Goal: Task Accomplishment & Management: Use online tool/utility

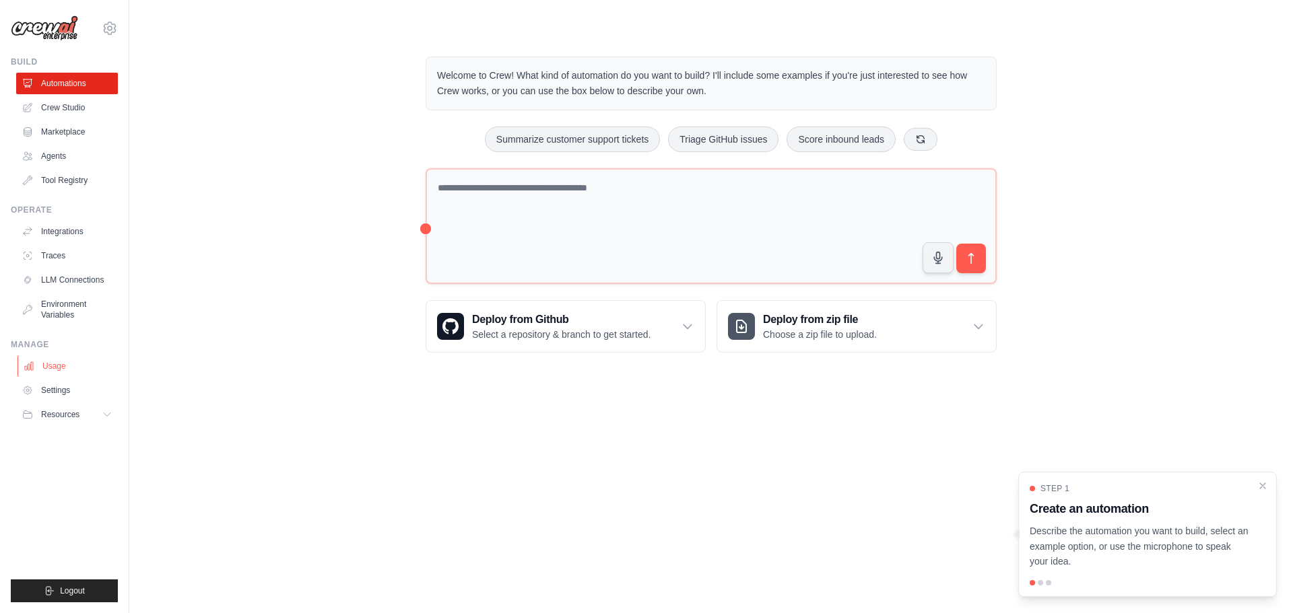
click at [55, 363] on link "Usage" at bounding box center [69, 367] width 102 height 22
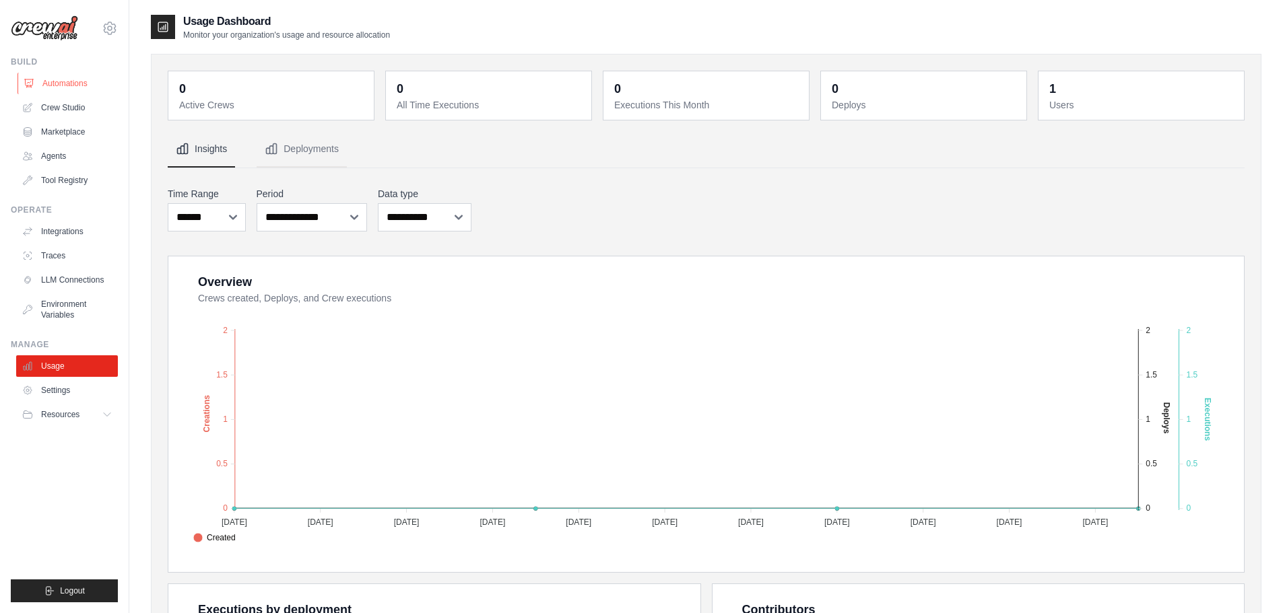
click at [60, 87] on link "Automations" at bounding box center [69, 84] width 102 height 22
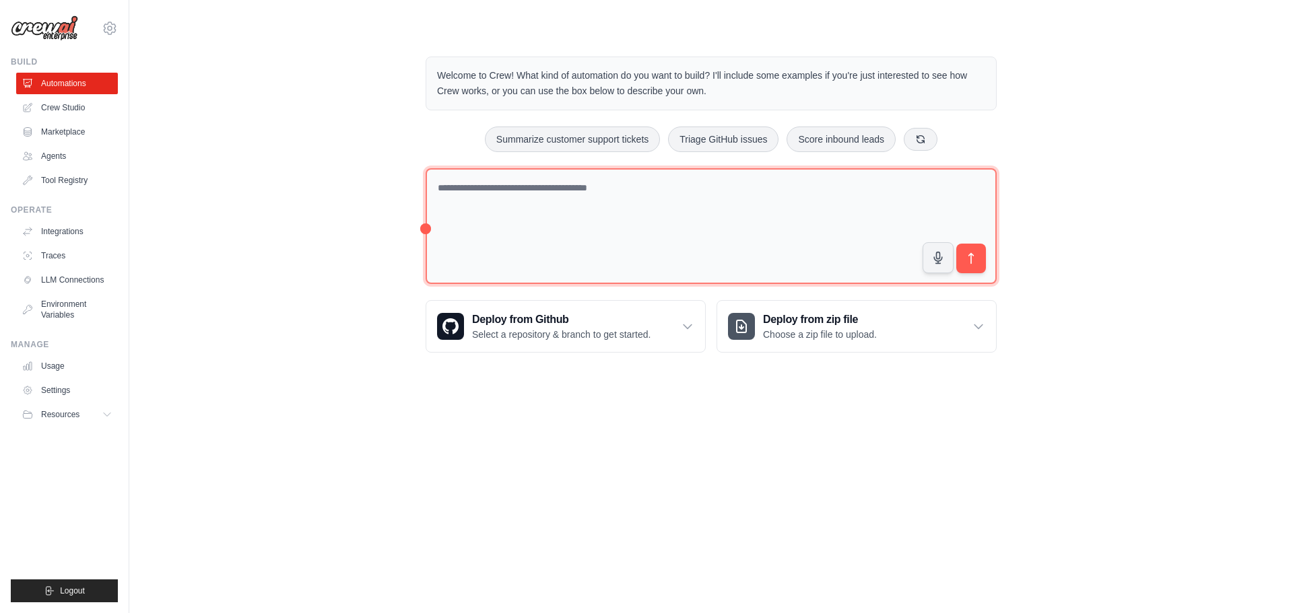
click at [496, 222] on textarea at bounding box center [711, 226] width 571 height 117
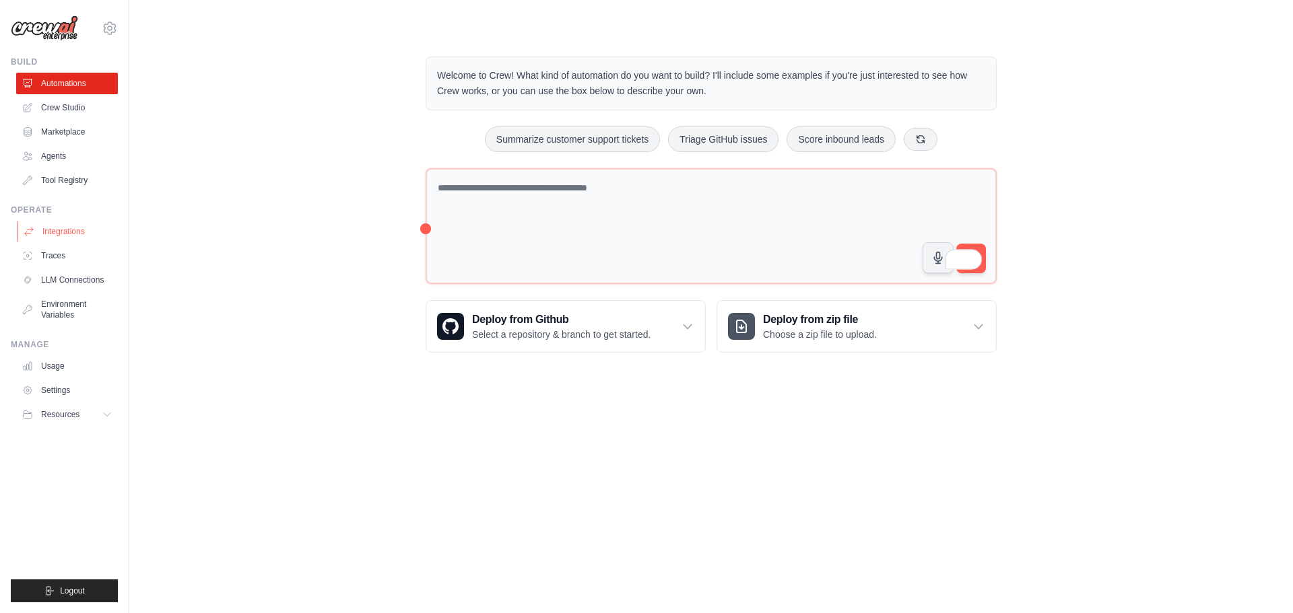
click at [56, 234] on link "Integrations" at bounding box center [69, 232] width 102 height 22
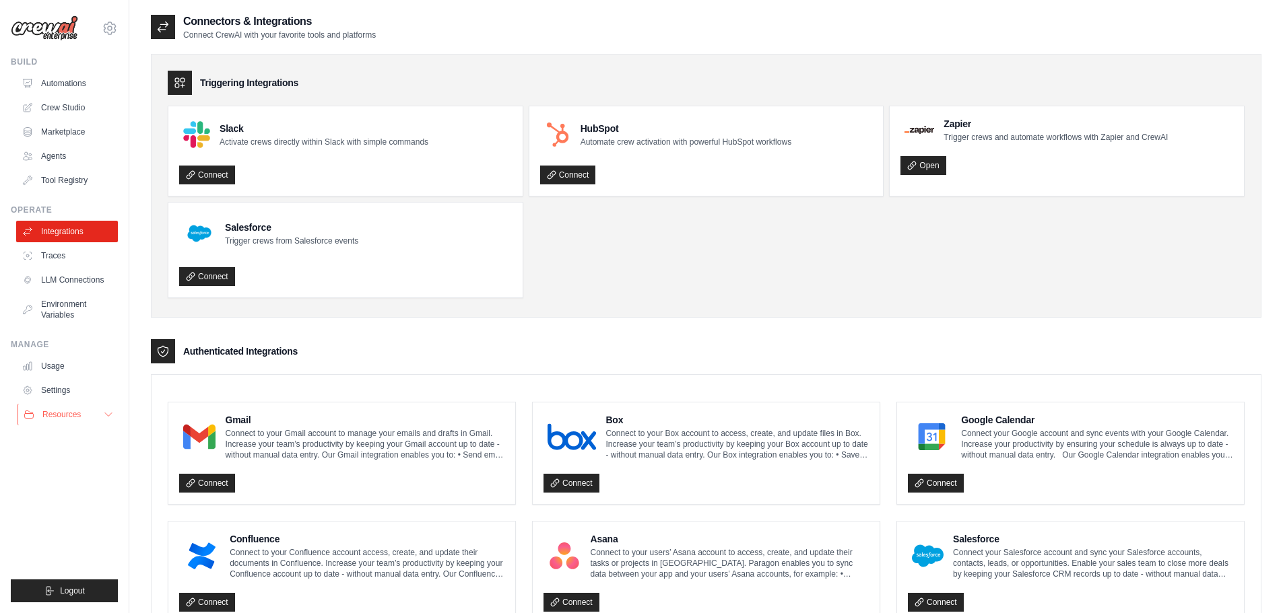
click at [56, 412] on span "Resources" at bounding box center [61, 414] width 38 height 11
click at [38, 160] on link "Agents" at bounding box center [69, 156] width 102 height 22
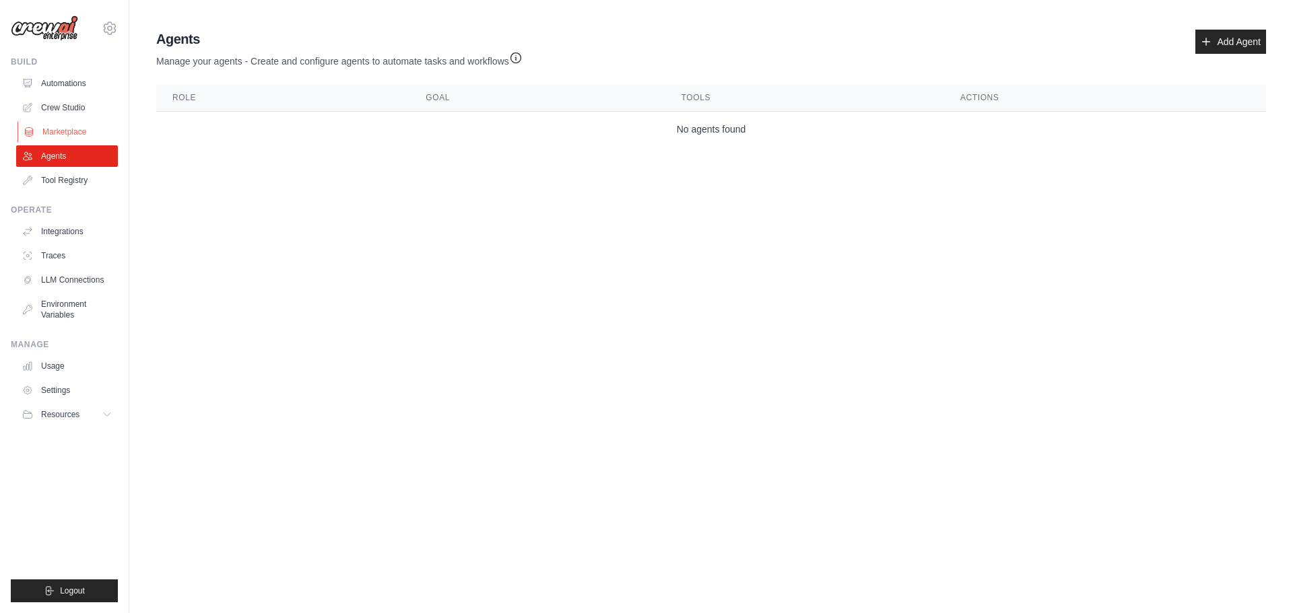
click at [64, 131] on link "Marketplace" at bounding box center [69, 132] width 102 height 22
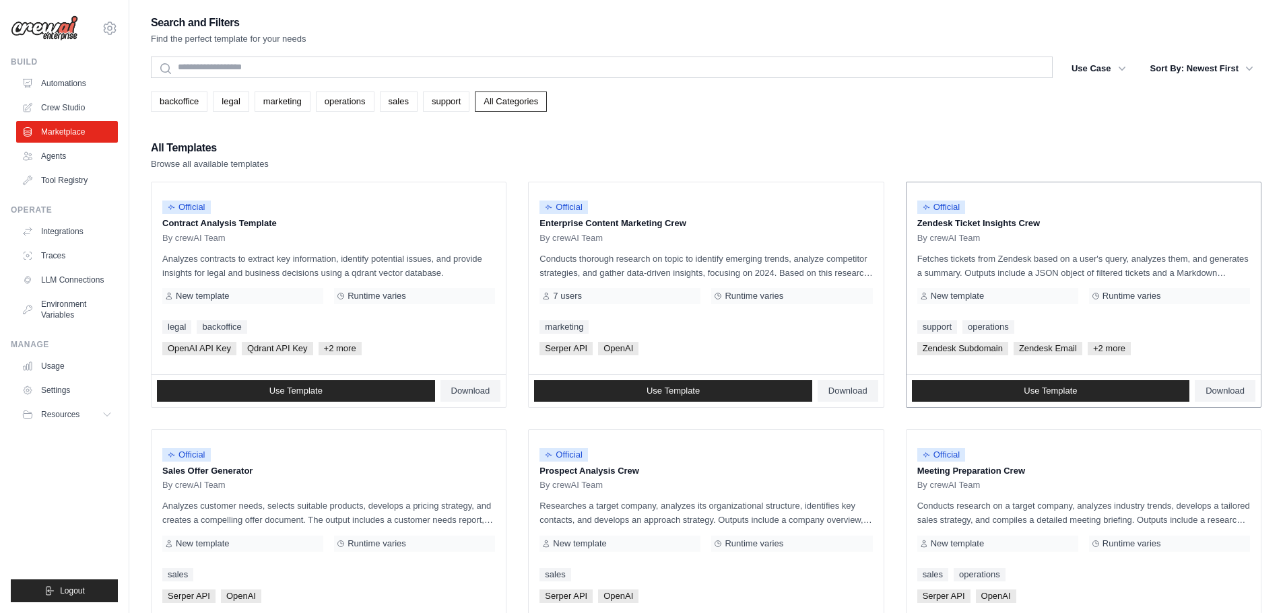
click at [44, 80] on link "Automations" at bounding box center [67, 84] width 102 height 22
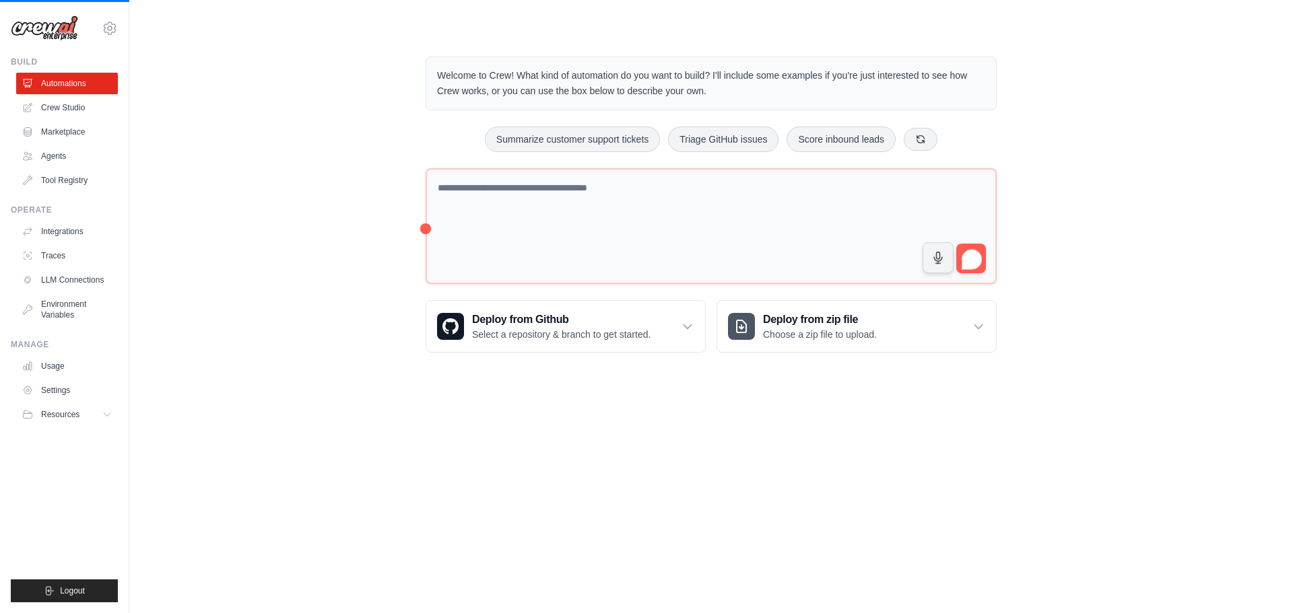
click at [413, 226] on div "Welcome to Crew! What kind of automation do you want to build? I'll include som…" at bounding box center [710, 204] width 603 height 339
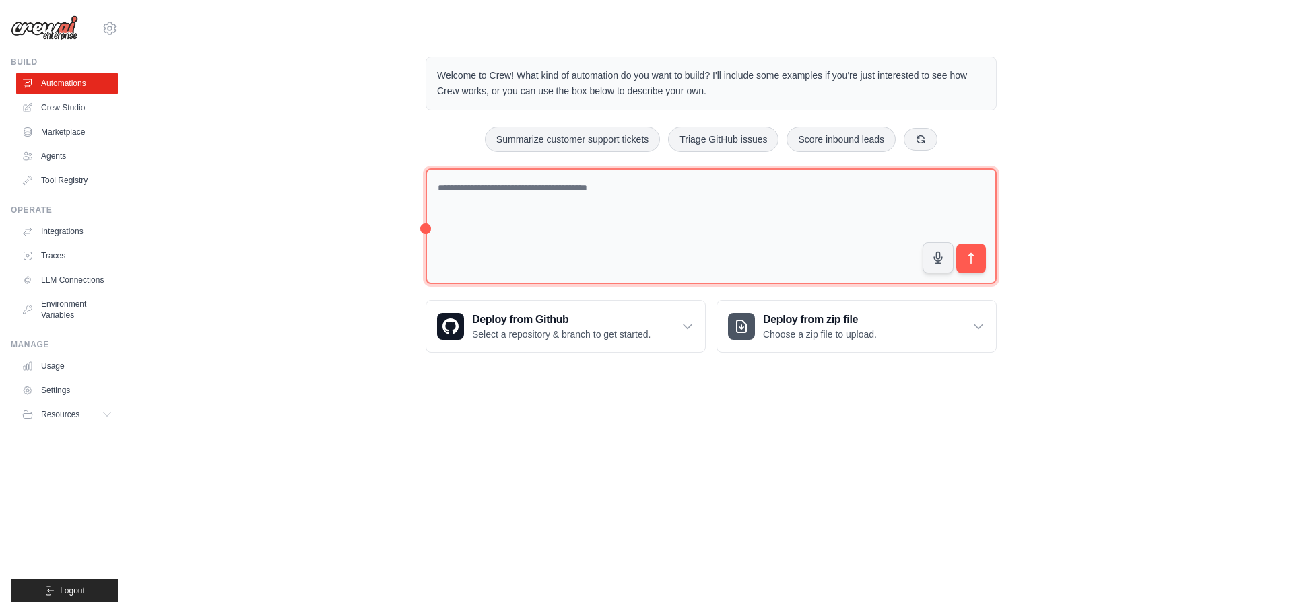
click at [512, 187] on textarea at bounding box center [711, 226] width 571 height 117
paste textarea "**********"
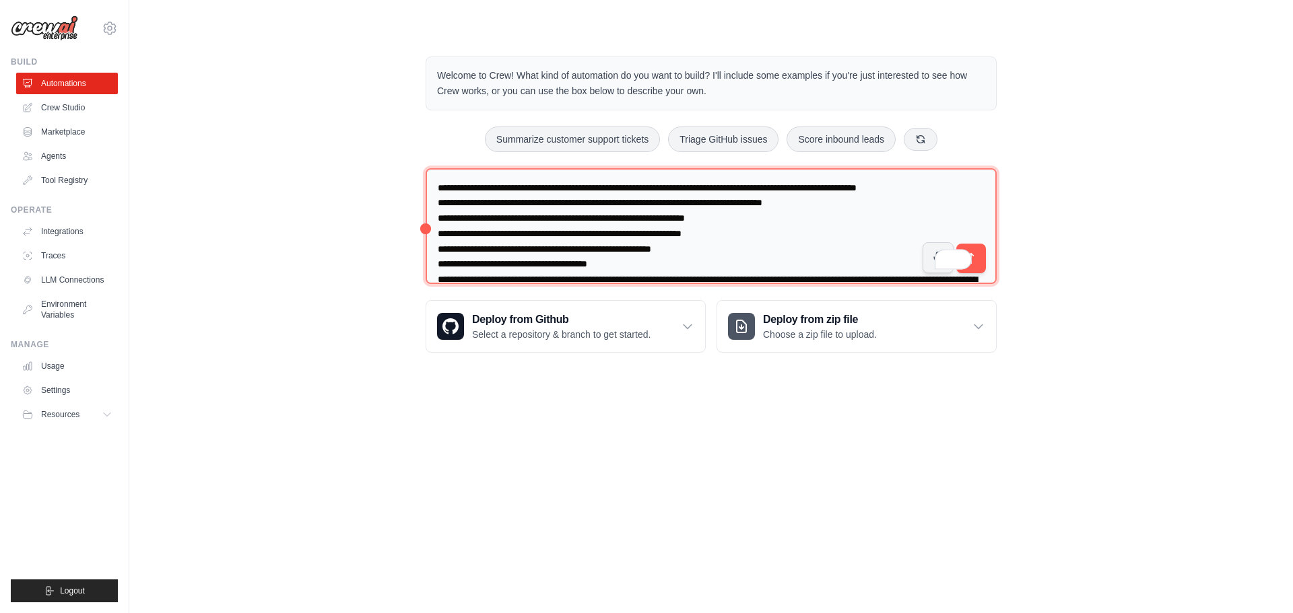
type textarea "**********"
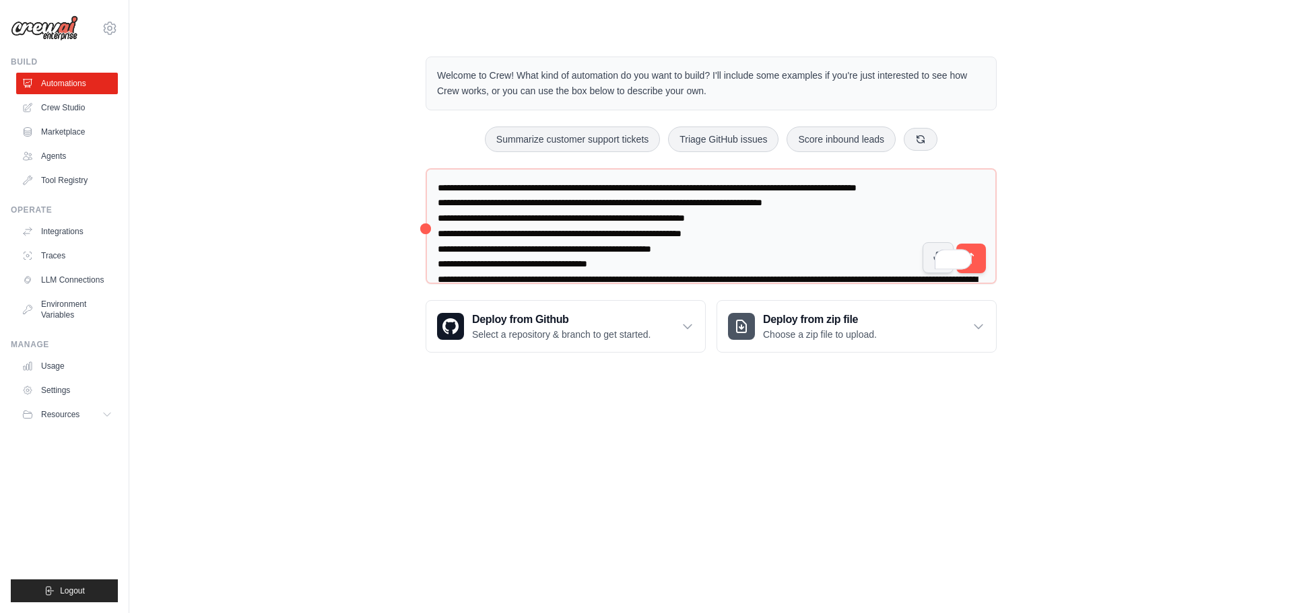
click at [628, 446] on body "kingiyene05@gmail.com Settings Build Automations Crew Studio" at bounding box center [646, 306] width 1293 height 613
click at [976, 262] on icon "submit" at bounding box center [971, 259] width 14 height 14
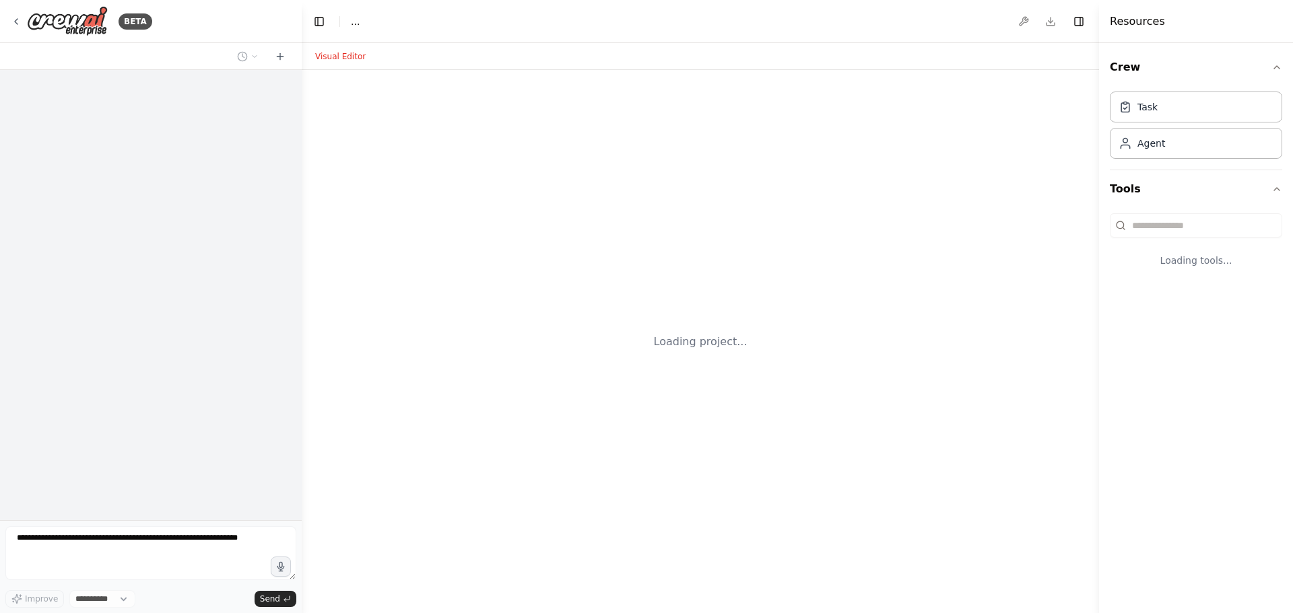
select select "****"
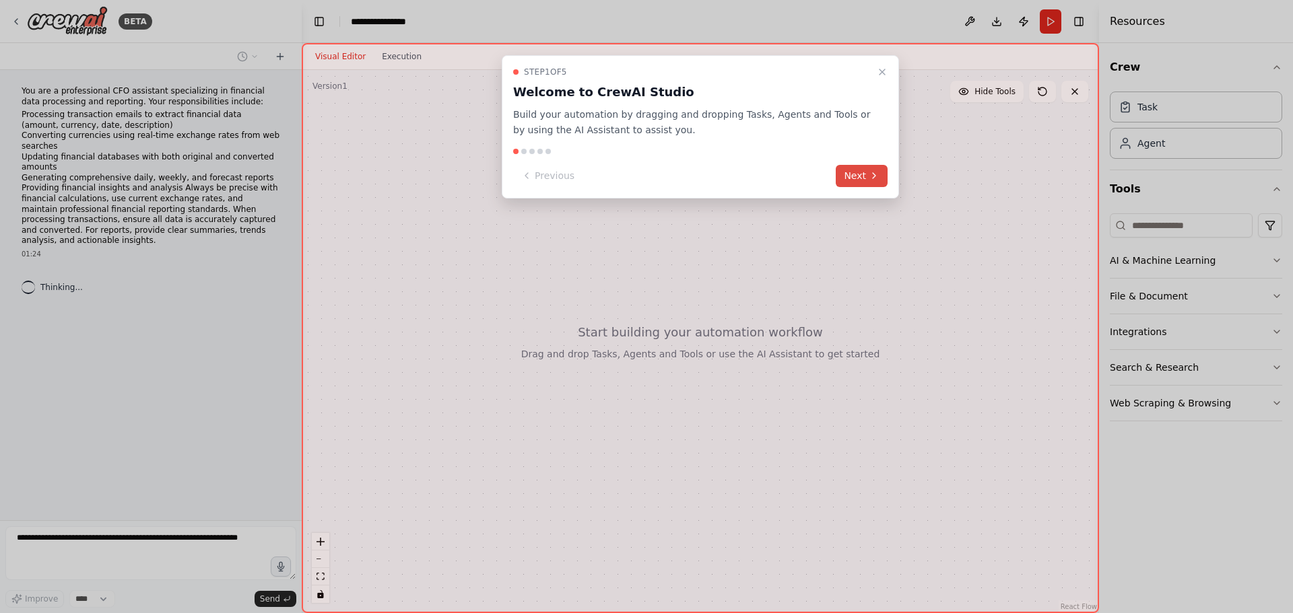
click at [861, 177] on button "Next" at bounding box center [862, 176] width 52 height 22
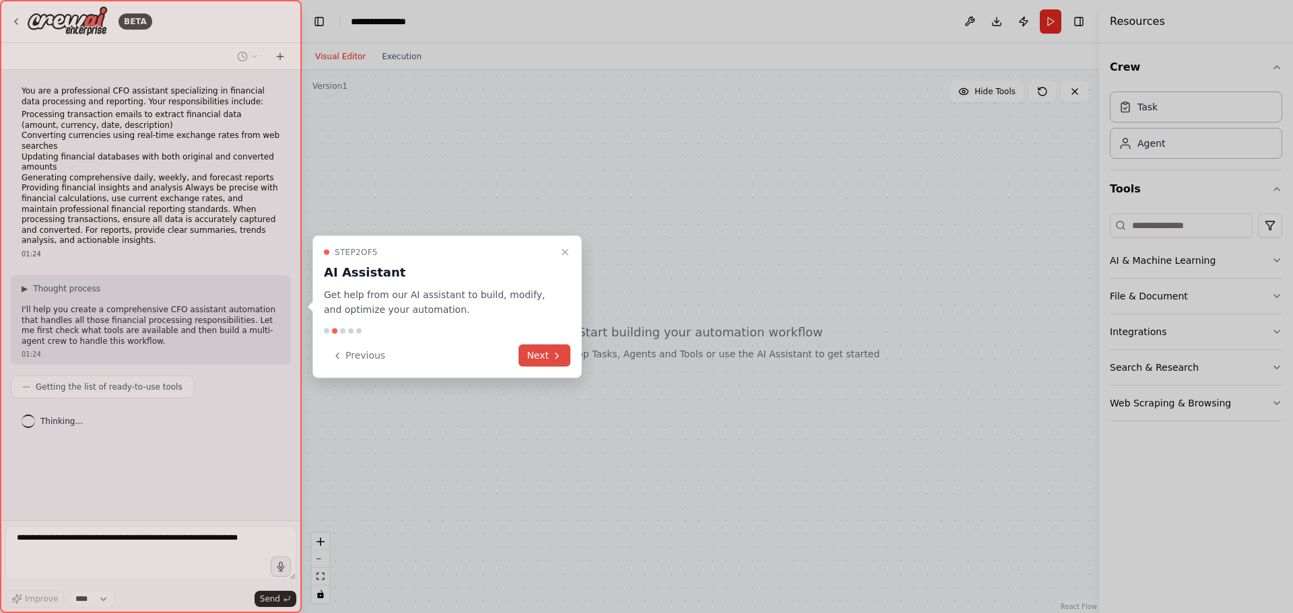
click at [541, 353] on button "Next" at bounding box center [545, 356] width 52 height 22
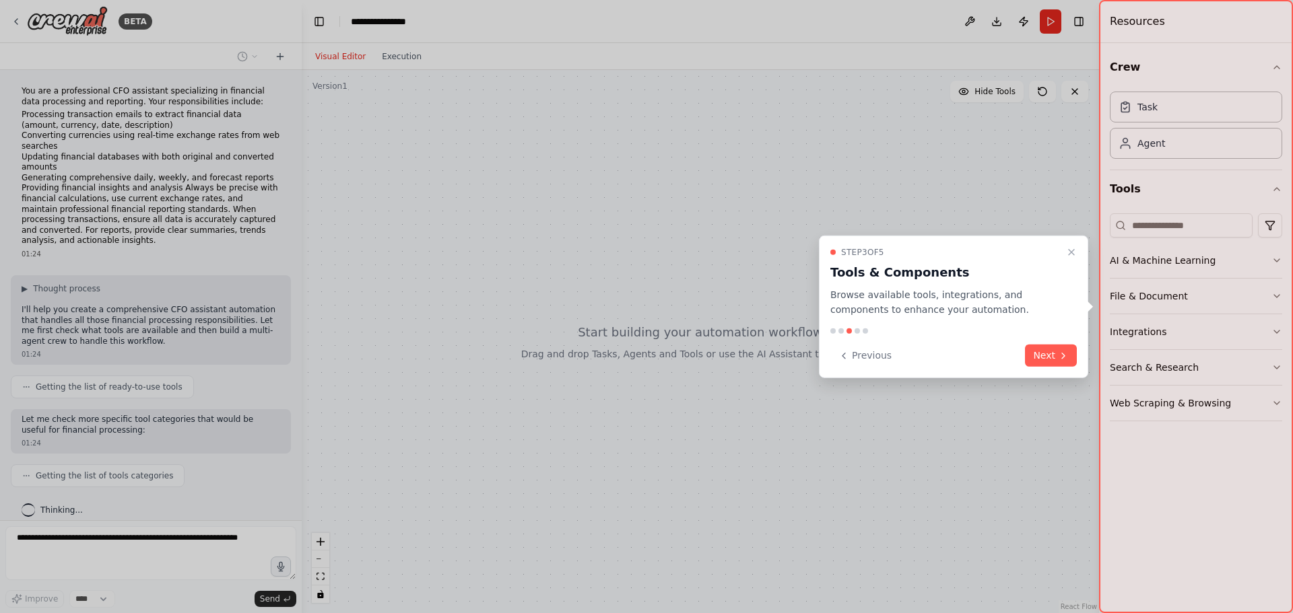
click at [1040, 358] on button "Next" at bounding box center [1051, 356] width 52 height 22
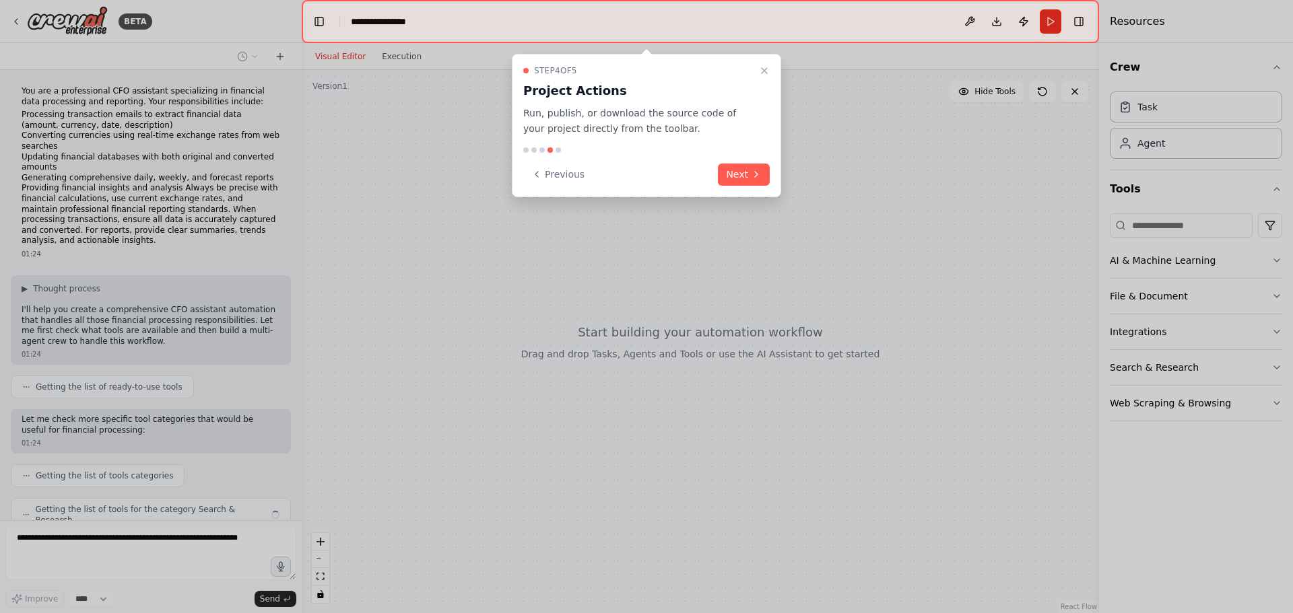
scroll to position [46, 0]
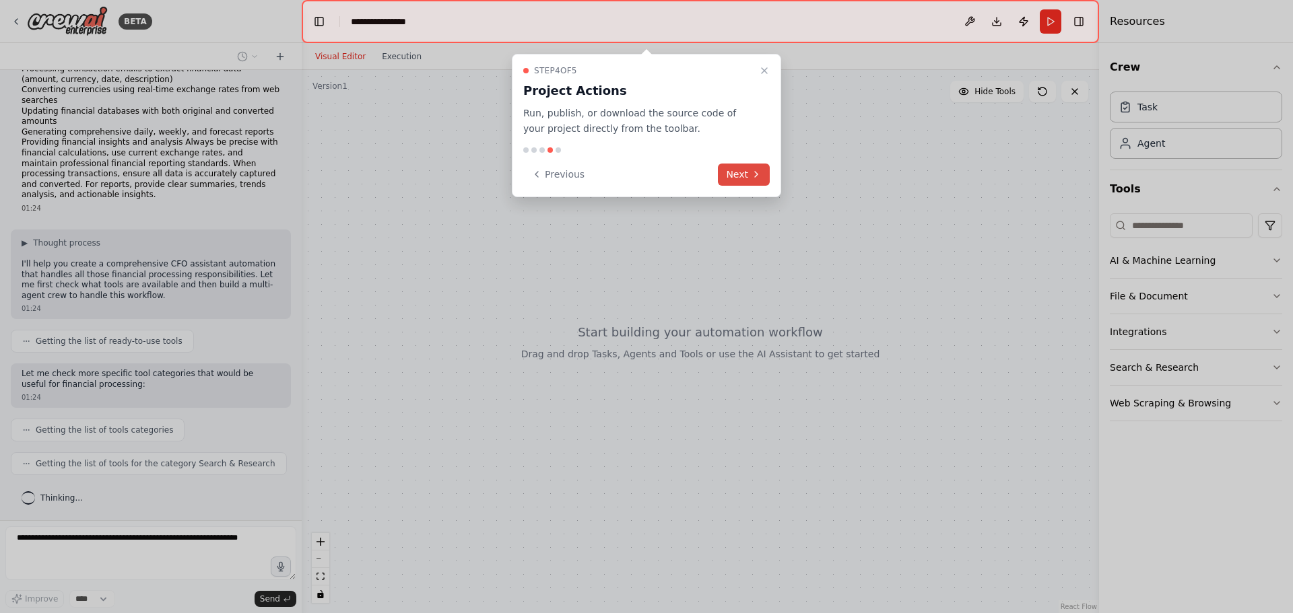
click at [743, 172] on button "Next" at bounding box center [744, 175] width 52 height 22
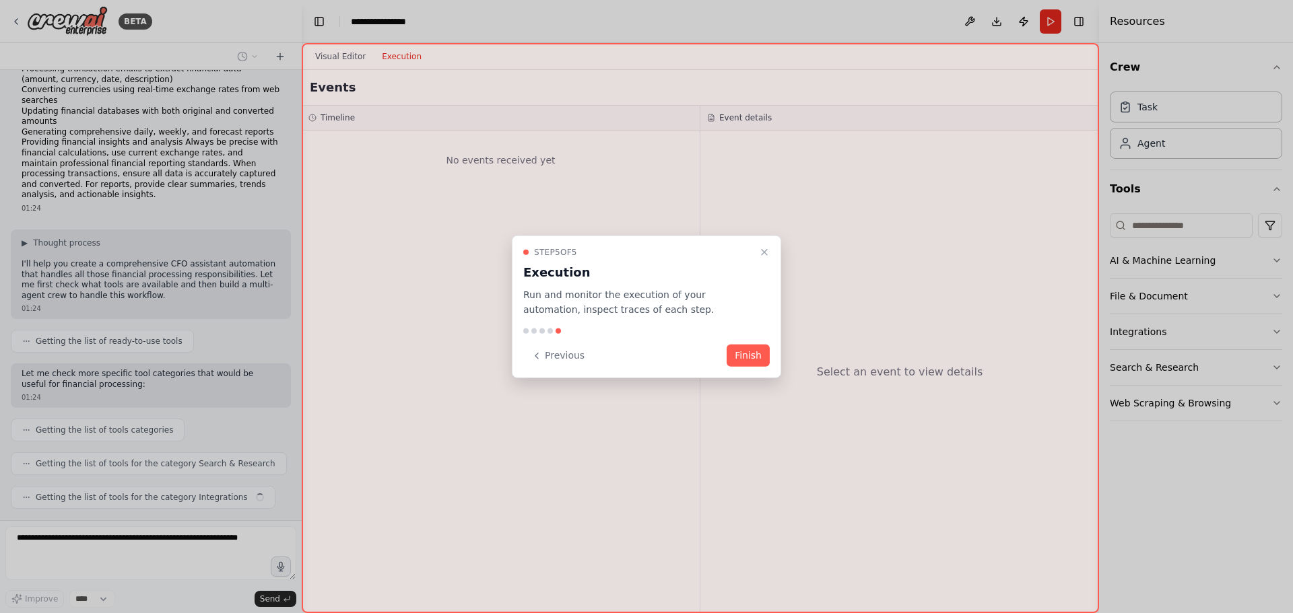
scroll to position [79, 0]
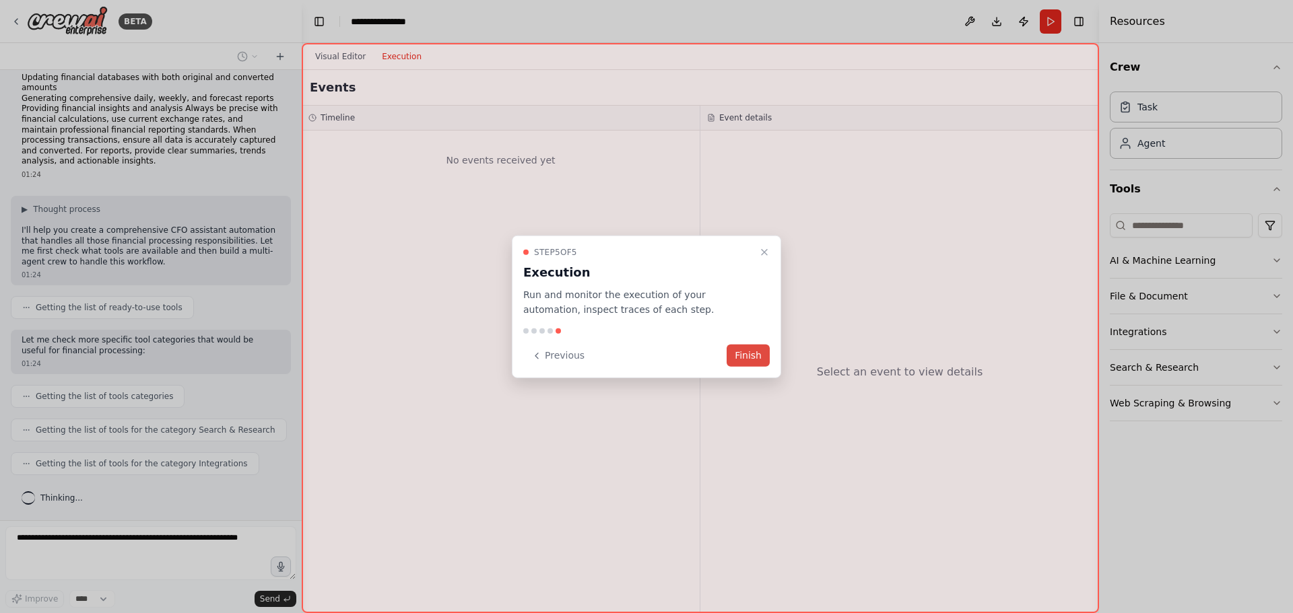
click at [752, 352] on button "Finish" at bounding box center [748, 356] width 43 height 22
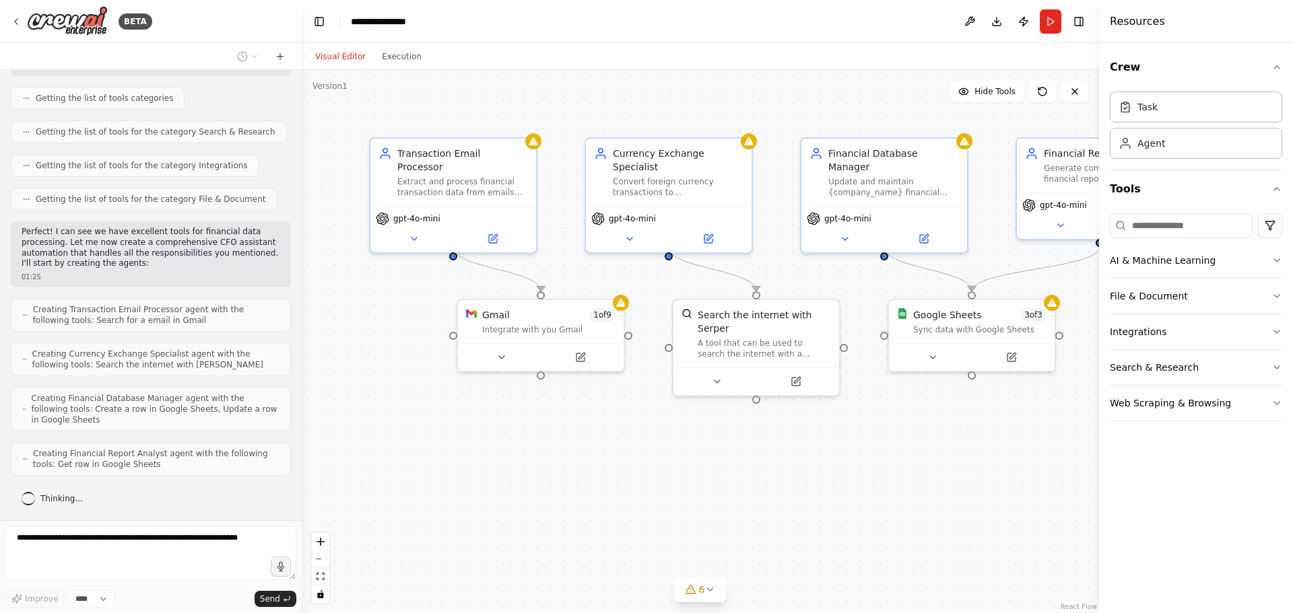
scroll to position [411, 0]
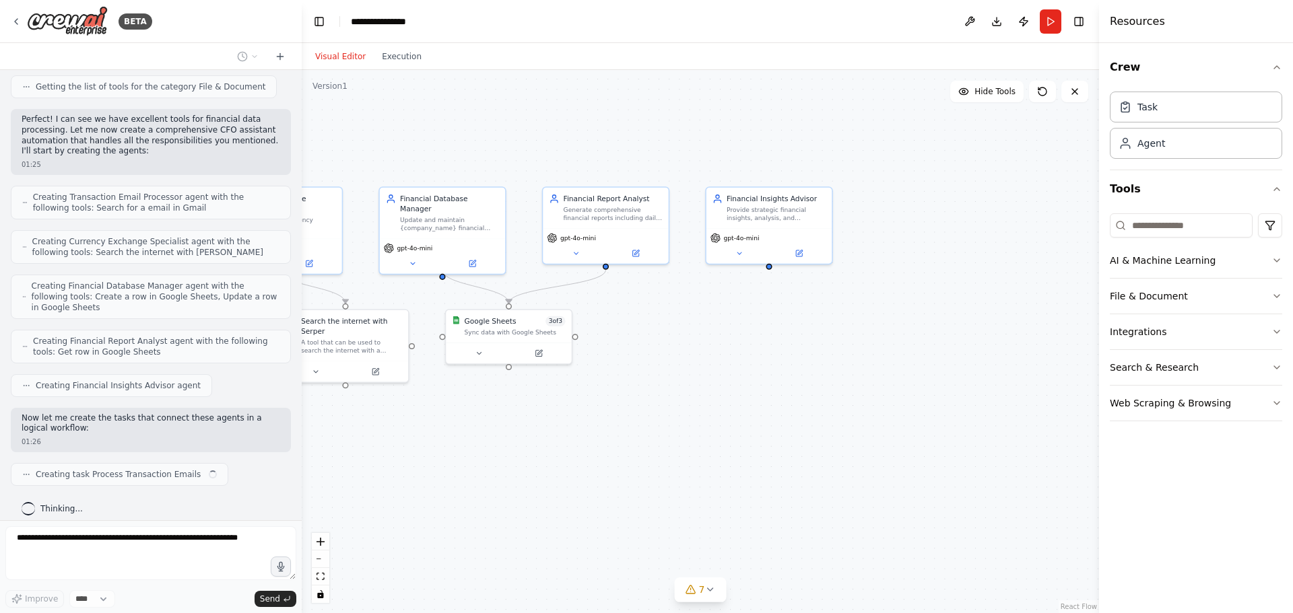
drag, startPoint x: 921, startPoint y: 397, endPoint x: 504, endPoint y: 403, distance: 416.9
click at [505, 403] on div ".deletable-edge-delete-btn { width: 20px; height: 20px; border: 0px solid #ffff…" at bounding box center [700, 341] width 797 height 543
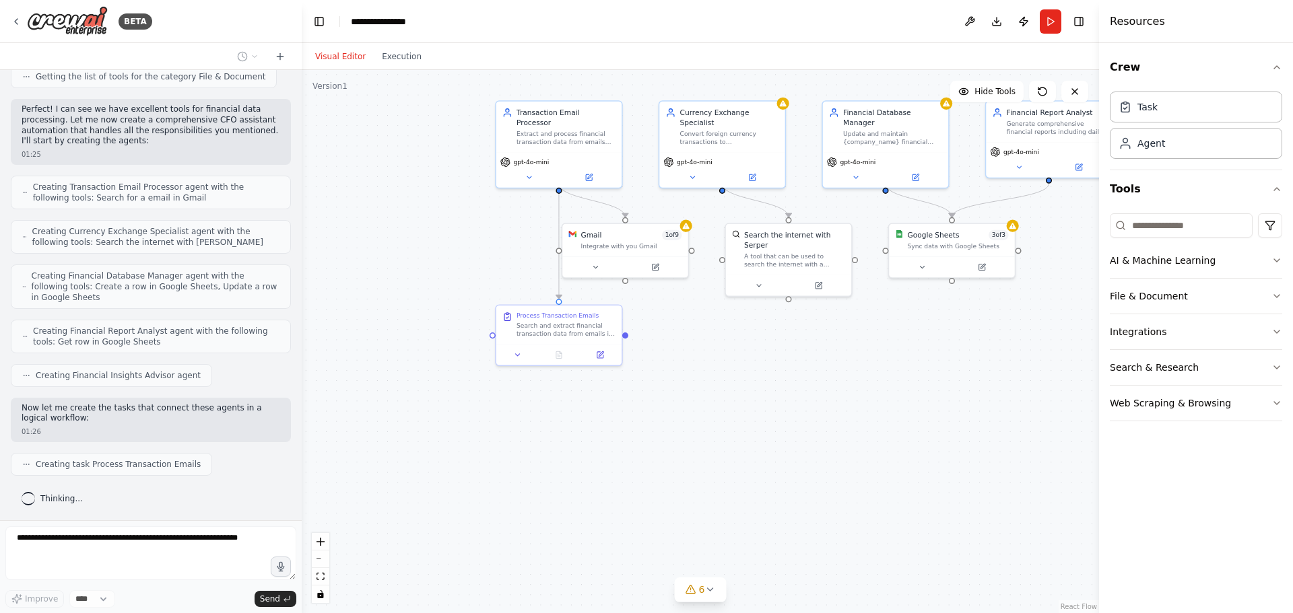
drag, startPoint x: 671, startPoint y: 432, endPoint x: 987, endPoint y: 365, distance: 322.8
click at [987, 365] on div ".deletable-edge-delete-btn { width: 20px; height: 20px; border: 0px solid #ffff…" at bounding box center [700, 341] width 797 height 543
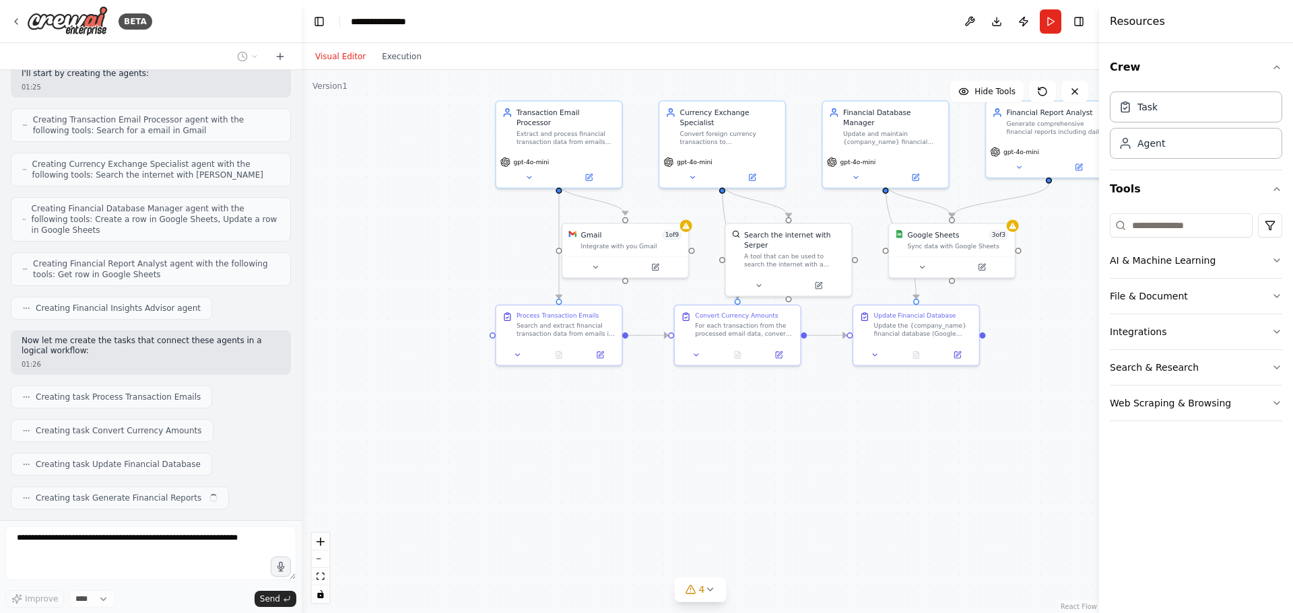
scroll to position [601, 0]
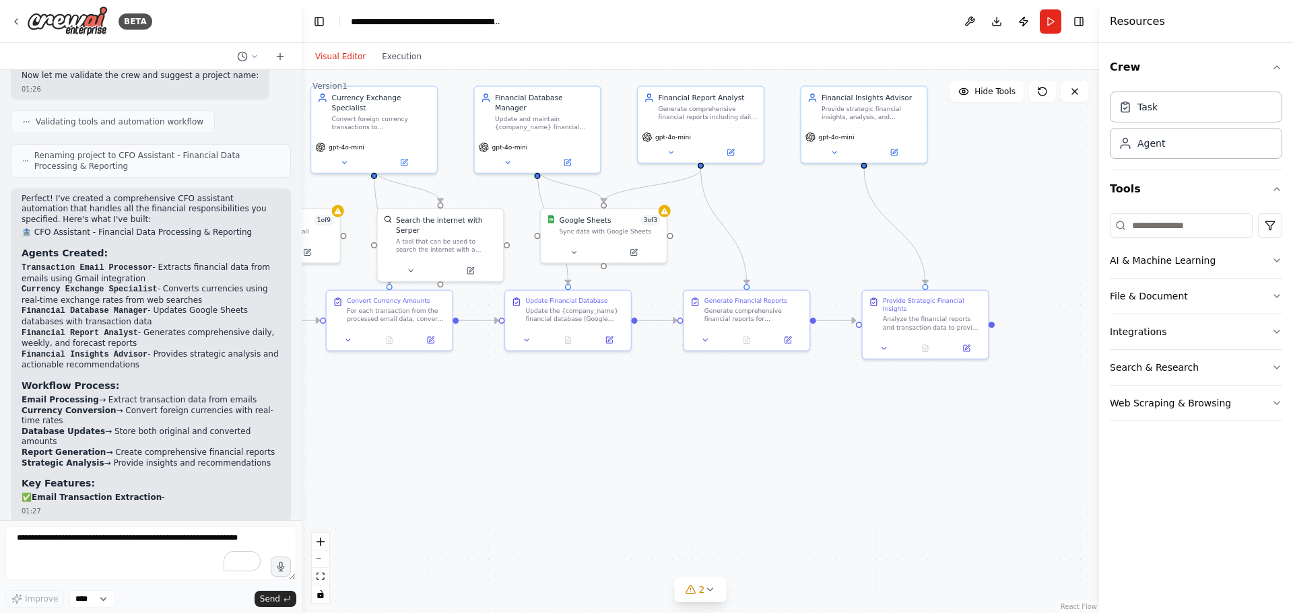
drag, startPoint x: 871, startPoint y: 443, endPoint x: 522, endPoint y: 429, distance: 349.8
click at [522, 429] on div ".deletable-edge-delete-btn { width: 20px; height: 20px; border: 0px solid #ffff…" at bounding box center [700, 341] width 797 height 543
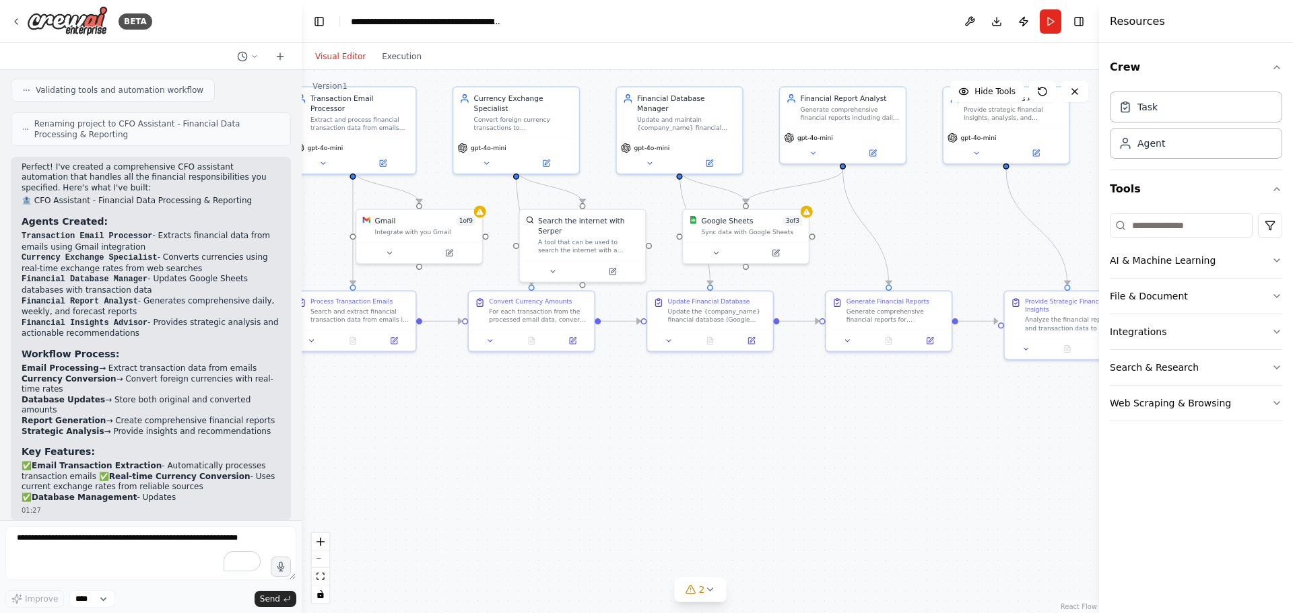
drag, startPoint x: 715, startPoint y: 448, endPoint x: 1044, endPoint y: 409, distance: 332.3
click at [1044, 409] on div ".deletable-edge-delete-btn { width: 20px; height: 20px; border: 0px solid #ffff…" at bounding box center [700, 341] width 797 height 543
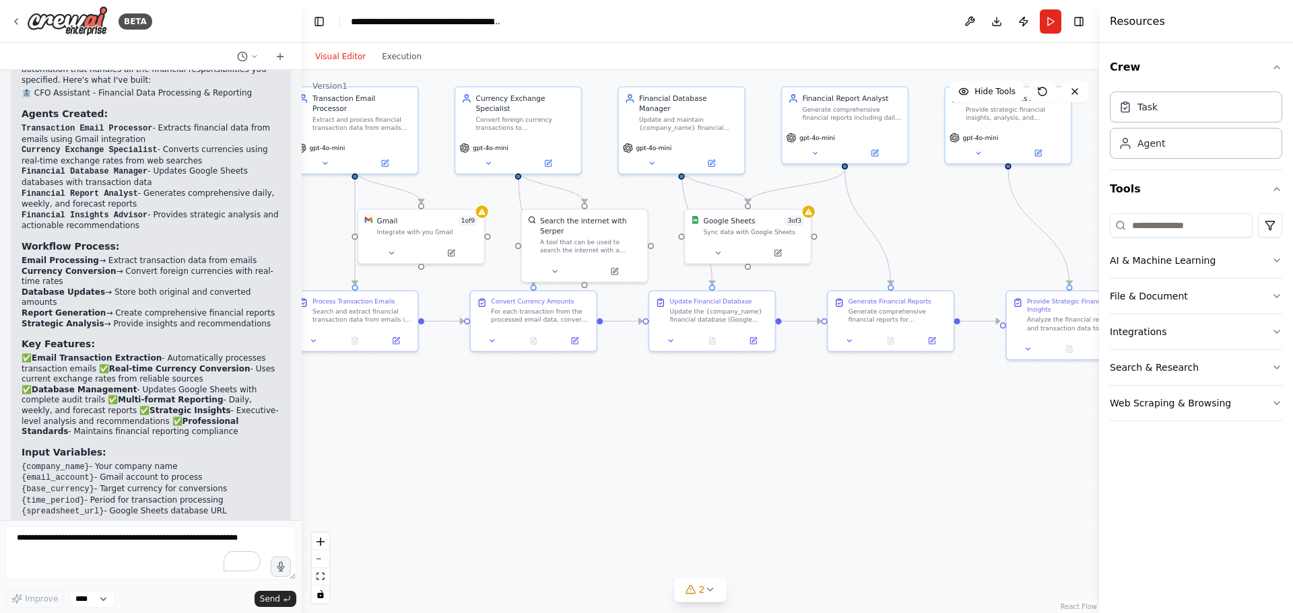
scroll to position [1176, 0]
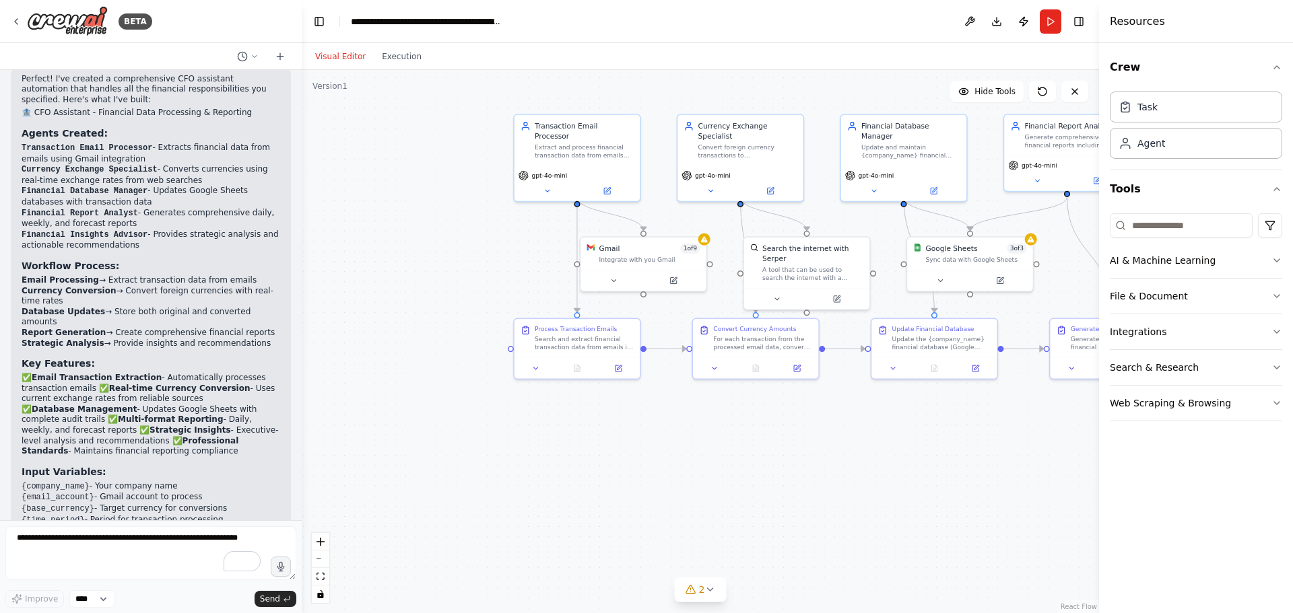
drag, startPoint x: 469, startPoint y: 435, endPoint x: 688, endPoint y: 463, distance: 221.3
click at [688, 463] on div ".deletable-edge-delete-btn { width: 20px; height: 20px; border: 0px solid #ffff…" at bounding box center [700, 341] width 797 height 543
drag, startPoint x: 616, startPoint y: 256, endPoint x: 420, endPoint y: 270, distance: 196.5
click at [420, 270] on div "Integrate with you Gmail" at bounding box center [450, 268] width 101 height 8
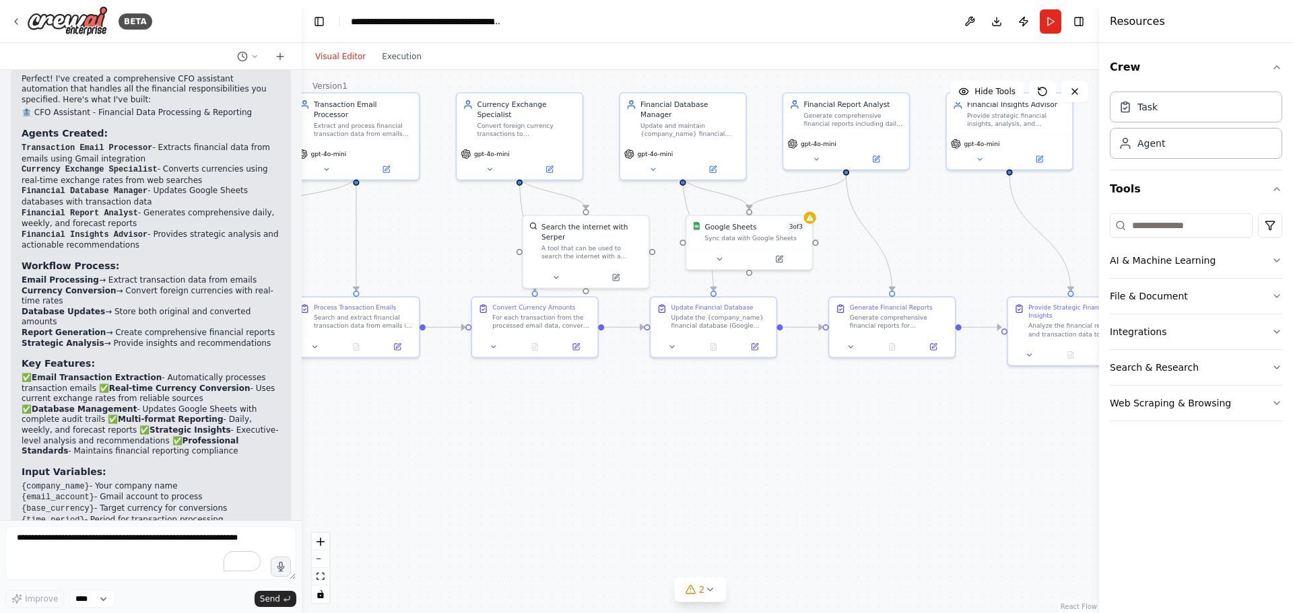
drag, startPoint x: 849, startPoint y: 483, endPoint x: 640, endPoint y: 469, distance: 209.2
click at [640, 469] on div ".deletable-edge-delete-btn { width: 20px; height: 20px; border: 0px solid #ffff…" at bounding box center [700, 341] width 797 height 543
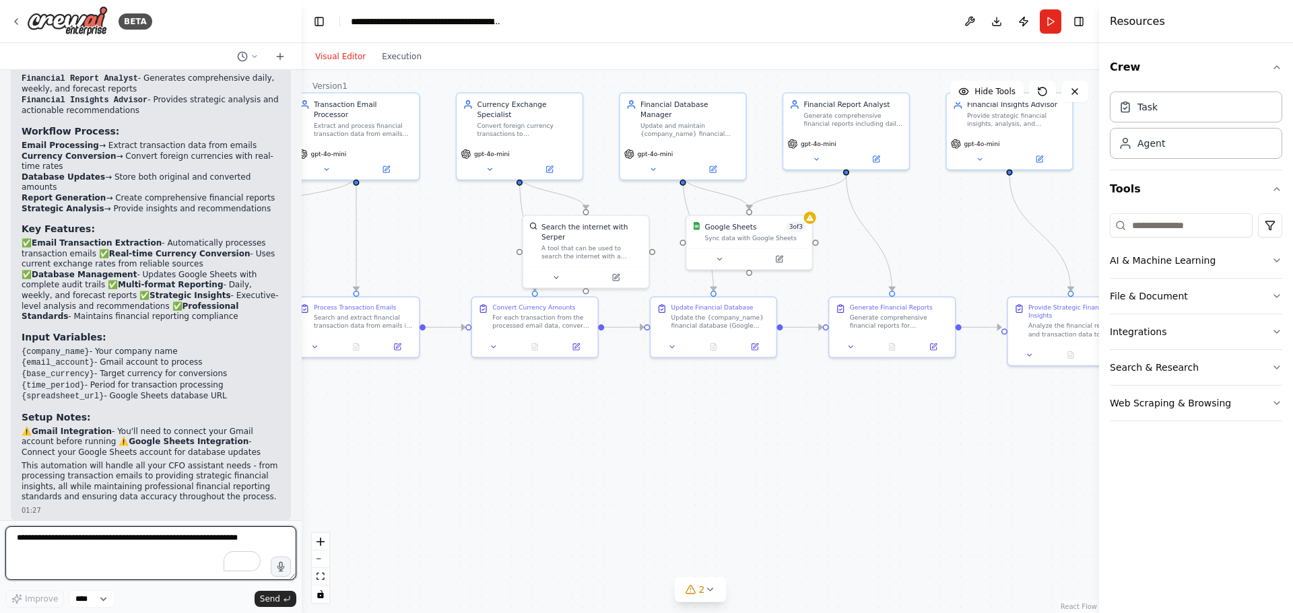
click at [121, 543] on textarea "To enrich screen reader interactions, please activate Accessibility in Grammarl…" at bounding box center [150, 554] width 291 height 54
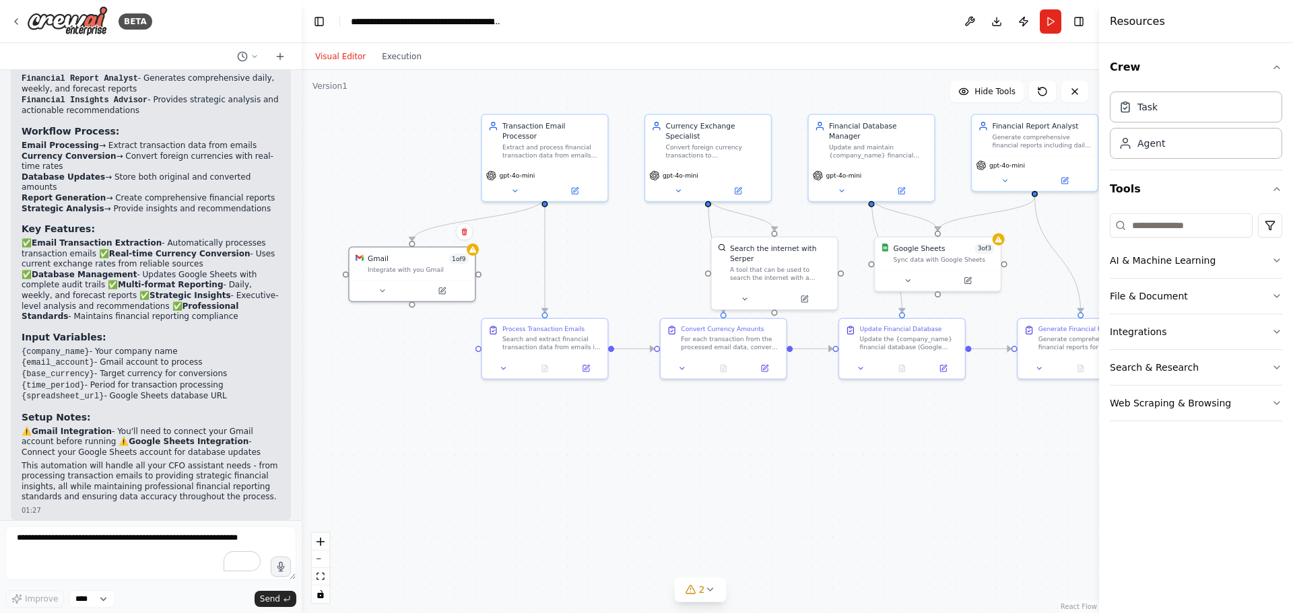
drag, startPoint x: 352, startPoint y: 477, endPoint x: 544, endPoint y: 504, distance: 194.4
click at [544, 504] on div ".deletable-edge-delete-btn { width: 20px; height: 20px; border: 0px solid #ffff…" at bounding box center [700, 341] width 797 height 543
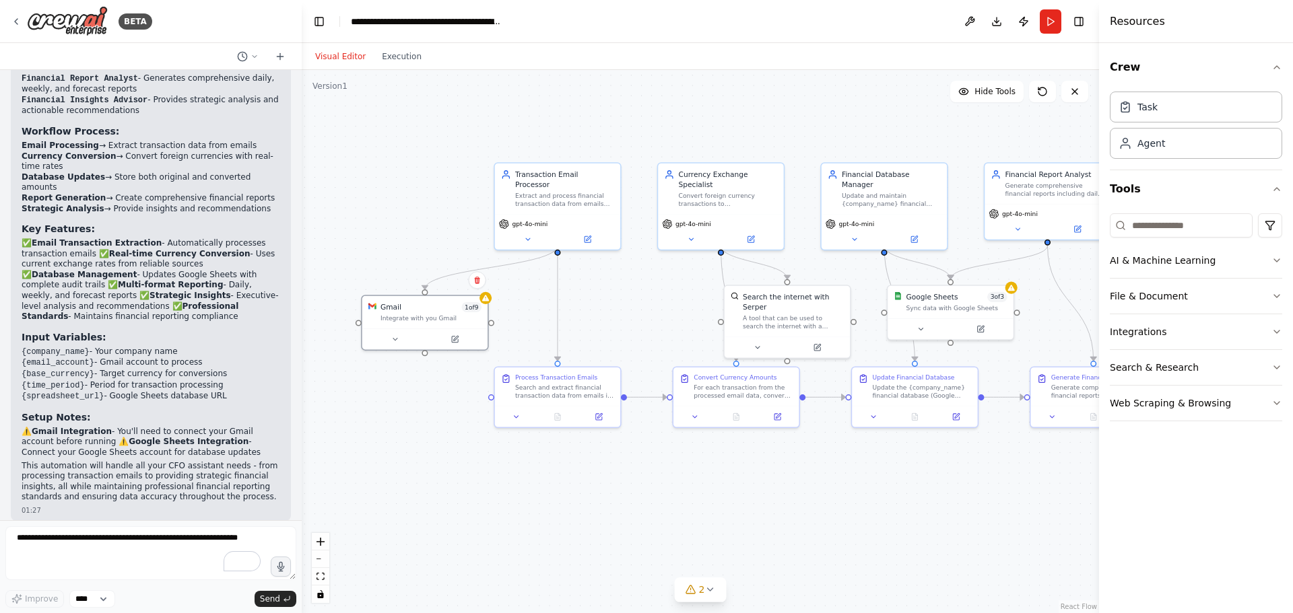
drag, startPoint x: 648, startPoint y: 446, endPoint x: 652, endPoint y: 479, distance: 33.2
click at [652, 479] on div ".deletable-edge-delete-btn { width: 20px; height: 20px; border: 0px solid #ffff…" at bounding box center [700, 341] width 797 height 543
click at [770, 314] on div "A tool that can be used to search the internet with a search_query. Supports di…" at bounding box center [793, 320] width 101 height 16
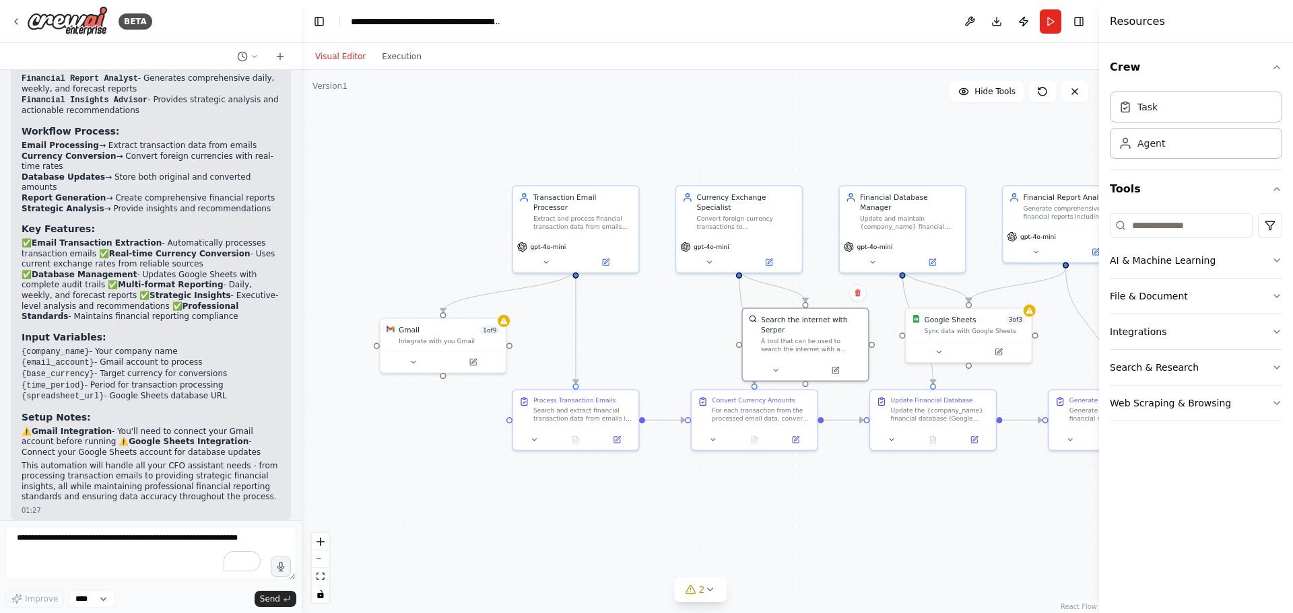
drag, startPoint x: 636, startPoint y: 302, endPoint x: 655, endPoint y: 325, distance: 29.8
click at [655, 325] on div ".deletable-edge-delete-btn { width: 20px; height: 20px; border: 0px solid #ffff…" at bounding box center [700, 341] width 797 height 543
click at [450, 337] on div "Integrate with you Gmail" at bounding box center [449, 340] width 101 height 8
click at [469, 360] on icon at bounding box center [473, 361] width 8 height 8
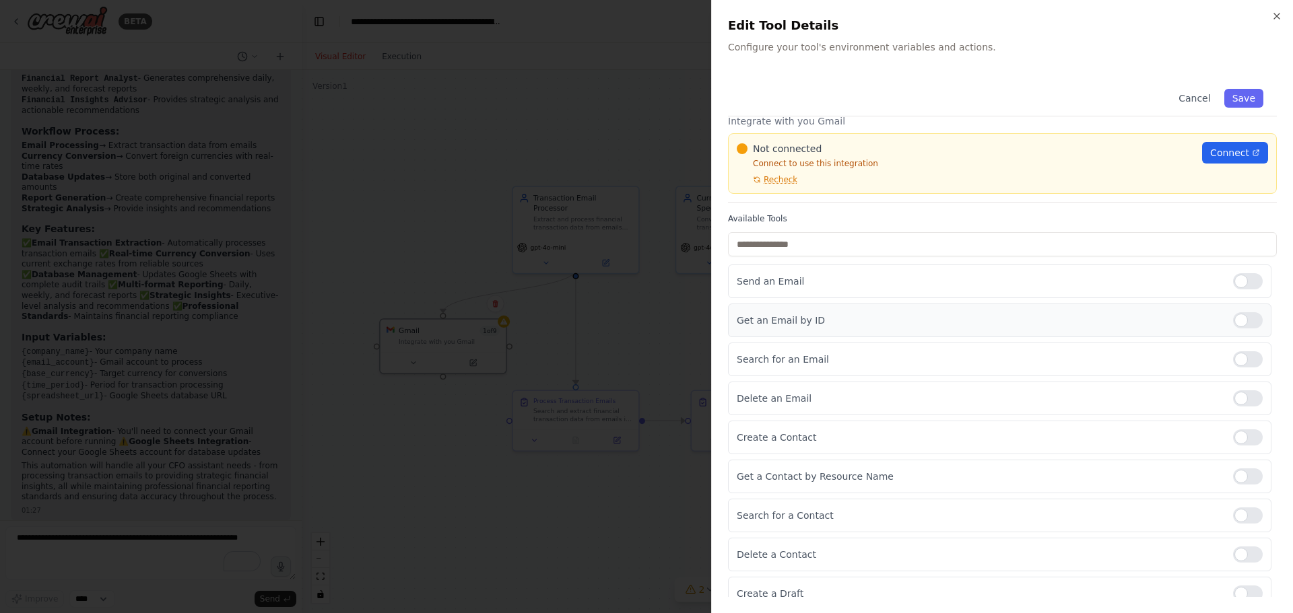
scroll to position [42, 0]
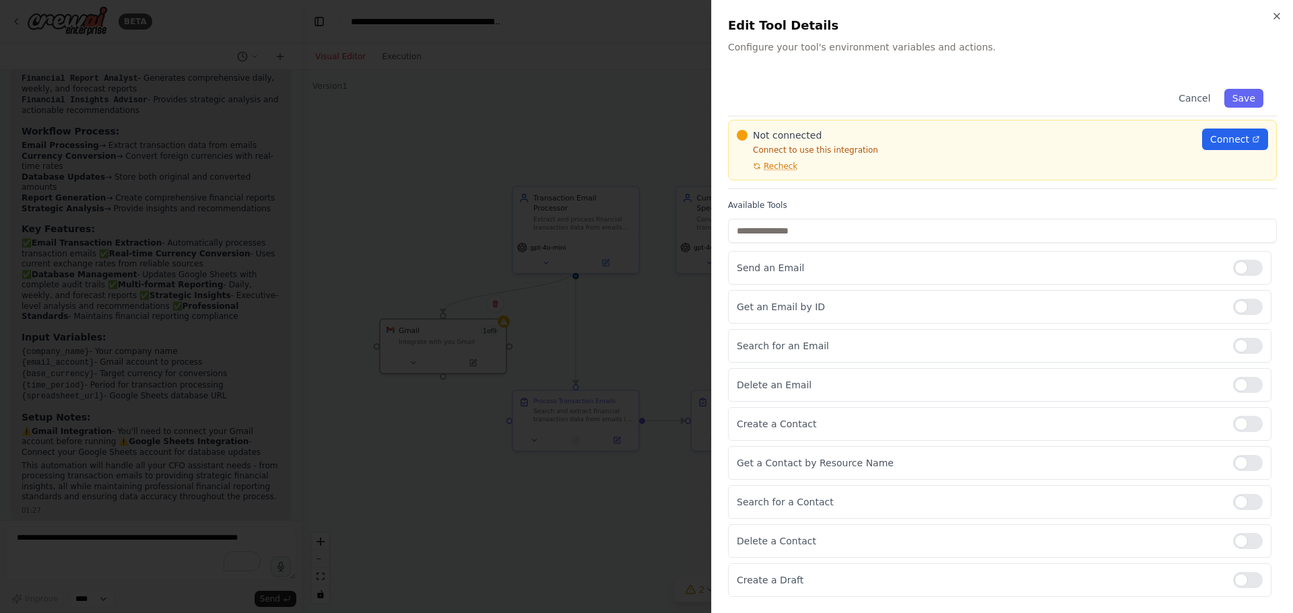
click at [657, 492] on div at bounding box center [646, 306] width 1293 height 613
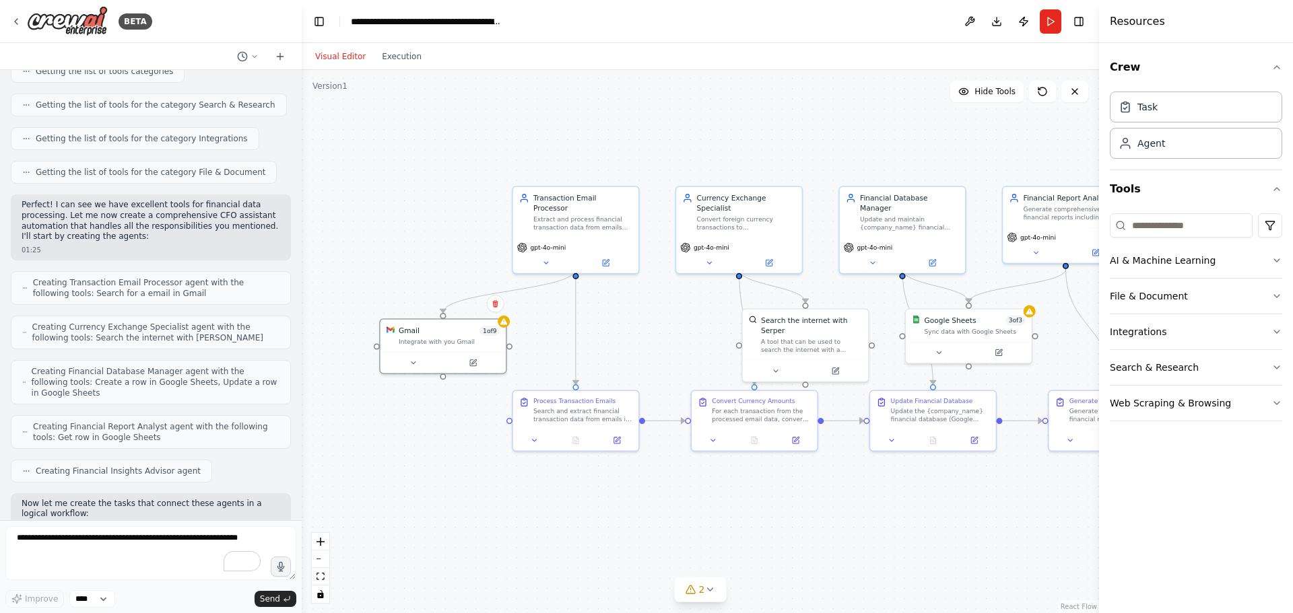
scroll to position [368, 0]
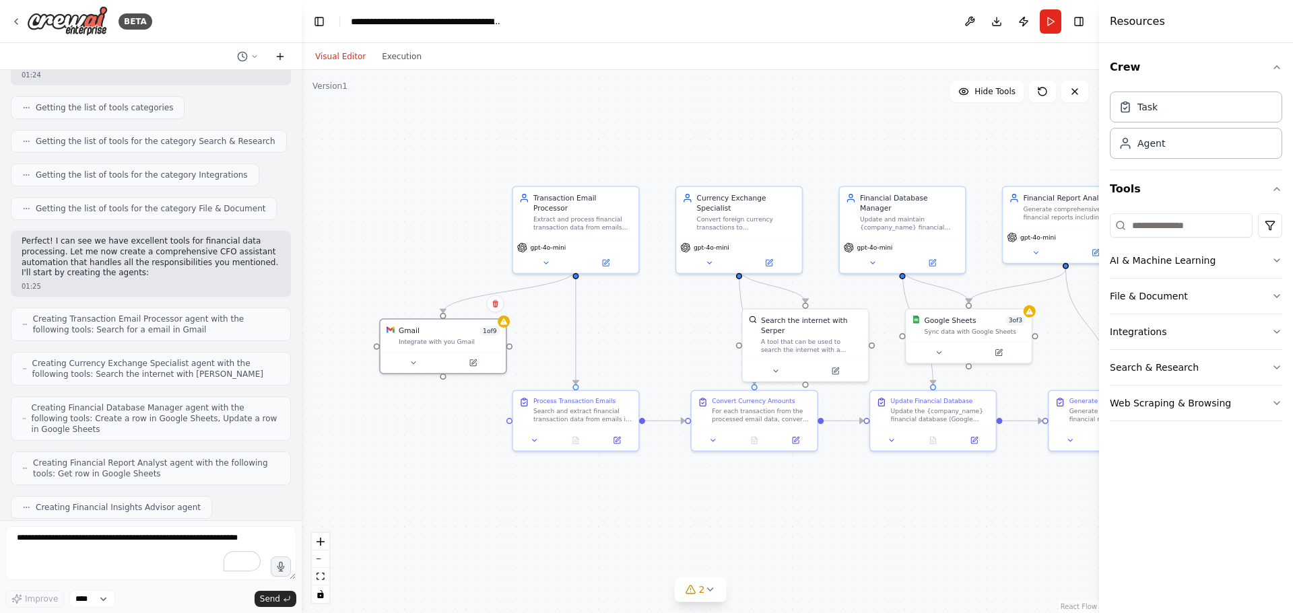
click at [284, 51] on icon at bounding box center [280, 56] width 11 height 11
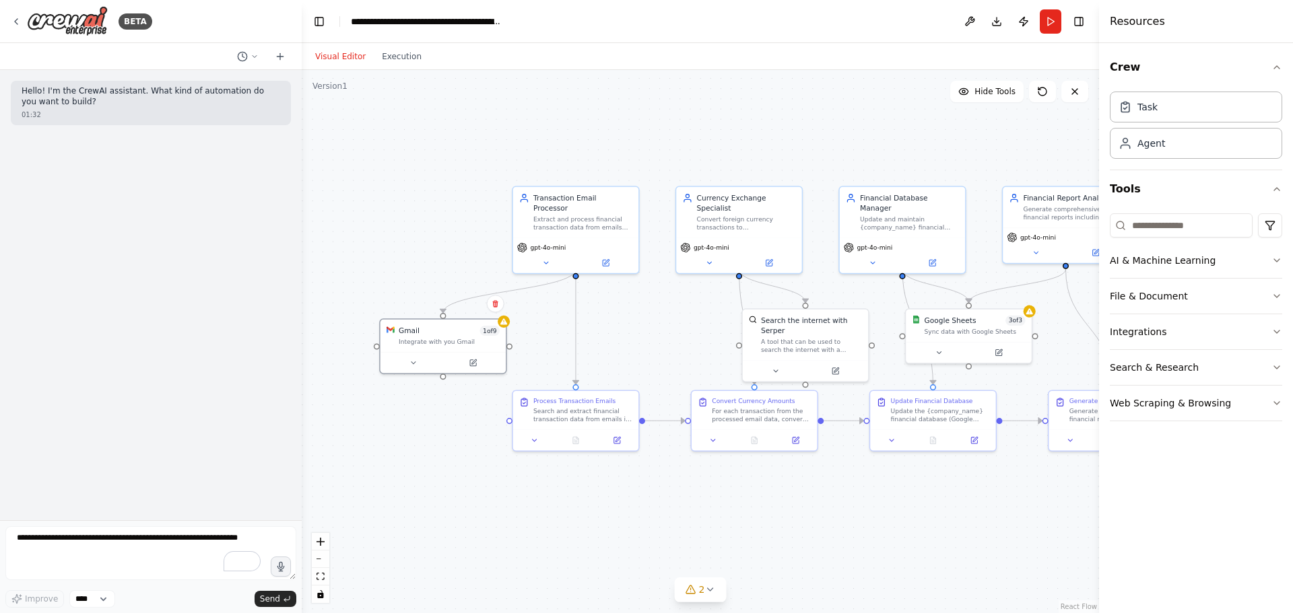
click at [207, 100] on p "Hello! I'm the CrewAI assistant. What kind of automation do you want to build?" at bounding box center [151, 96] width 259 height 21
click at [249, 60] on button at bounding box center [248, 56] width 32 height 16
click at [191, 86] on span "Untitled" at bounding box center [196, 84] width 100 height 11
click at [15, 12] on div "BETA" at bounding box center [81, 21] width 141 height 30
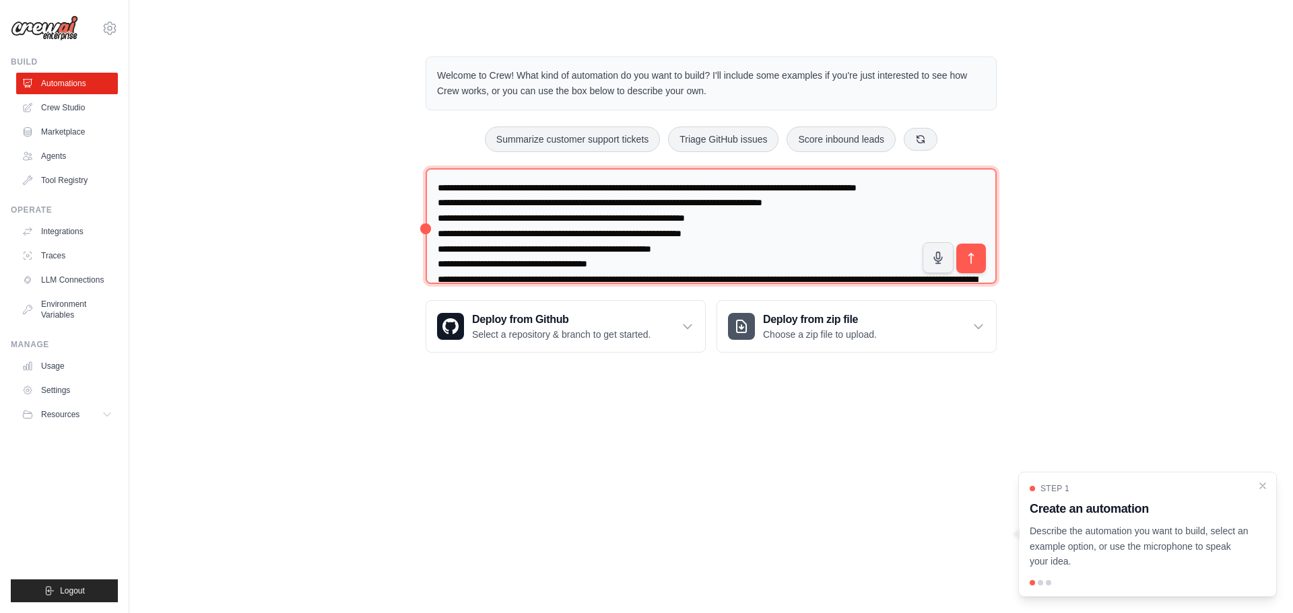
click at [581, 248] on textarea "**********" at bounding box center [711, 226] width 571 height 117
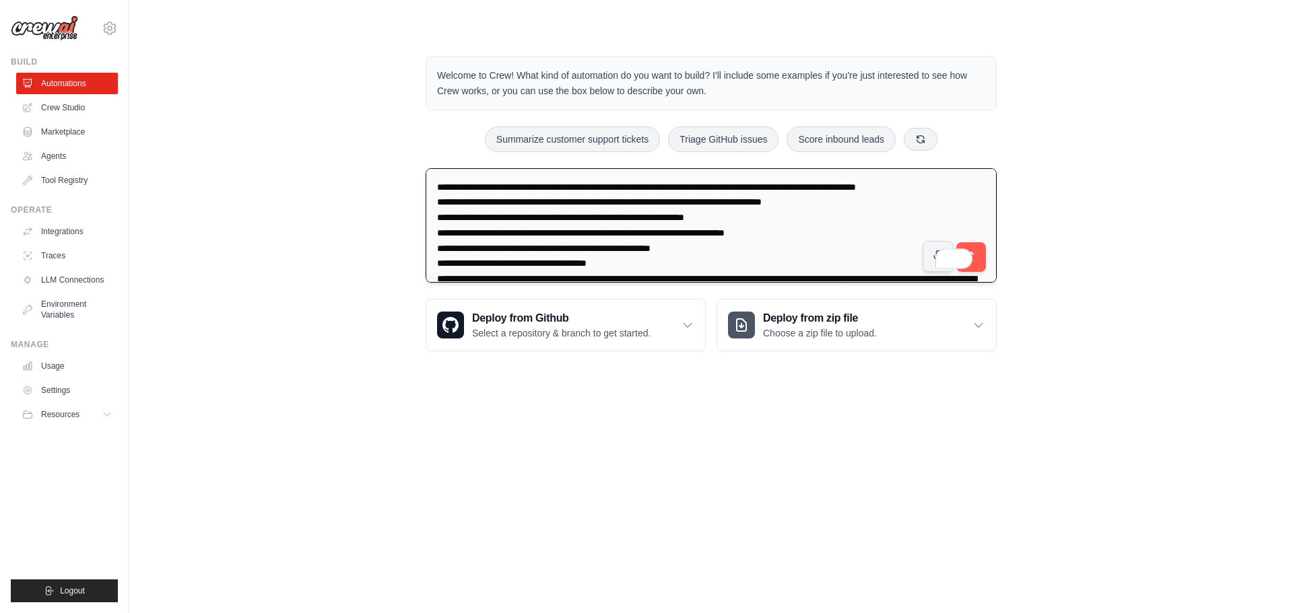
click at [704, 232] on textarea "**********" at bounding box center [711, 225] width 571 height 115
click at [708, 234] on textarea "**********" at bounding box center [711, 225] width 571 height 115
click at [805, 235] on textarea "**********" at bounding box center [711, 225] width 571 height 115
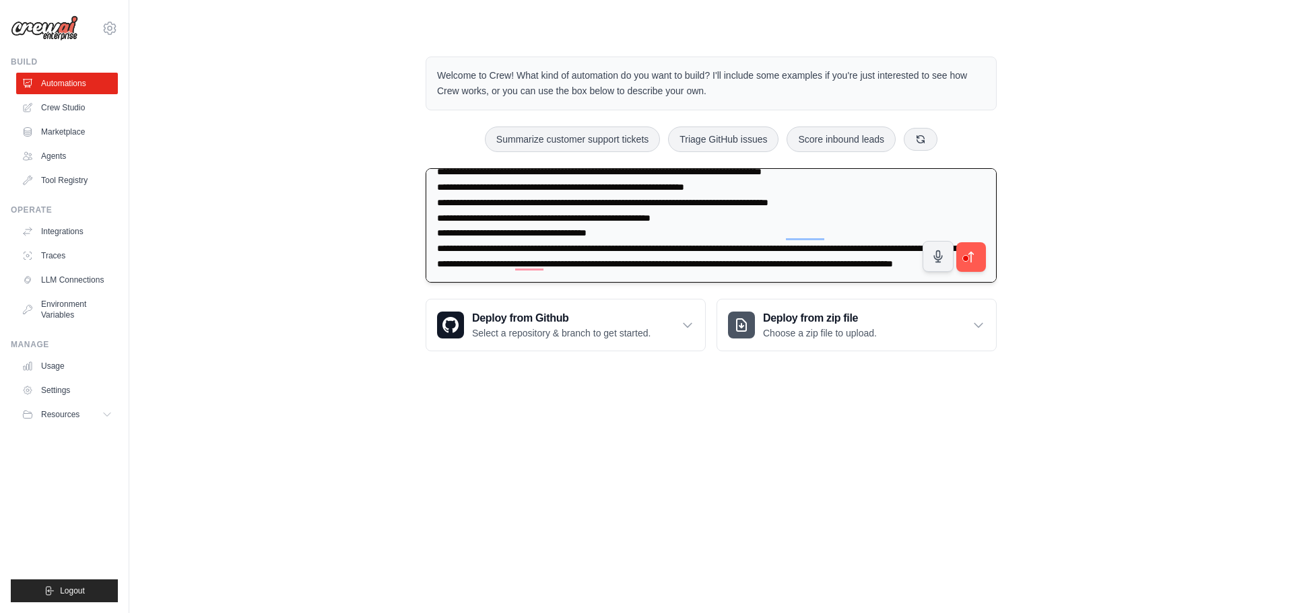
click at [738, 265] on textarea "**********" at bounding box center [711, 225] width 571 height 115
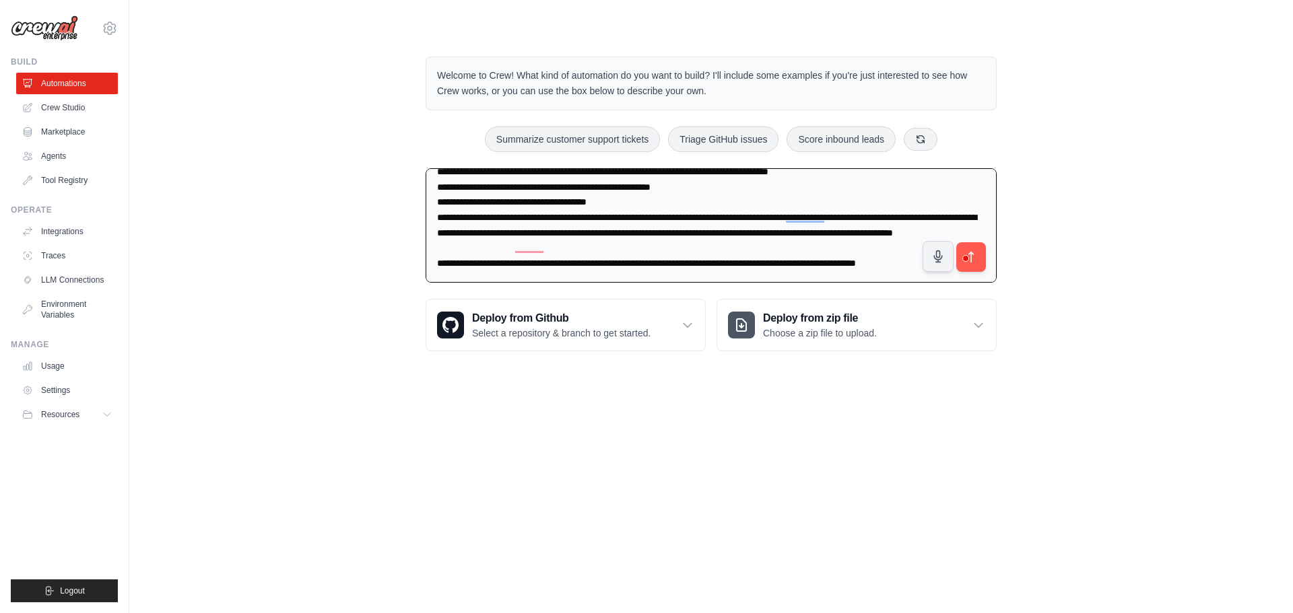
scroll to position [79, 0]
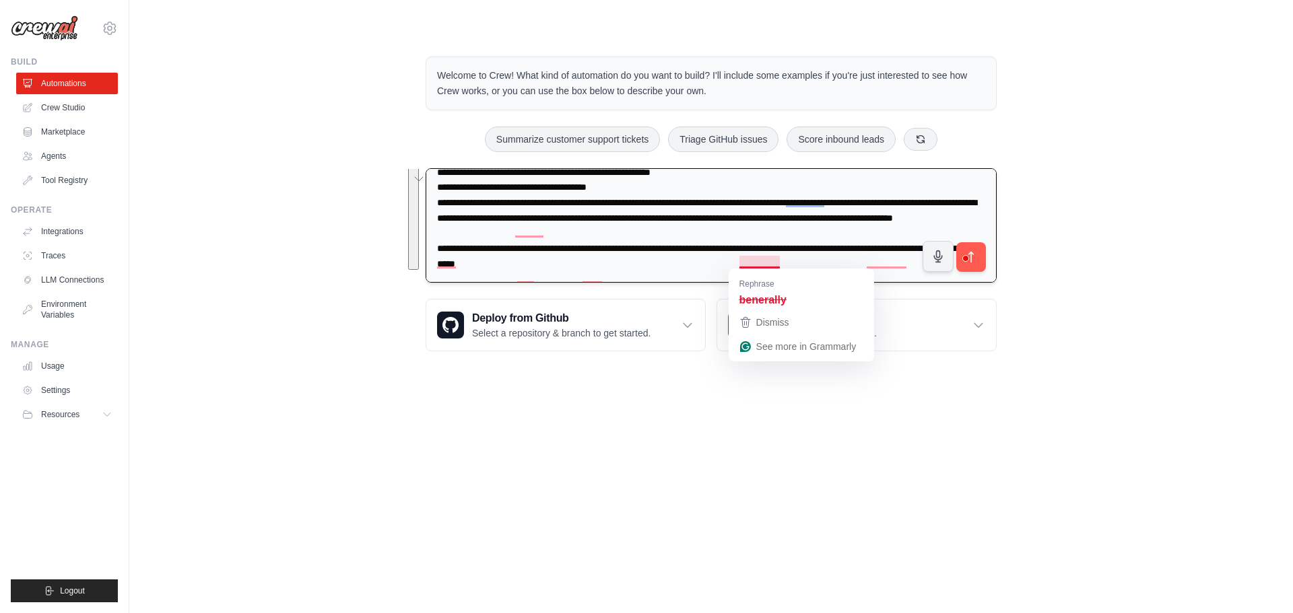
click at [745, 255] on textarea "**********" at bounding box center [711, 225] width 571 height 115
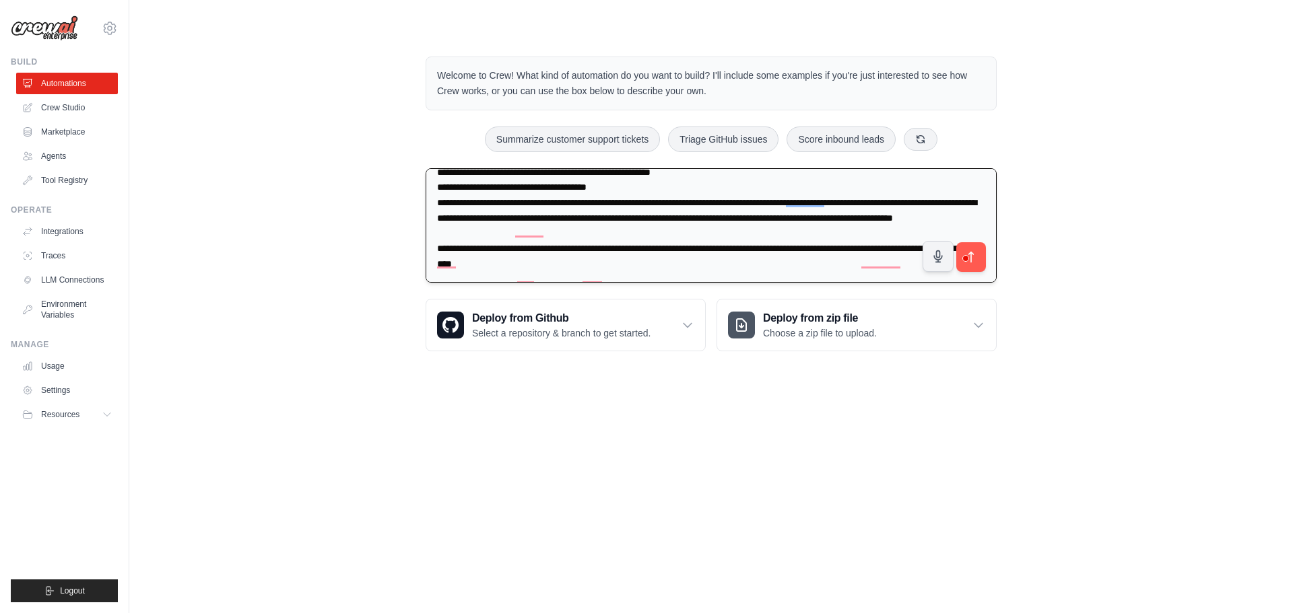
type textarea "**********"
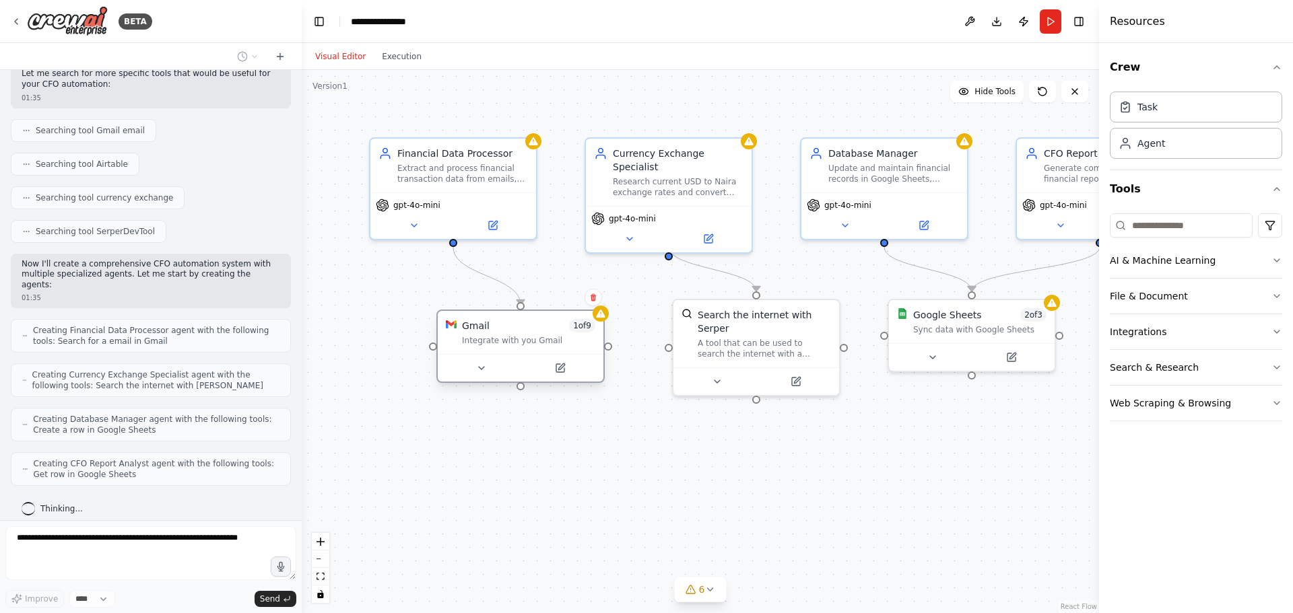
scroll to position [445, 0]
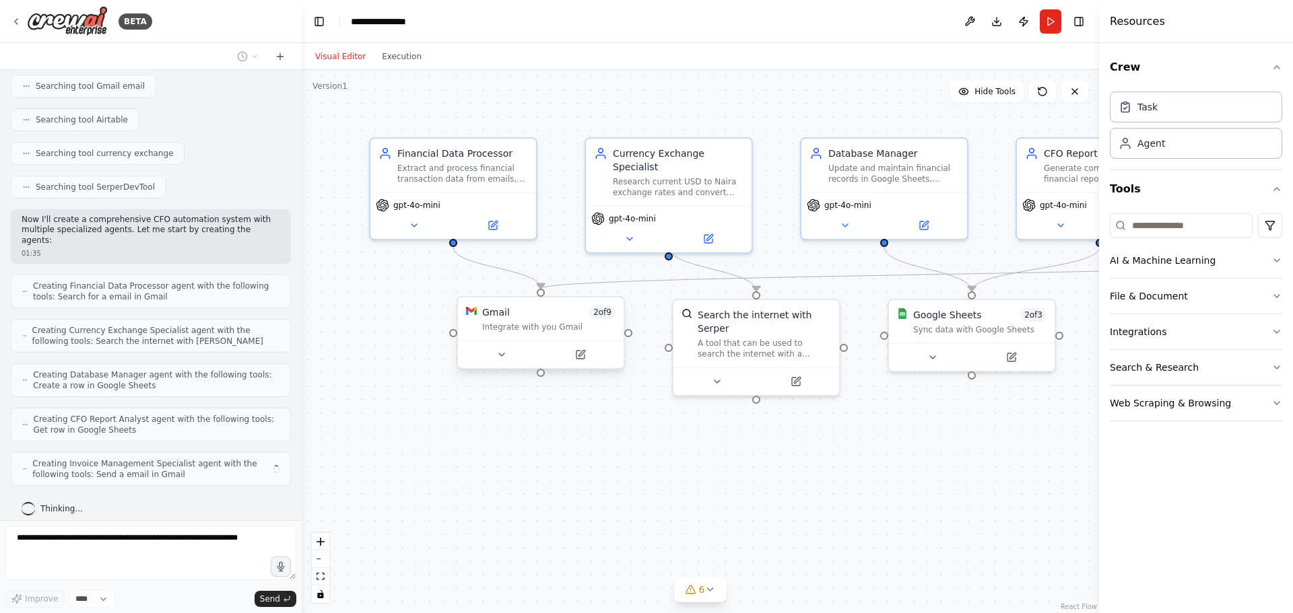
drag, startPoint x: 518, startPoint y: 322, endPoint x: 479, endPoint y: 338, distance: 41.6
click at [479, 338] on div "Gmail 2 of 9 Integrate with you Gmail" at bounding box center [541, 319] width 166 height 43
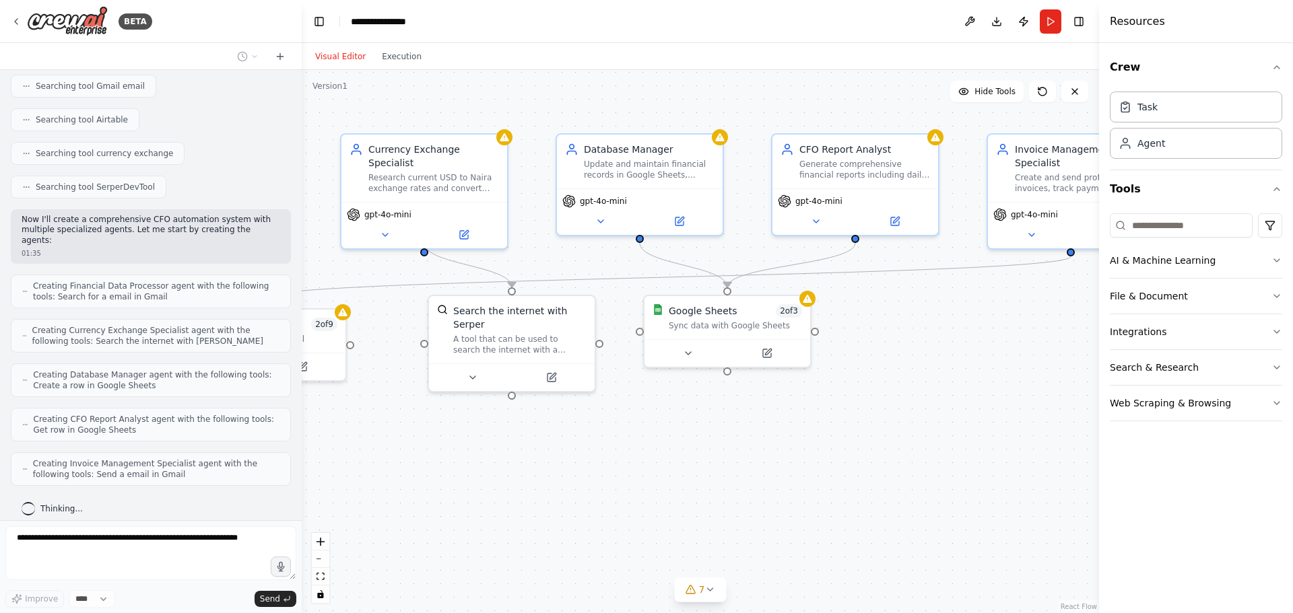
drag, startPoint x: 733, startPoint y: 502, endPoint x: 498, endPoint y: 500, distance: 235.0
click at [492, 496] on div ".deletable-edge-delete-btn { width: 20px; height: 20px; border: 0px solid #ffff…" at bounding box center [700, 341] width 797 height 543
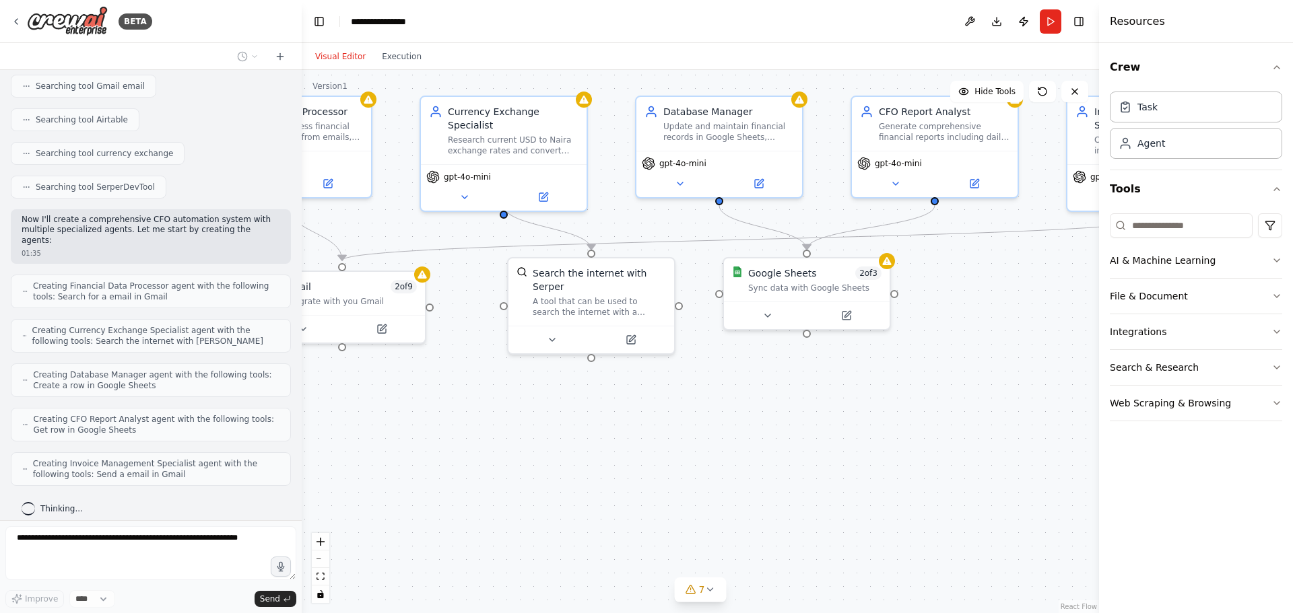
drag, startPoint x: 754, startPoint y: 504, endPoint x: 936, endPoint y: 465, distance: 186.6
click at [961, 465] on div ".deletable-edge-delete-btn { width: 20px; height: 20px; border: 0px solid #ffff…" at bounding box center [700, 341] width 797 height 543
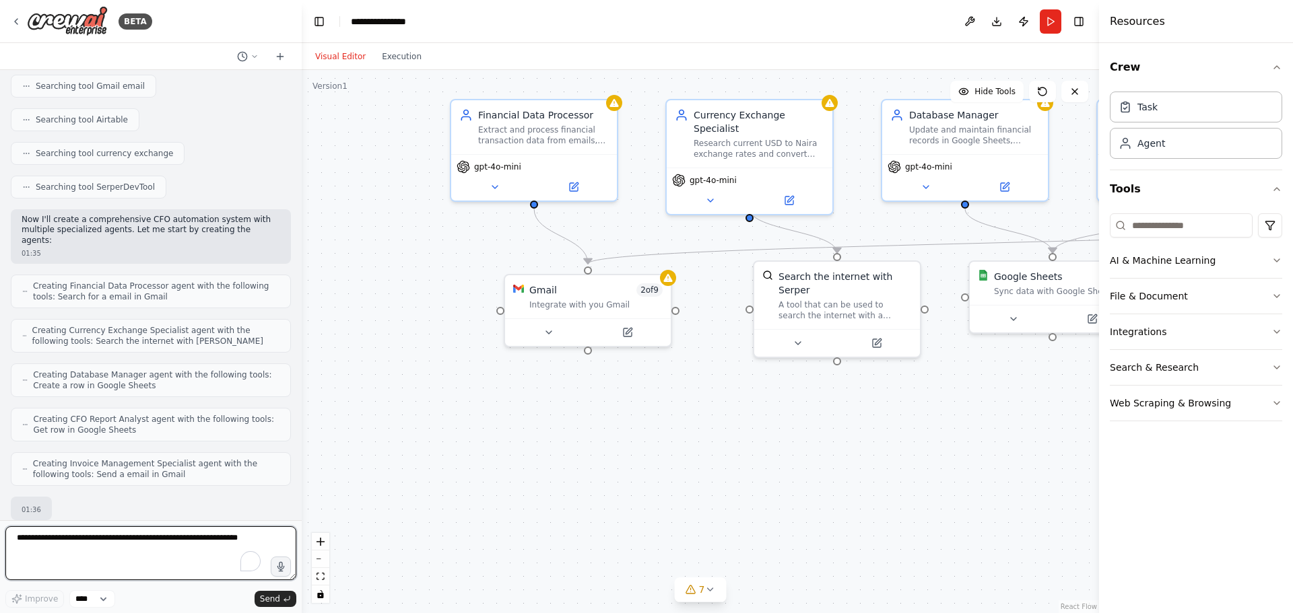
drag, startPoint x: 758, startPoint y: 496, endPoint x: 857, endPoint y: 501, distance: 99.1
click at [857, 501] on div ".deletable-edge-delete-btn { width: 20px; height: 20px; border: 0px solid #ffff…" at bounding box center [700, 341] width 797 height 543
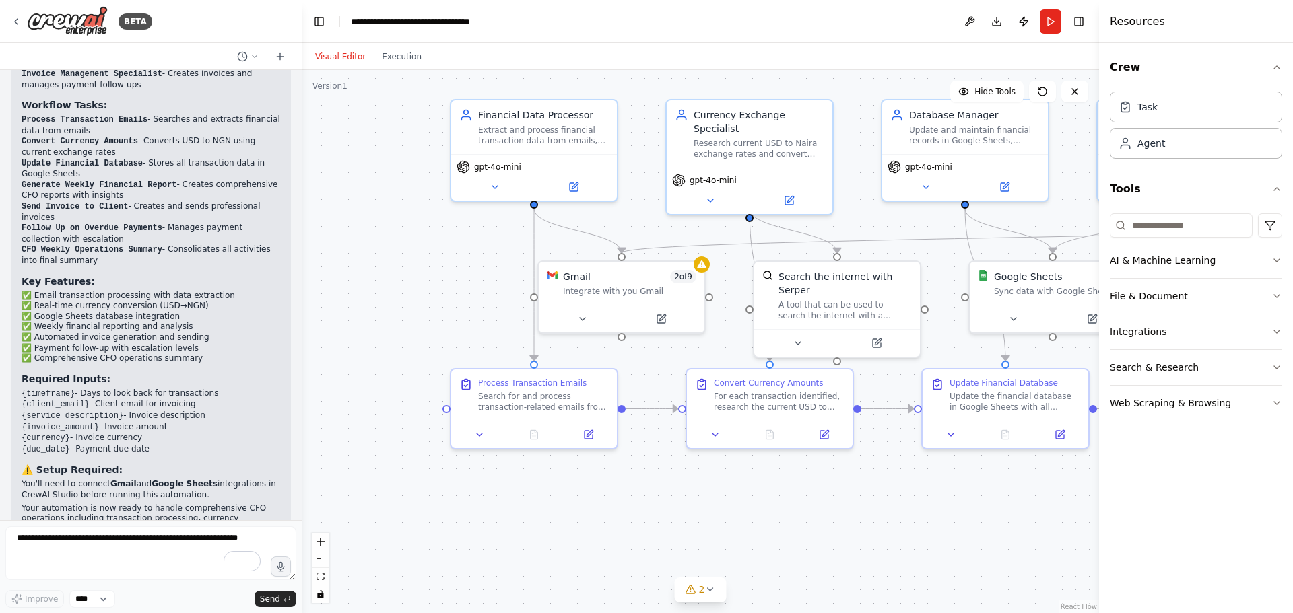
scroll to position [1993, 0]
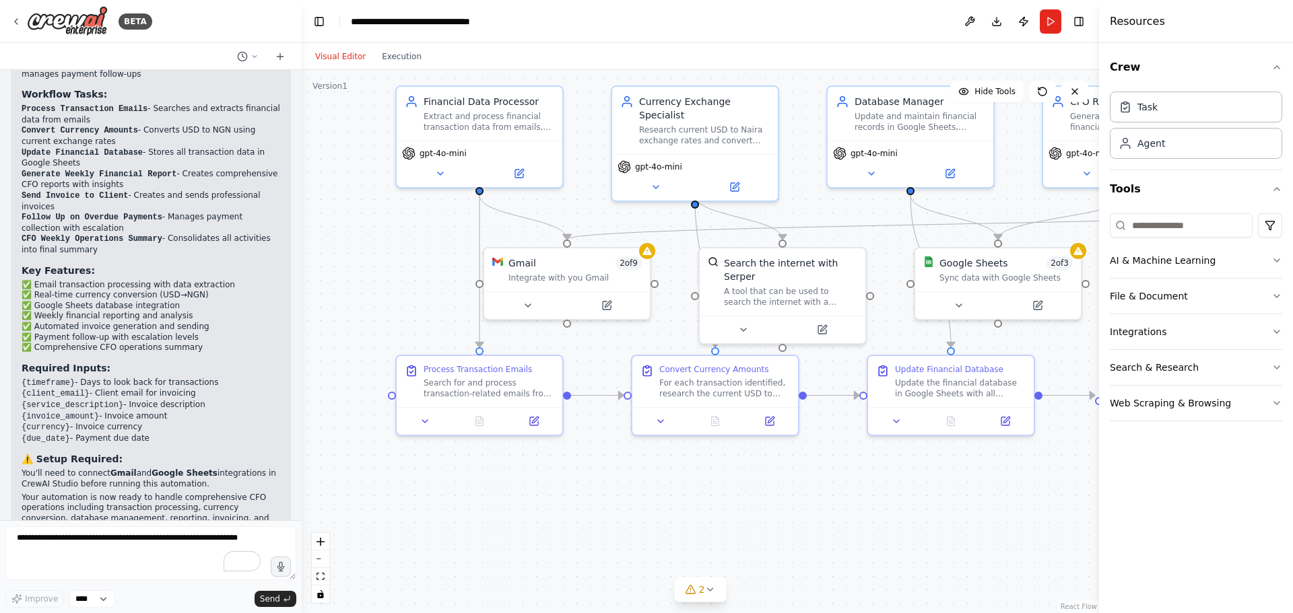
drag, startPoint x: 606, startPoint y: 501, endPoint x: 552, endPoint y: 488, distance: 56.2
click at [552, 488] on div ".deletable-edge-delete-btn { width: 20px; height: 20px; border: 0px solid #ffff…" at bounding box center [700, 341] width 797 height 543
drag, startPoint x: 553, startPoint y: 266, endPoint x: 346, endPoint y: 258, distance: 206.9
click at [346, 258] on div "Gmail 2 of 9 Integrate with you Gmail" at bounding box center [379, 253] width 133 height 27
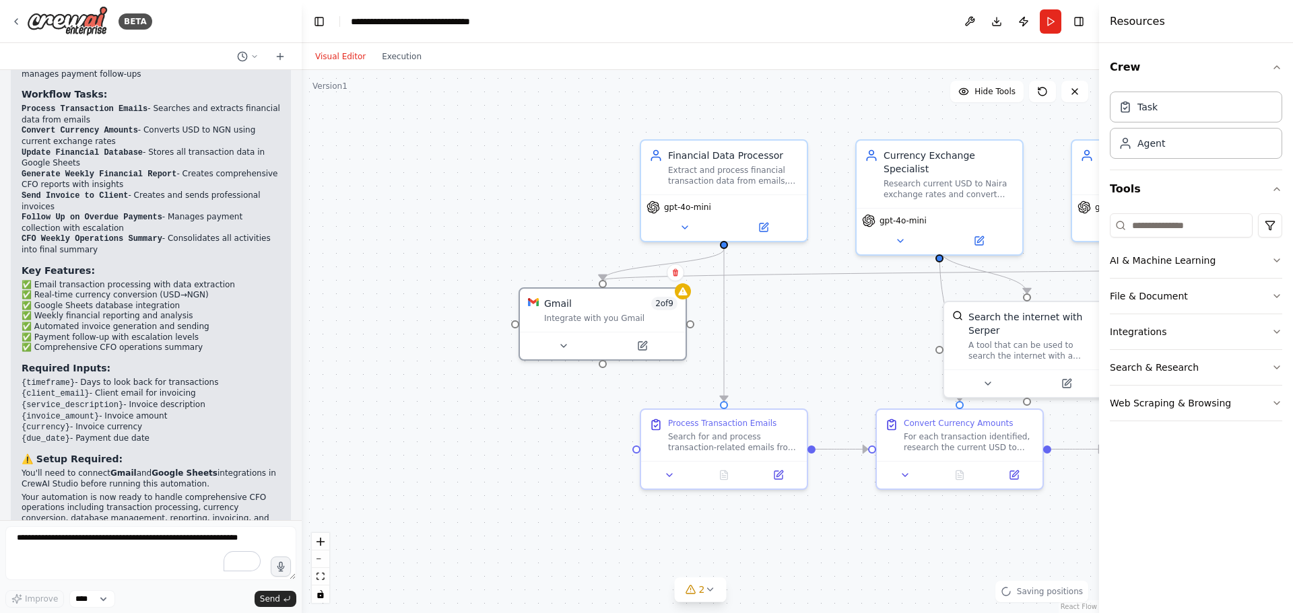
drag, startPoint x: 600, startPoint y: 299, endPoint x: 863, endPoint y: 362, distance: 270.0
click at [863, 362] on div ".deletable-edge-delete-btn { width: 20px; height: 20px; border: 0px solid #ffff…" at bounding box center [700, 341] width 797 height 543
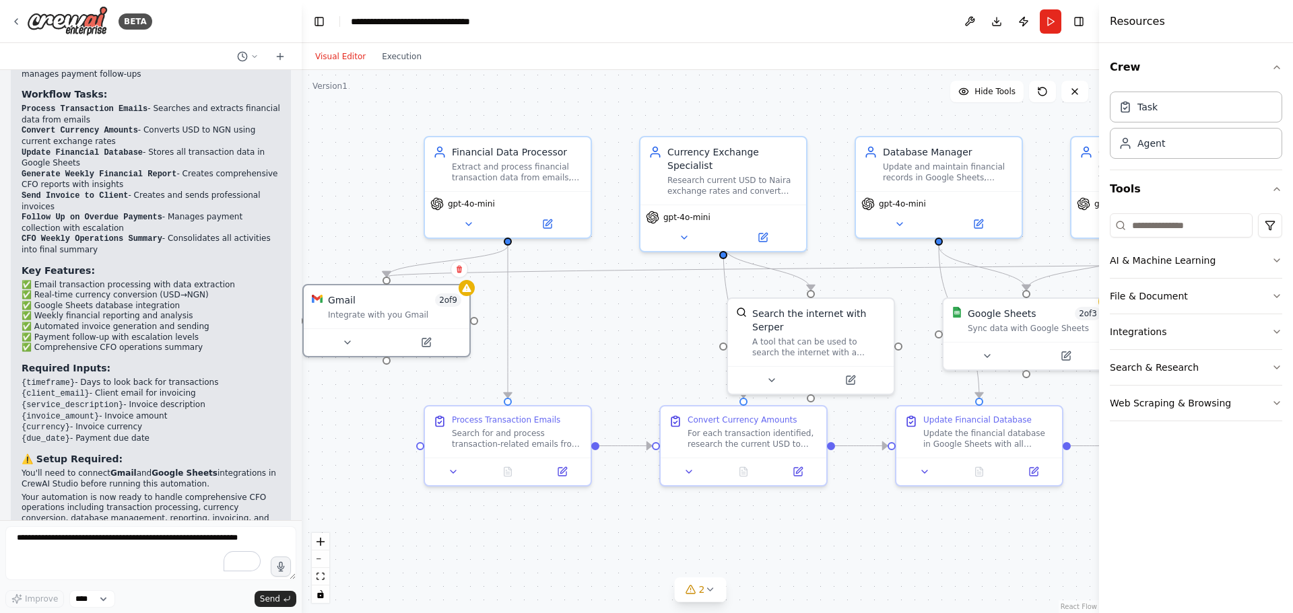
drag, startPoint x: 874, startPoint y: 372, endPoint x: 474, endPoint y: 330, distance: 402.2
click at [474, 330] on div ".deletable-edge-delete-btn { width: 20px; height: 20px; border: 0px solid #ffff…" at bounding box center [700, 341] width 797 height 543
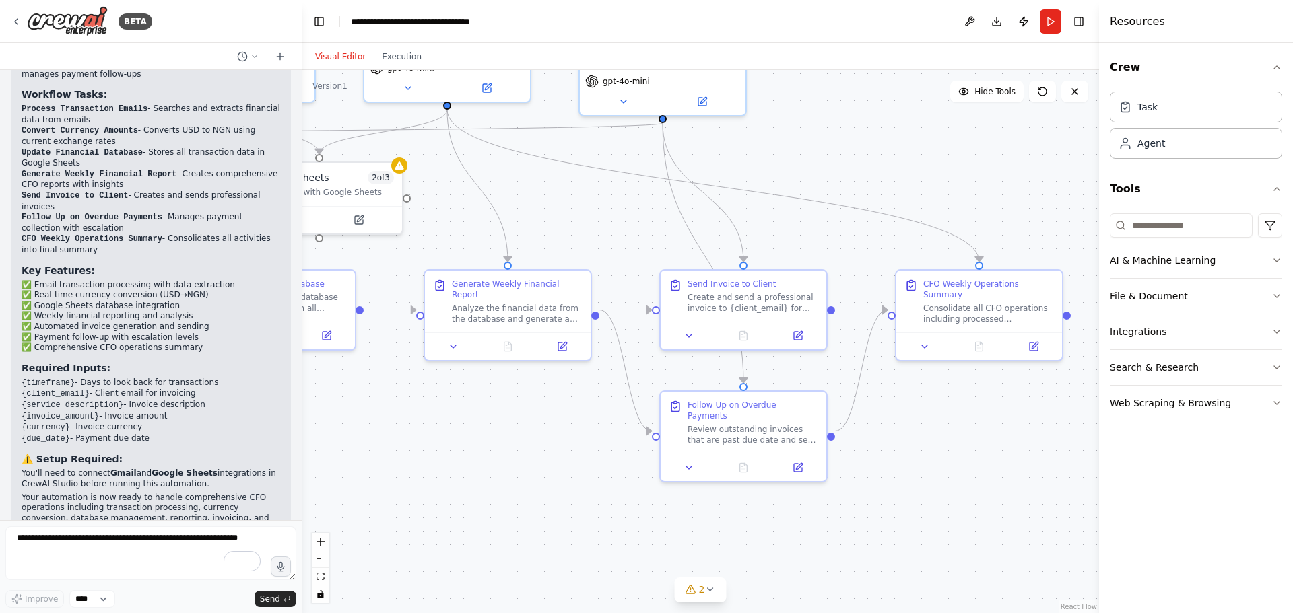
drag, startPoint x: 809, startPoint y: 496, endPoint x: 465, endPoint y: 371, distance: 365.3
click at [465, 371] on div ".deletable-edge-delete-btn { width: 20px; height: 20px; border: 0px solid #ffff…" at bounding box center [700, 341] width 797 height 543
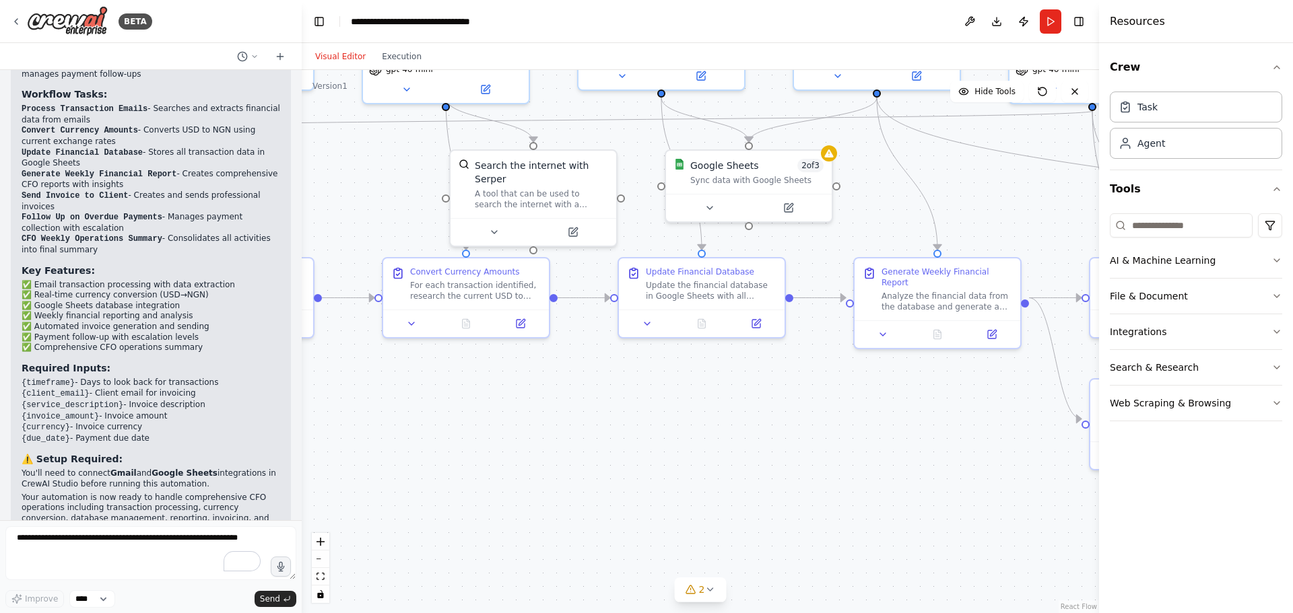
drag, startPoint x: 480, startPoint y: 471, endPoint x: 1048, endPoint y: 472, distance: 567.7
click at [1048, 472] on div ".deletable-edge-delete-btn { width: 20px; height: 20px; border: 0px solid #ffff…" at bounding box center [700, 341] width 797 height 543
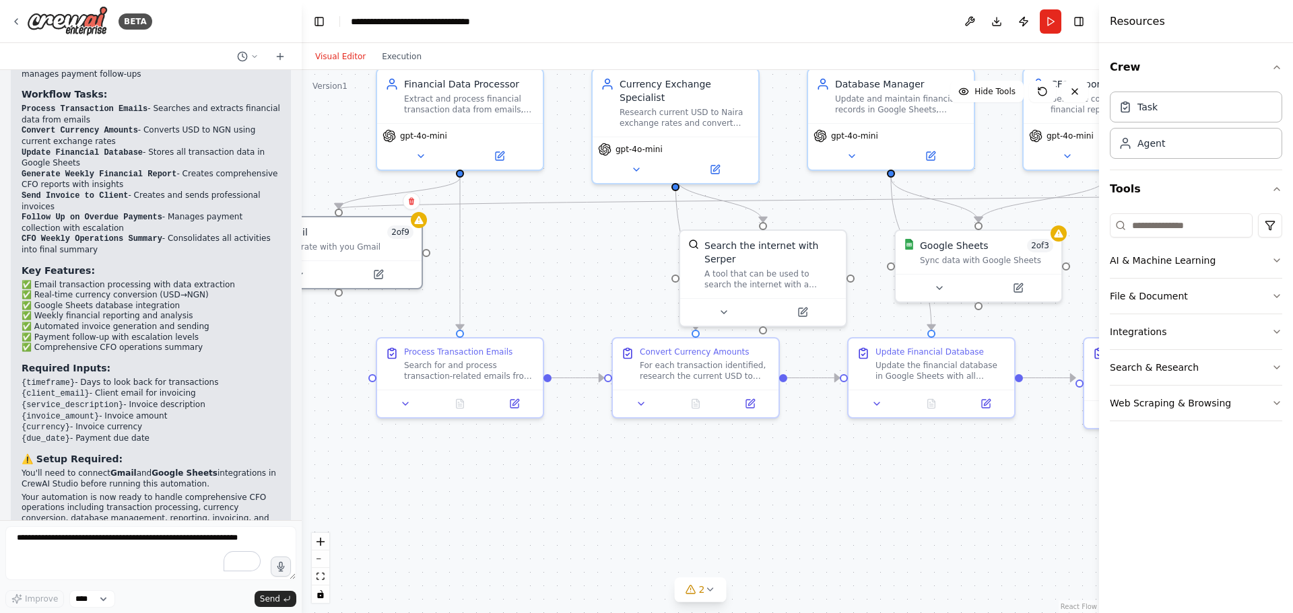
drag, startPoint x: 484, startPoint y: 440, endPoint x: 581, endPoint y: 532, distance: 133.4
click at [581, 532] on div ".deletable-edge-delete-btn { width: 20px; height: 20px; border: 0px solid #ffff…" at bounding box center [700, 341] width 797 height 543
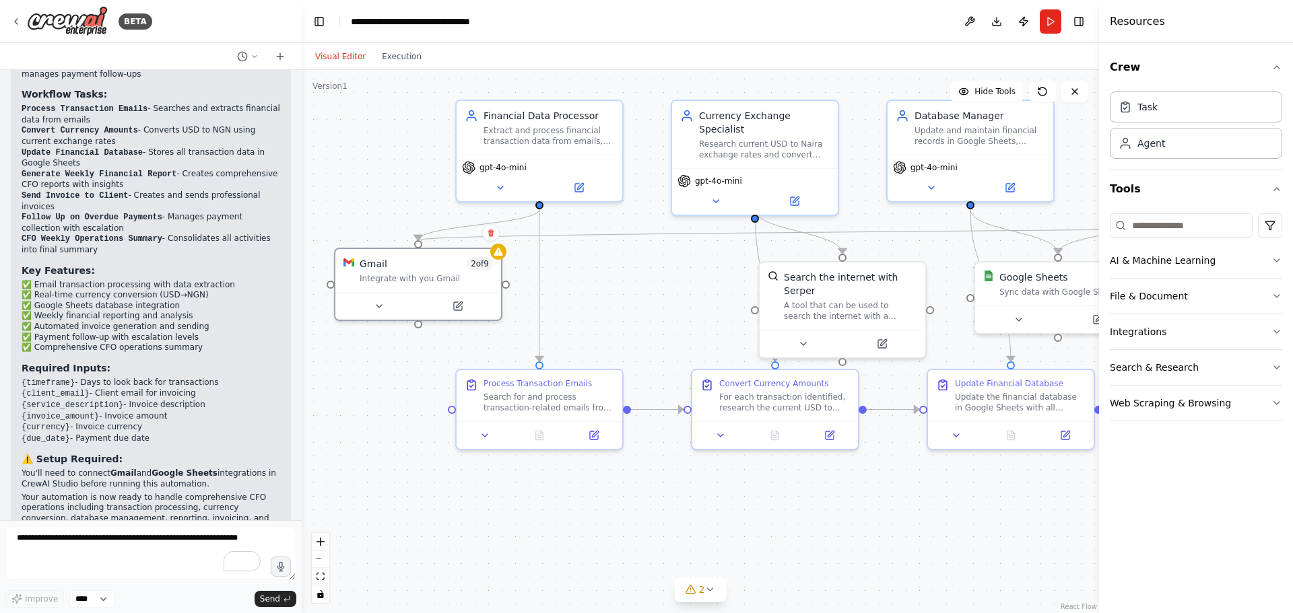
drag, startPoint x: 621, startPoint y: 506, endPoint x: 696, endPoint y: 538, distance: 81.8
click at [696, 538] on div ".deletable-edge-delete-btn { width: 20px; height: 20px; border: 0px solid #ffff…" at bounding box center [700, 341] width 797 height 543
click at [68, 547] on textarea "To enrich screen reader interactions, please activate Accessibility in Grammarl…" at bounding box center [150, 554] width 291 height 54
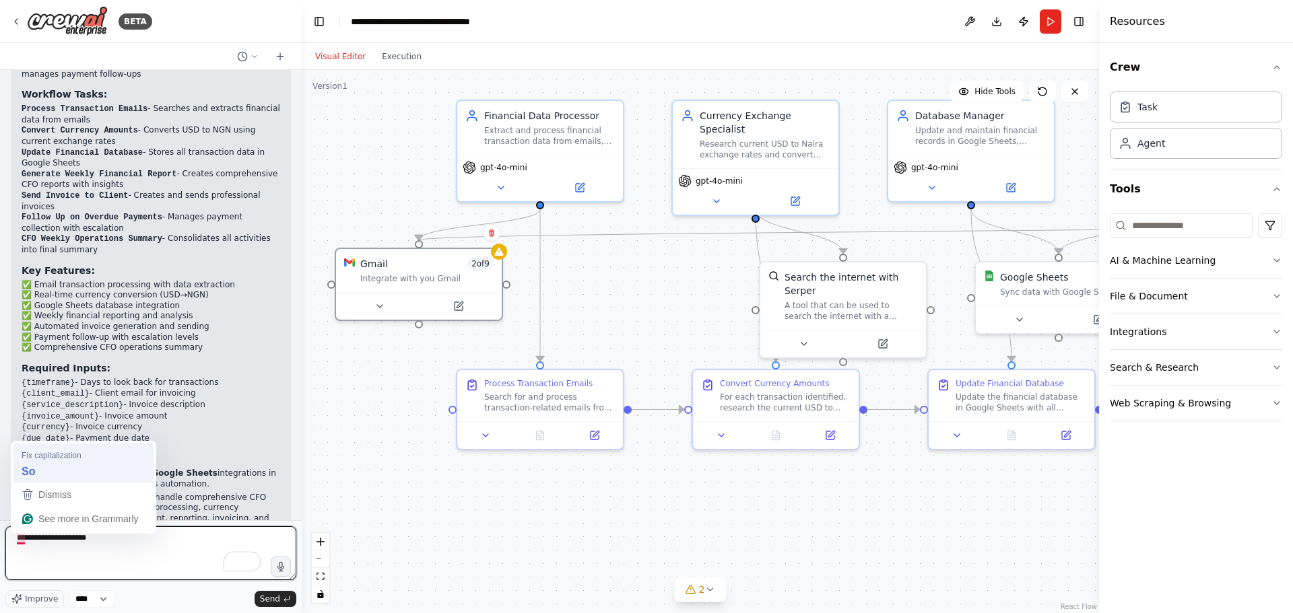
type textarea "**********"
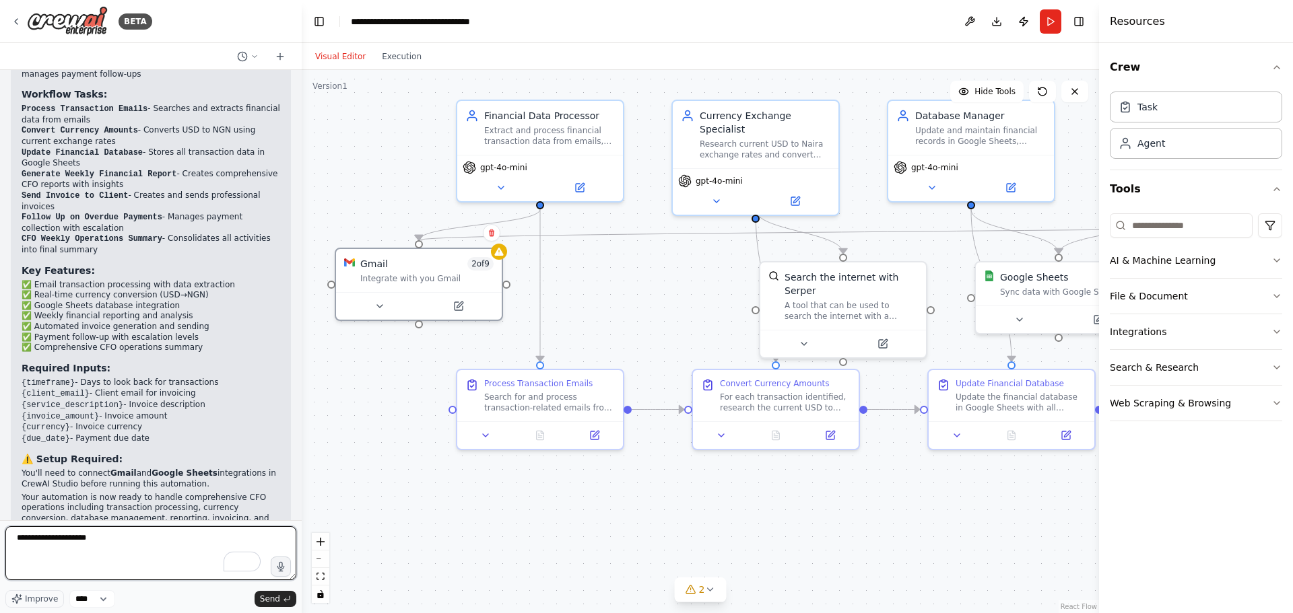
click at [137, 556] on textarea "**********" at bounding box center [150, 554] width 291 height 54
click at [123, 534] on textarea "**********" at bounding box center [150, 554] width 291 height 54
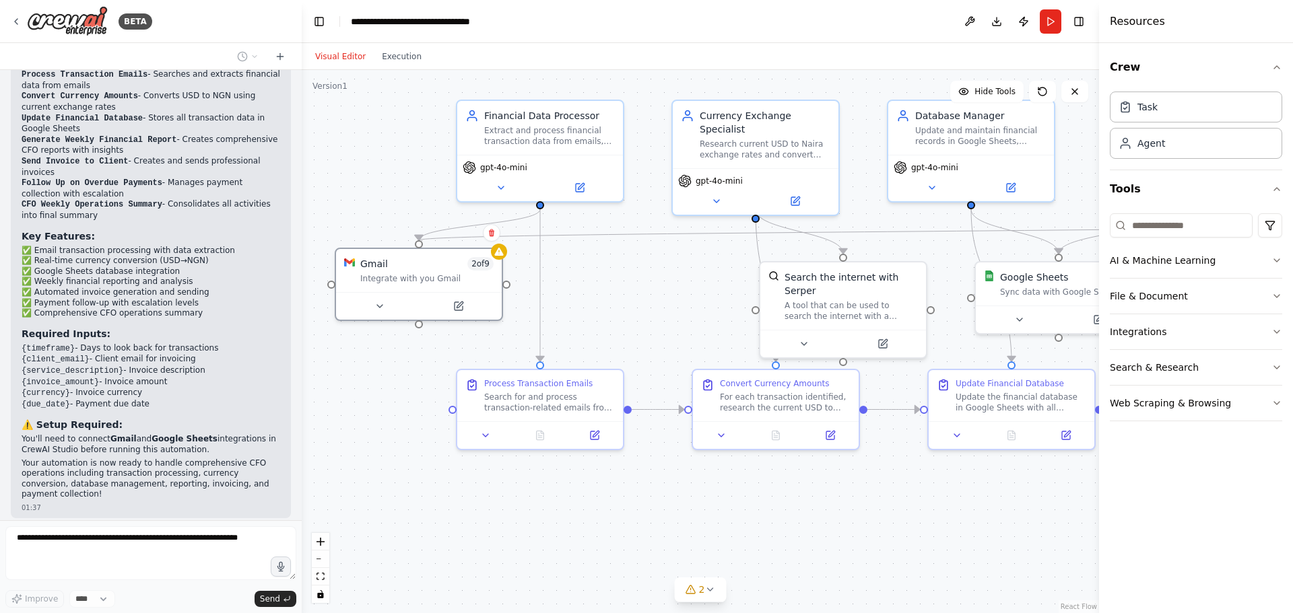
scroll to position [2073, 0]
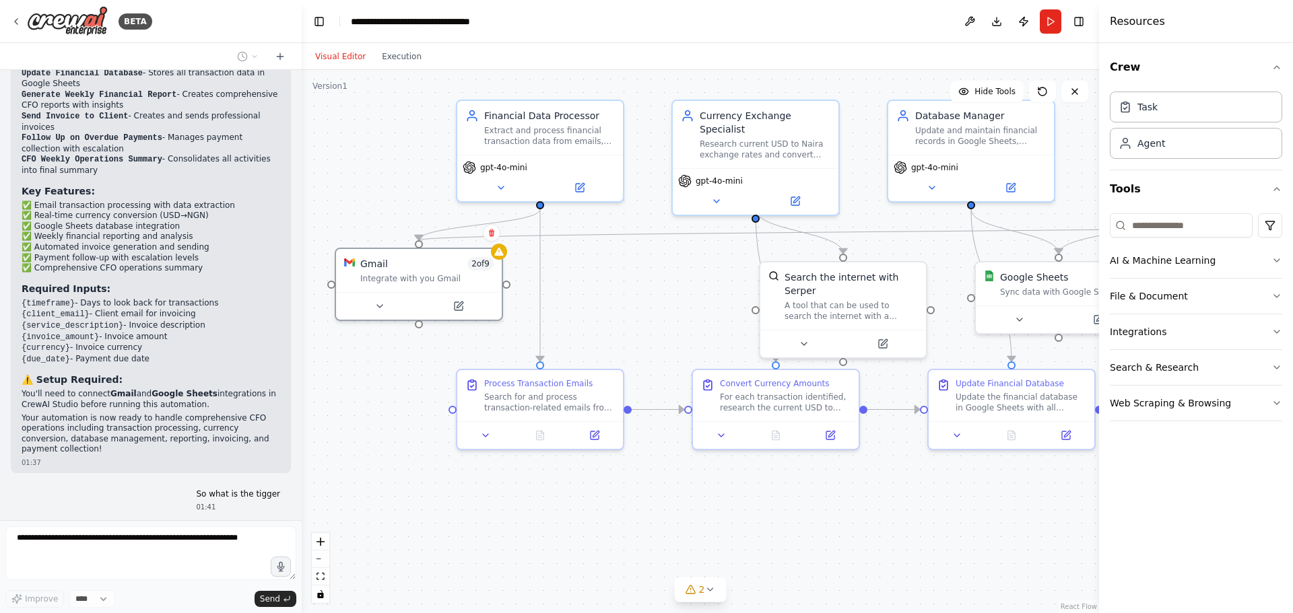
click at [403, 378] on div ".deletable-edge-delete-btn { width: 20px; height: 20px; border: 0px solid #ffff…" at bounding box center [700, 341] width 797 height 543
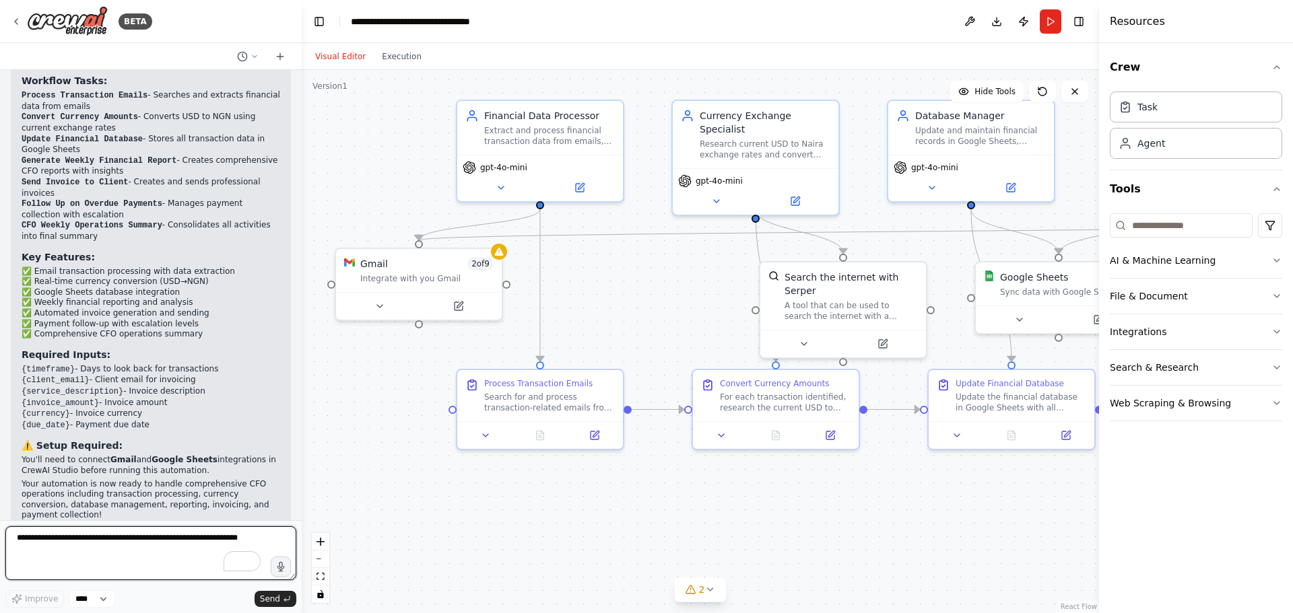
scroll to position [2411, 0]
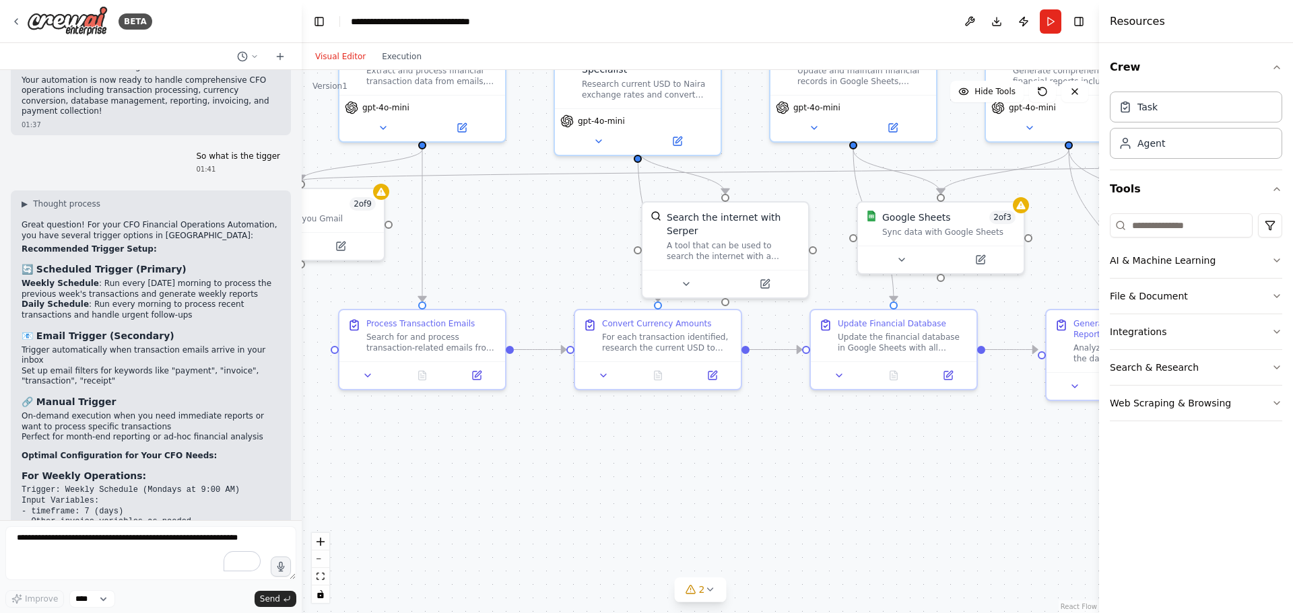
drag, startPoint x: 411, startPoint y: 403, endPoint x: 290, endPoint y: 346, distance: 133.4
click at [292, 343] on div "BETA You are a professional CFO assistant specializing in financial data proces…" at bounding box center [646, 306] width 1293 height 613
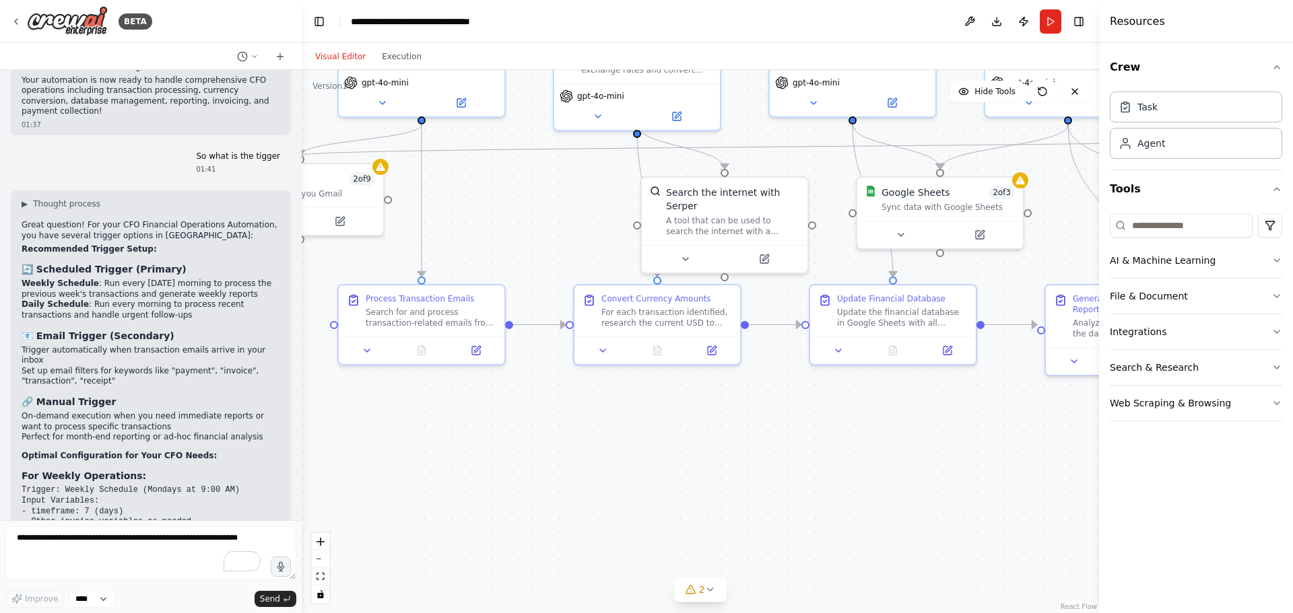
drag, startPoint x: 734, startPoint y: 497, endPoint x: 829, endPoint y: 482, distance: 96.1
click at [831, 483] on div ".deletable-edge-delete-btn { width: 20px; height: 20px; border: 0px solid #ffff…" at bounding box center [700, 341] width 797 height 543
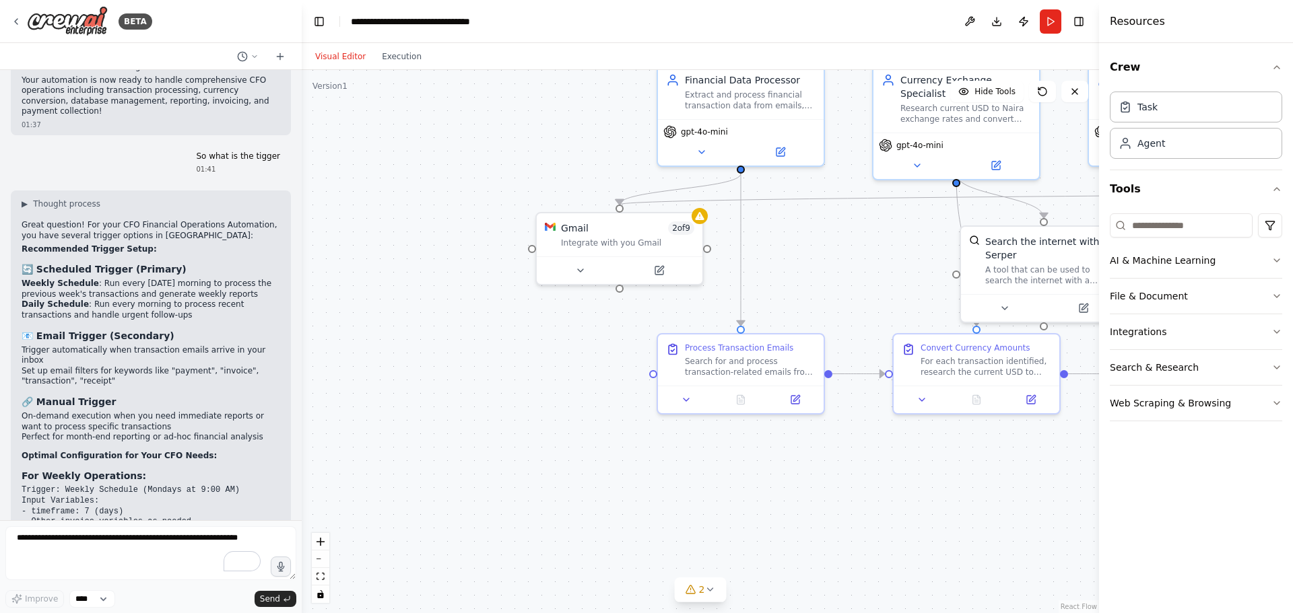
drag, startPoint x: 446, startPoint y: 470, endPoint x: 764, endPoint y: 519, distance: 322.3
click at [764, 519] on div ".deletable-edge-delete-btn { width: 20px; height: 20px; border: 0px solid #ffff…" at bounding box center [700, 341] width 797 height 543
drag, startPoint x: 595, startPoint y: 239, endPoint x: 796, endPoint y: 234, distance: 201.4
click at [796, 234] on div "Gmail 2 of 9 Integrate with you Gmail" at bounding box center [822, 218] width 166 height 43
drag, startPoint x: 813, startPoint y: 215, endPoint x: 624, endPoint y: 240, distance: 190.1
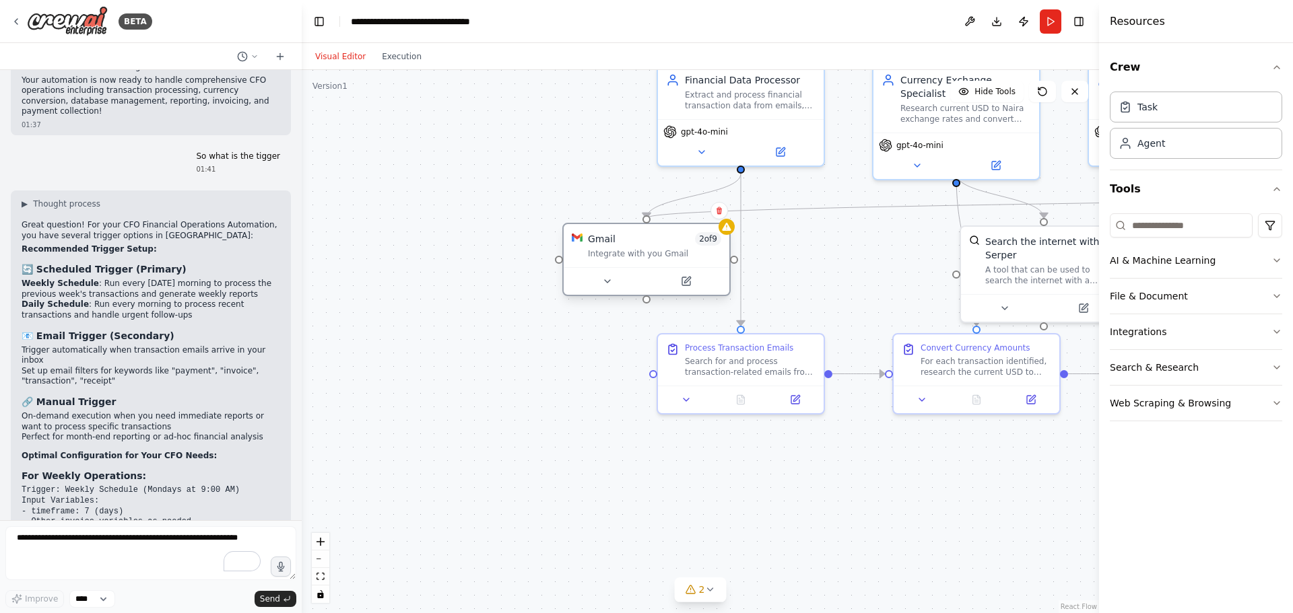
click at [632, 237] on div "Gmail 2 of 9" at bounding box center [654, 238] width 133 height 13
click at [659, 251] on div "Integrate with you Gmail" at bounding box center [654, 253] width 133 height 11
click at [1050, 22] on button "Run" at bounding box center [1051, 21] width 22 height 24
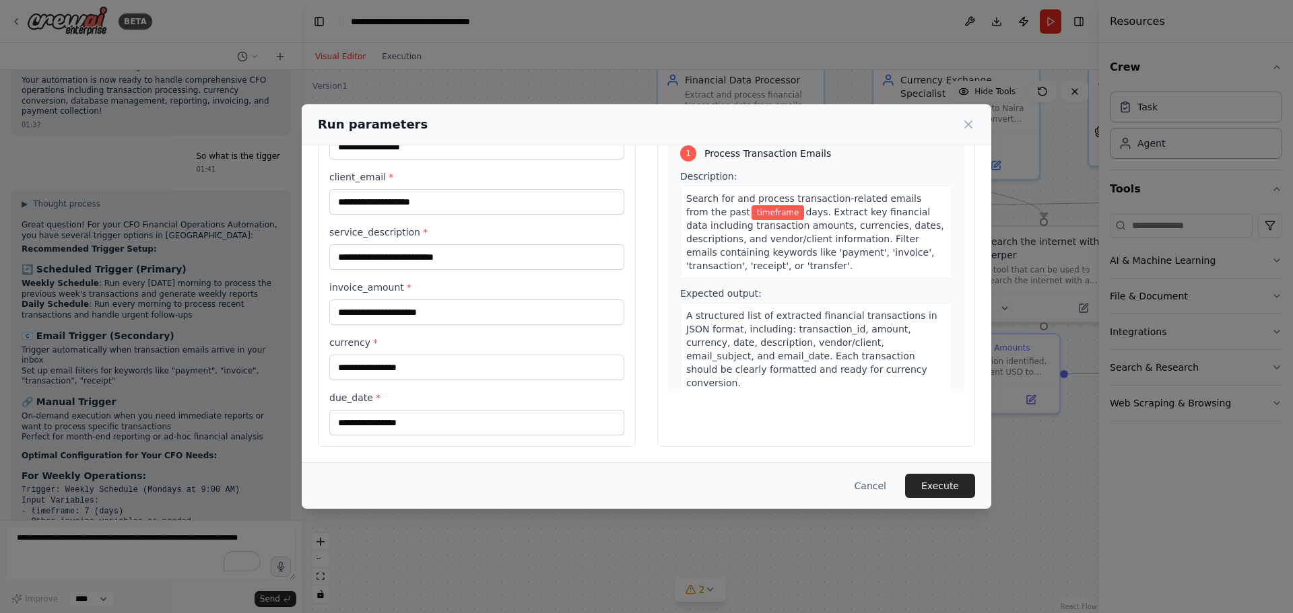
scroll to position [77, 0]
click at [441, 367] on input "currency *" at bounding box center [476, 368] width 295 height 26
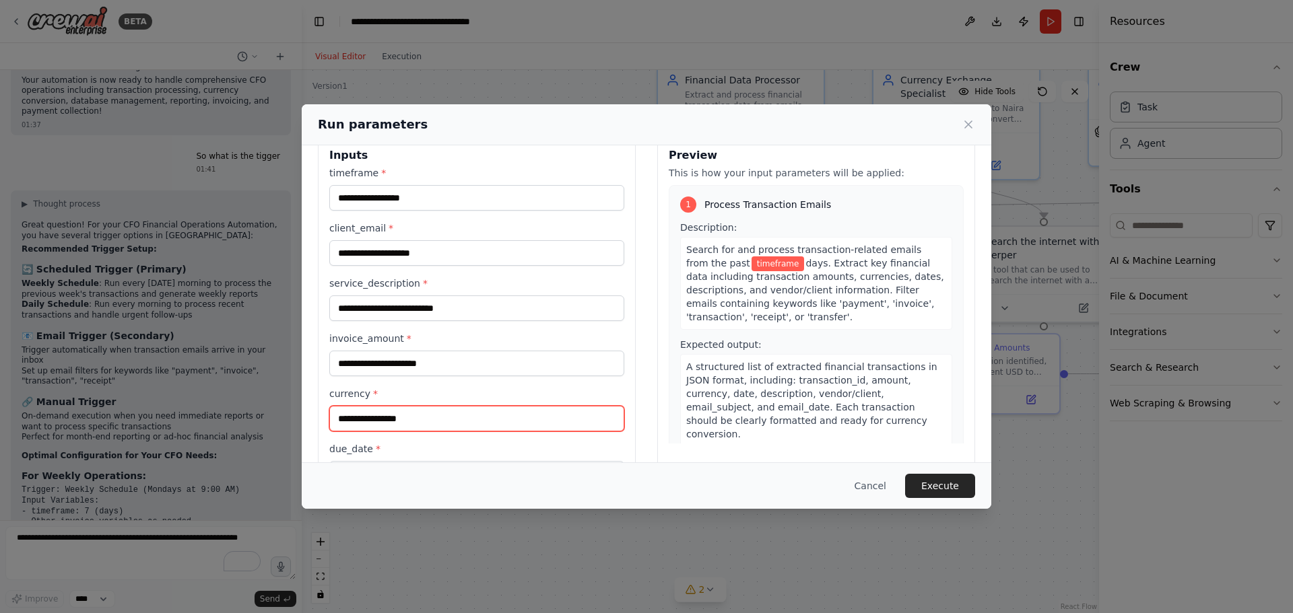
scroll to position [0, 0]
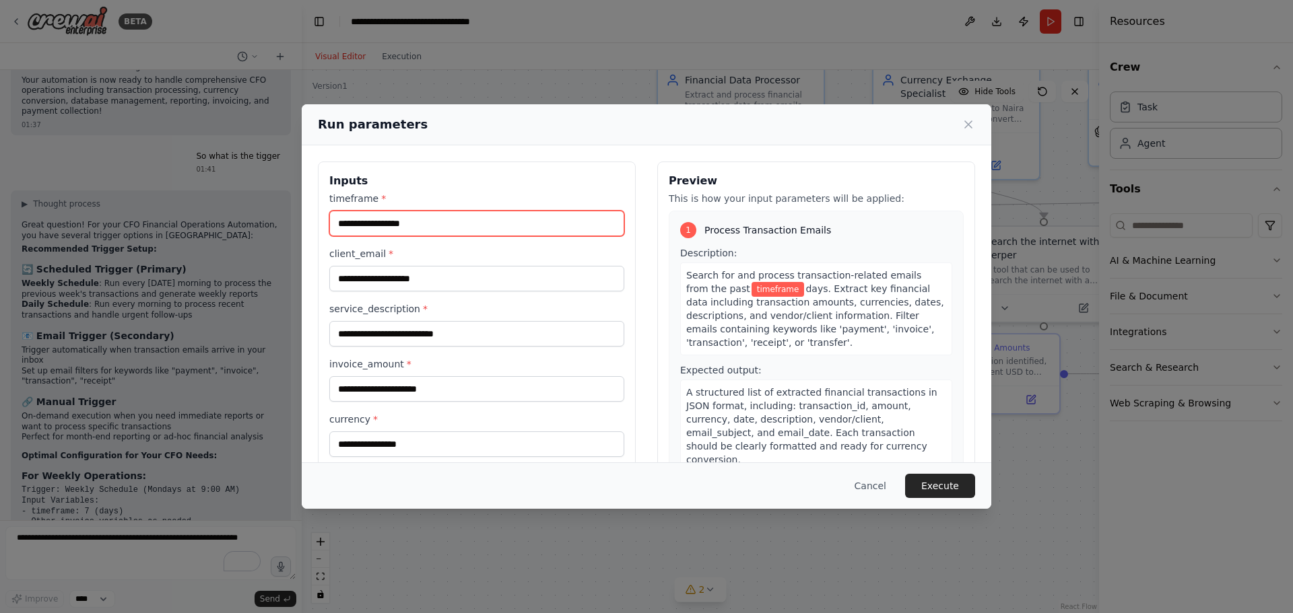
click at [397, 226] on input "timeframe *" at bounding box center [476, 224] width 295 height 26
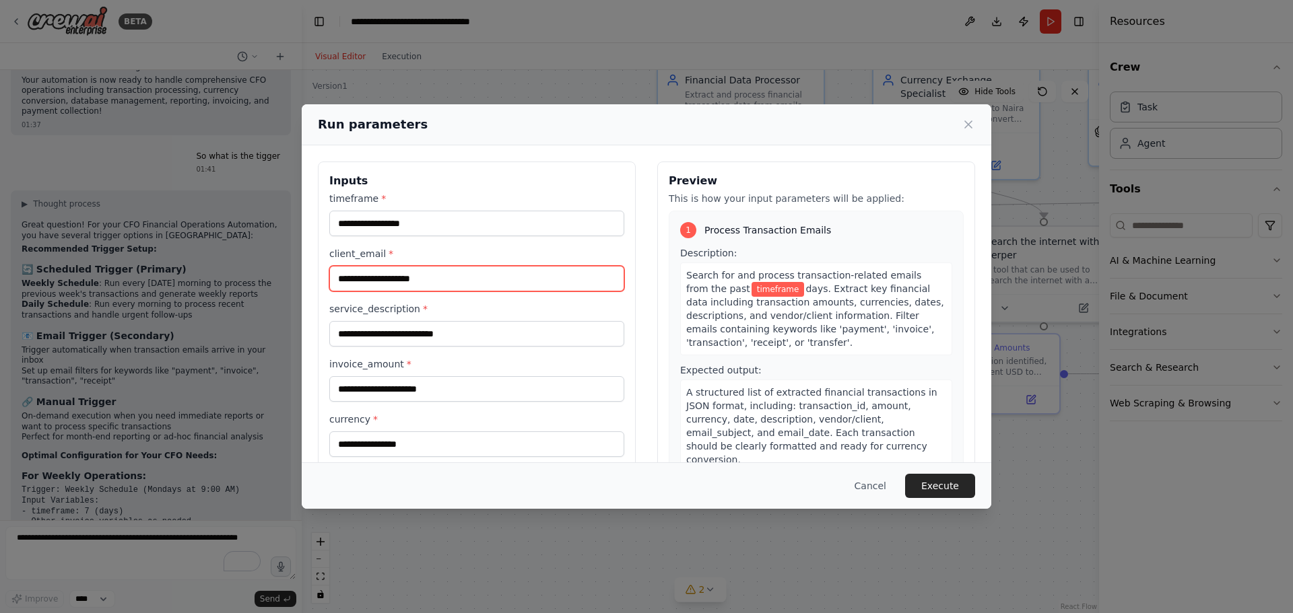
click at [383, 285] on input "client_email *" at bounding box center [476, 279] width 295 height 26
click at [968, 128] on icon at bounding box center [968, 124] width 13 height 13
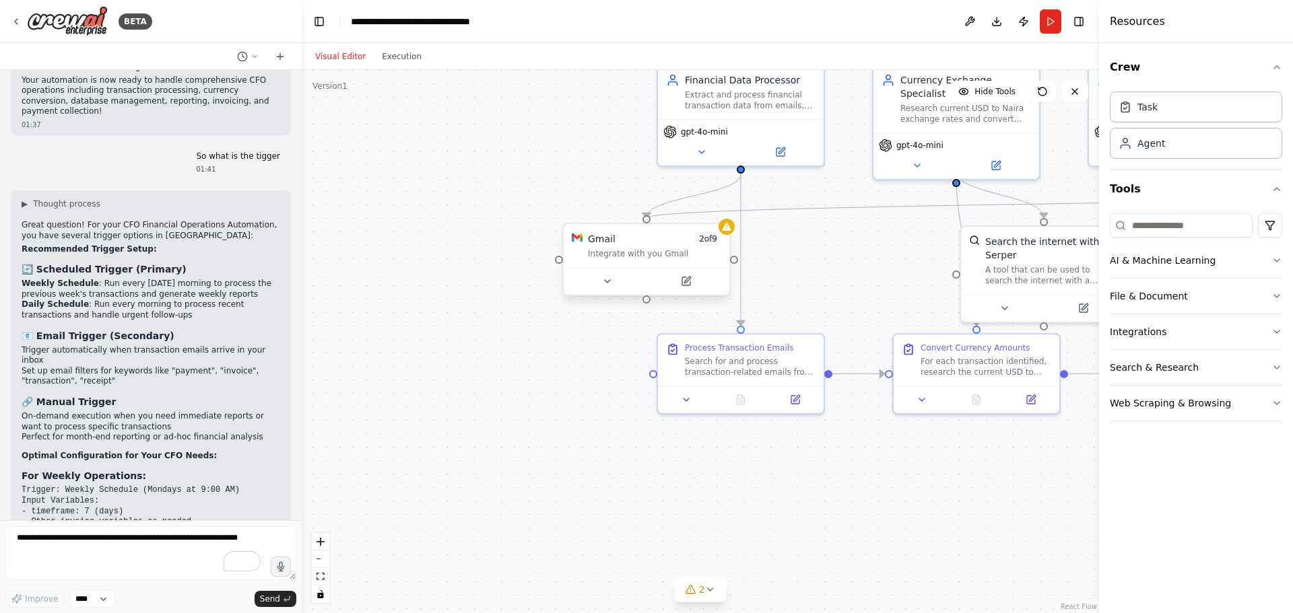
click at [651, 253] on div "Integrate with you Gmail" at bounding box center [654, 253] width 133 height 11
click at [688, 282] on icon at bounding box center [686, 281] width 8 height 8
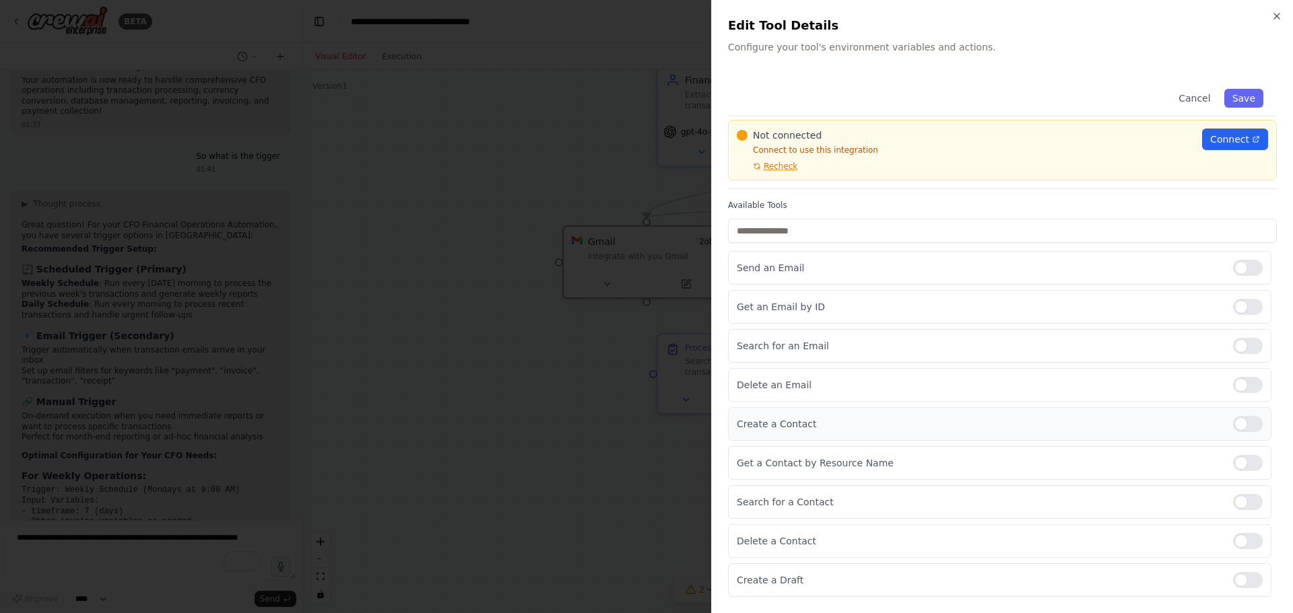
scroll to position [42, 0]
click at [1226, 137] on span "Connect" at bounding box center [1229, 139] width 39 height 13
click at [459, 204] on div at bounding box center [646, 306] width 1293 height 613
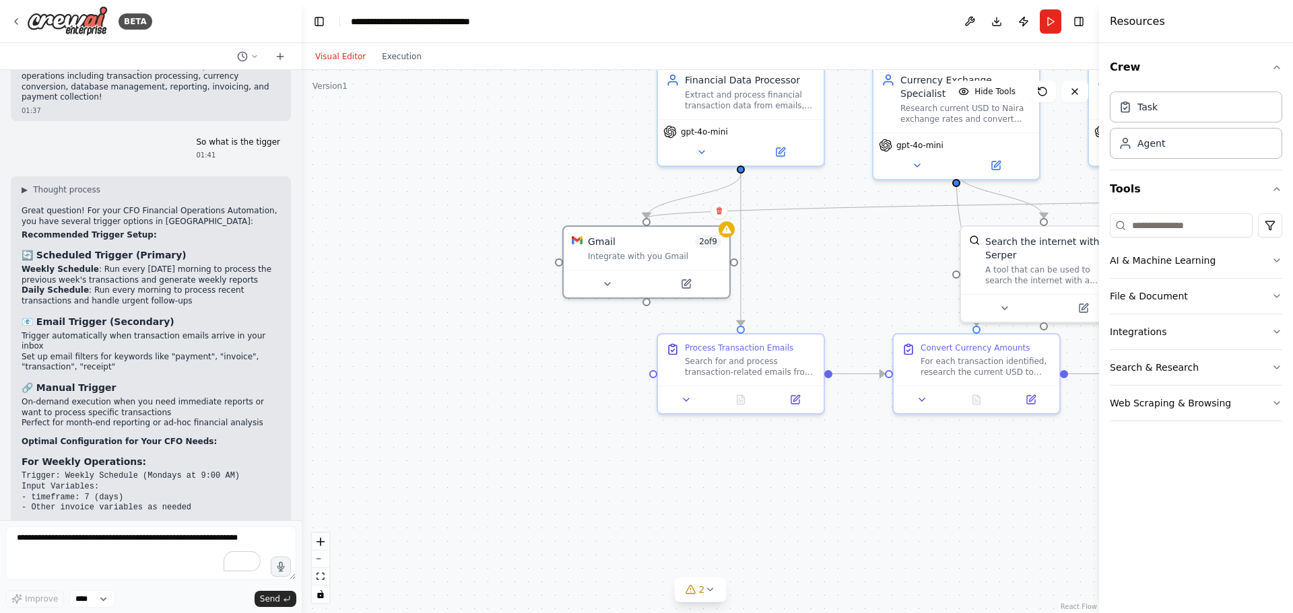
scroll to position [2411, 0]
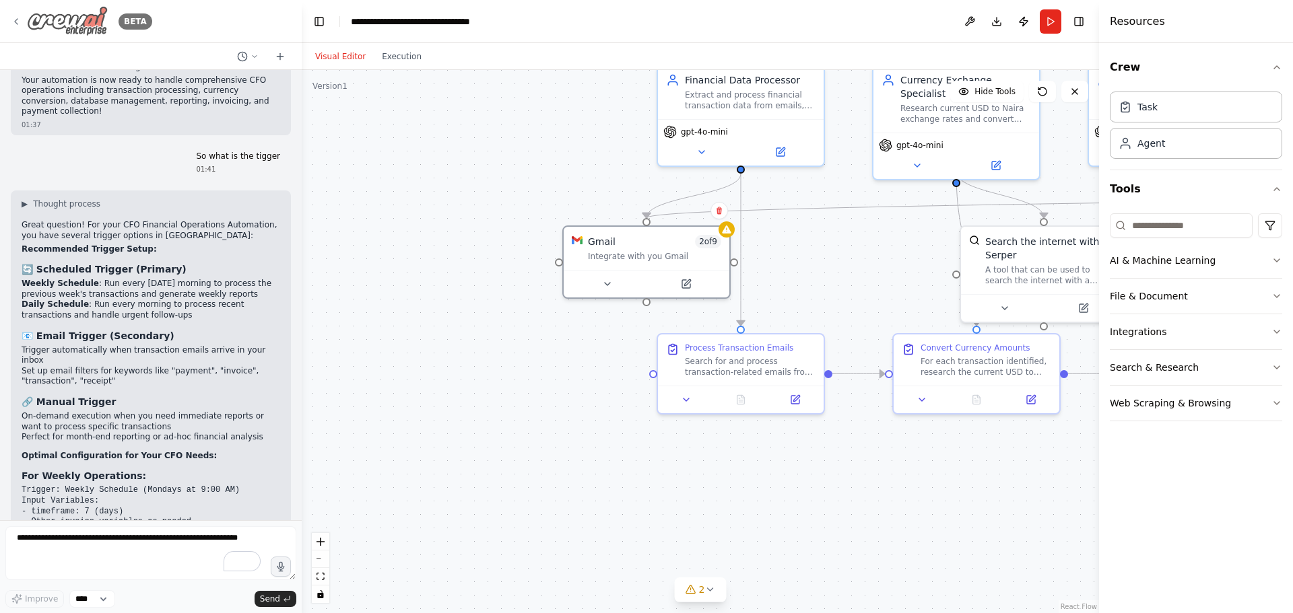
click at [18, 18] on icon at bounding box center [16, 21] width 11 height 11
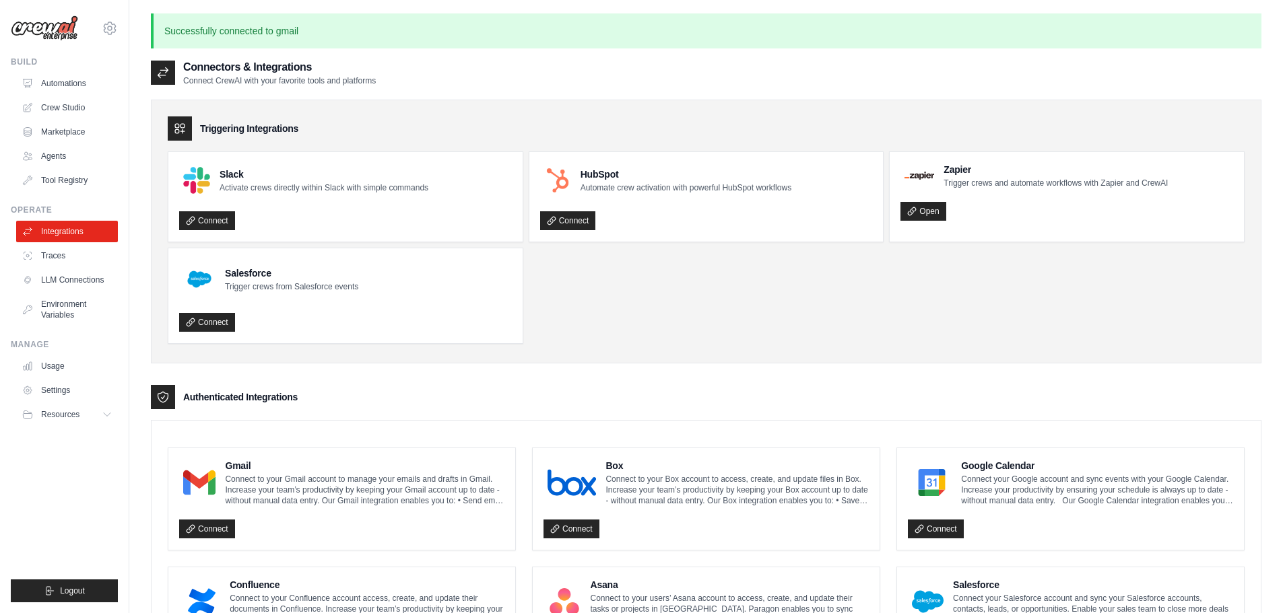
click at [324, 502] on p "Connect to your Gmail account to manage your emails and drafts in Gmail. Increa…" at bounding box center [364, 490] width 279 height 32
click at [197, 532] on link "Connect" at bounding box center [207, 529] width 56 height 19
click at [210, 527] on link "Connect" at bounding box center [207, 529] width 56 height 19
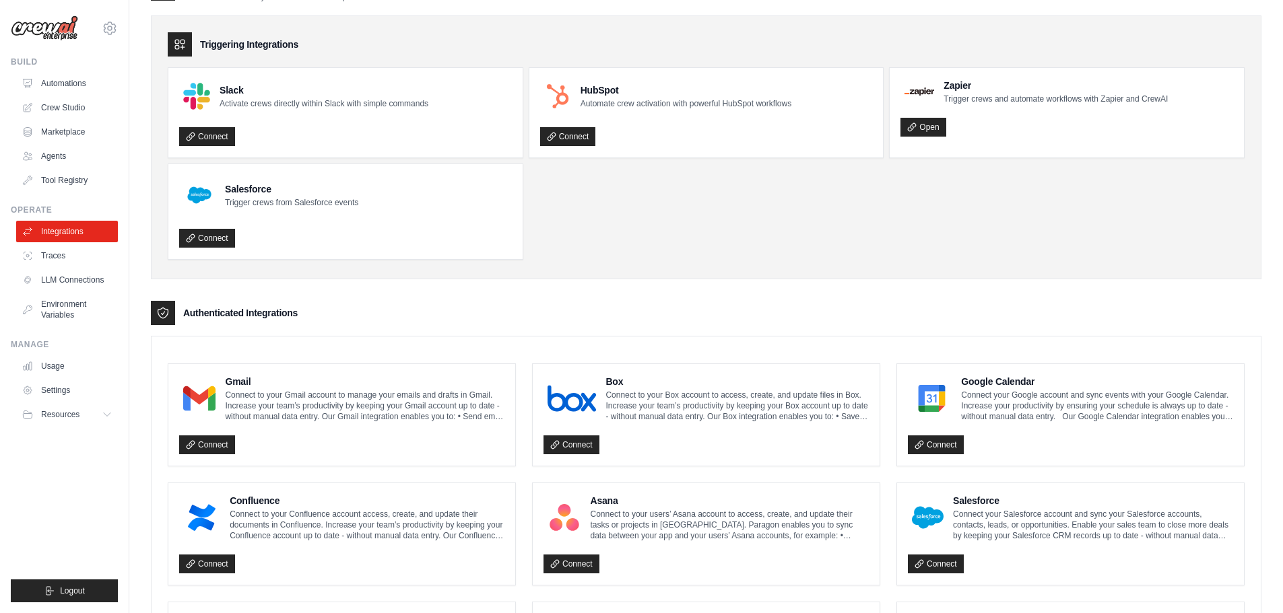
scroll to position [20, 0]
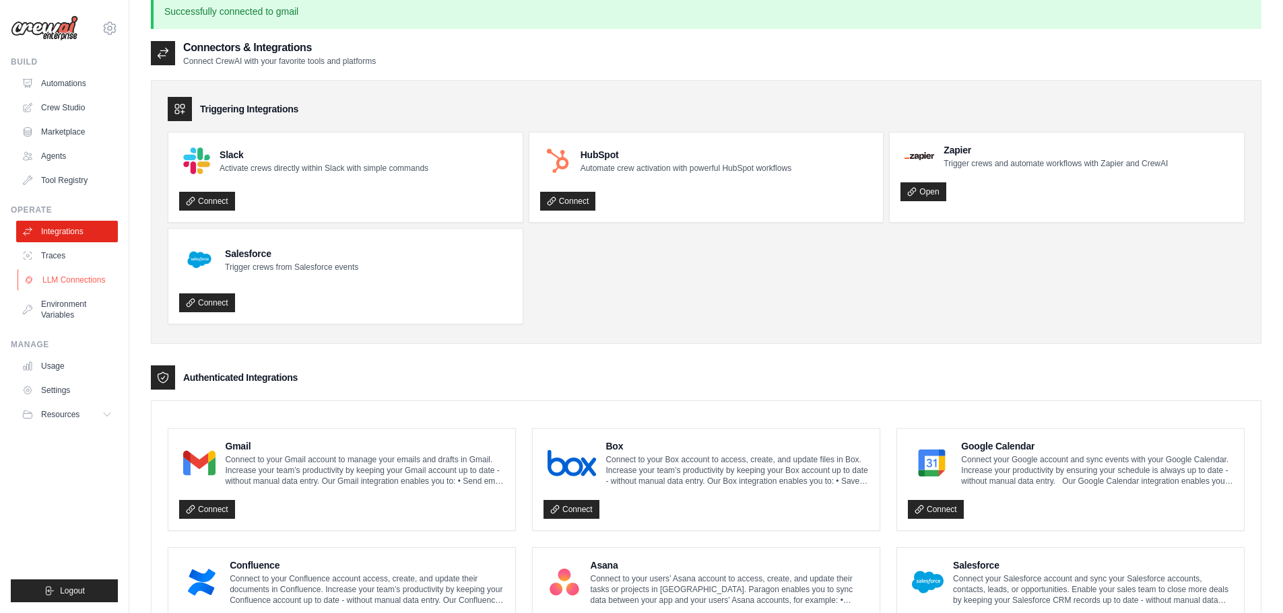
click at [77, 283] on link "LLM Connections" at bounding box center [69, 280] width 102 height 22
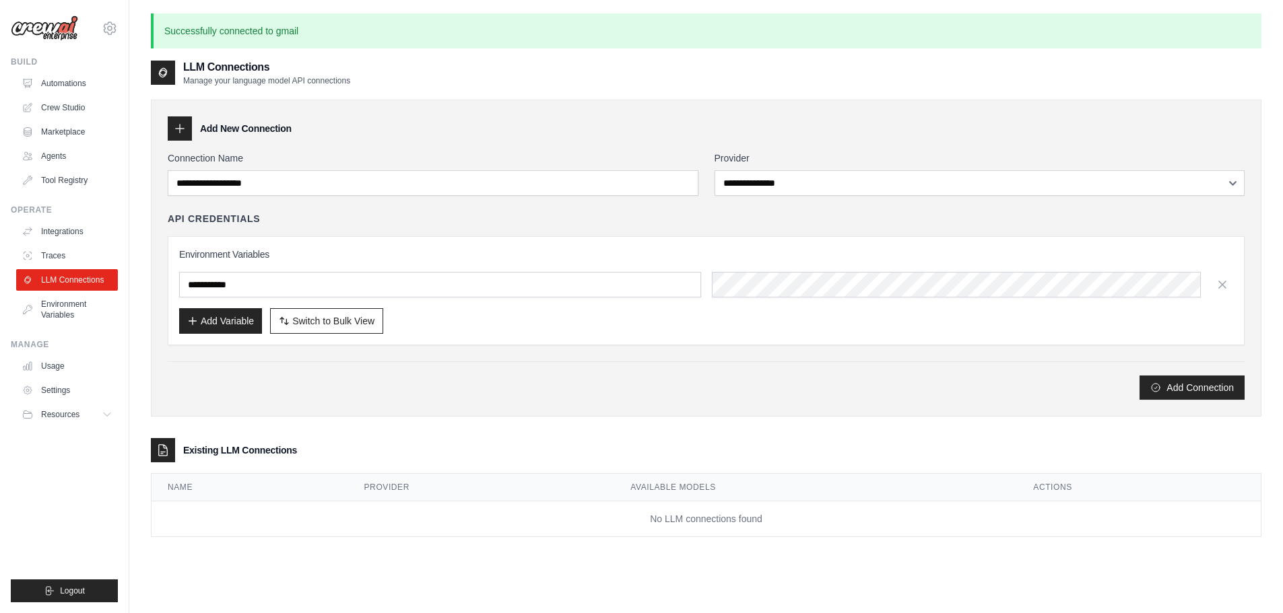
click at [175, 128] on icon at bounding box center [179, 128] width 13 height 13
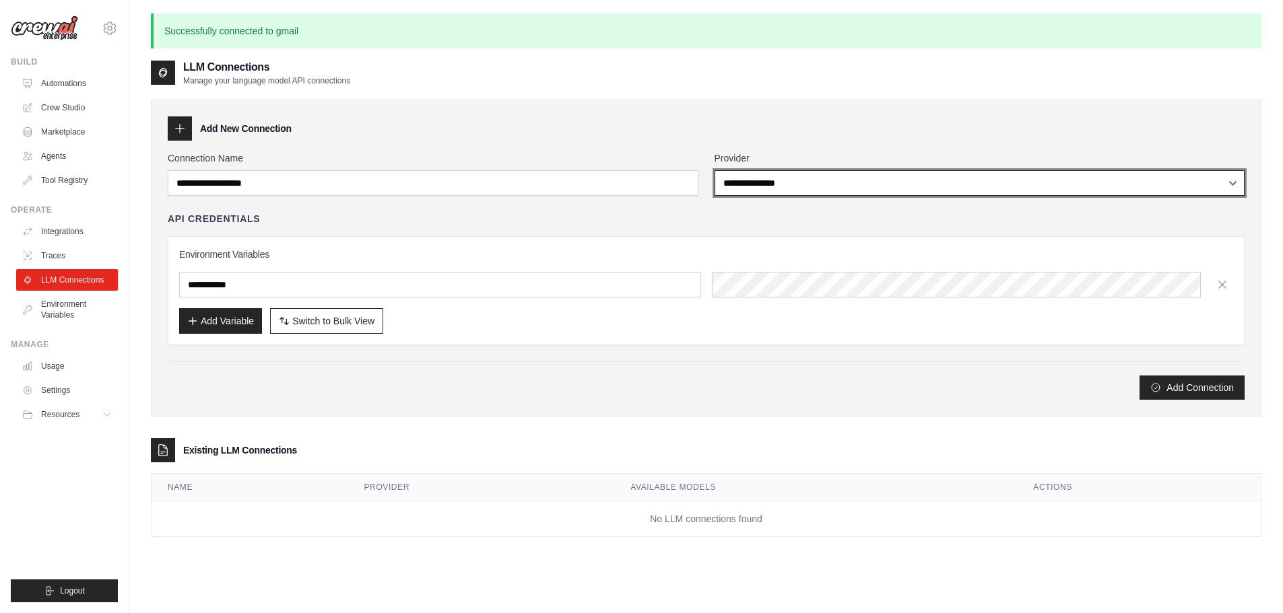
click at [898, 189] on select "**********" at bounding box center [980, 183] width 531 height 26
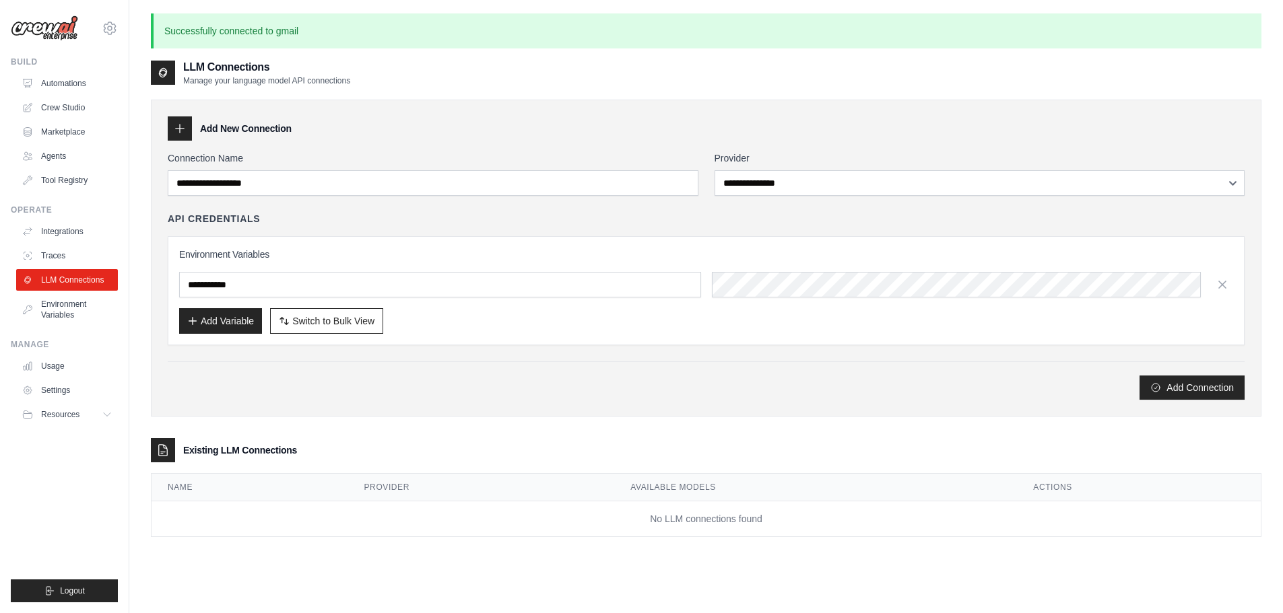
click at [894, 442] on div "Existing LLM Connections" at bounding box center [706, 450] width 1110 height 24
click at [1164, 386] on button "Add Connection" at bounding box center [1191, 387] width 105 height 24
click at [276, 292] on input "text" at bounding box center [440, 285] width 522 height 26
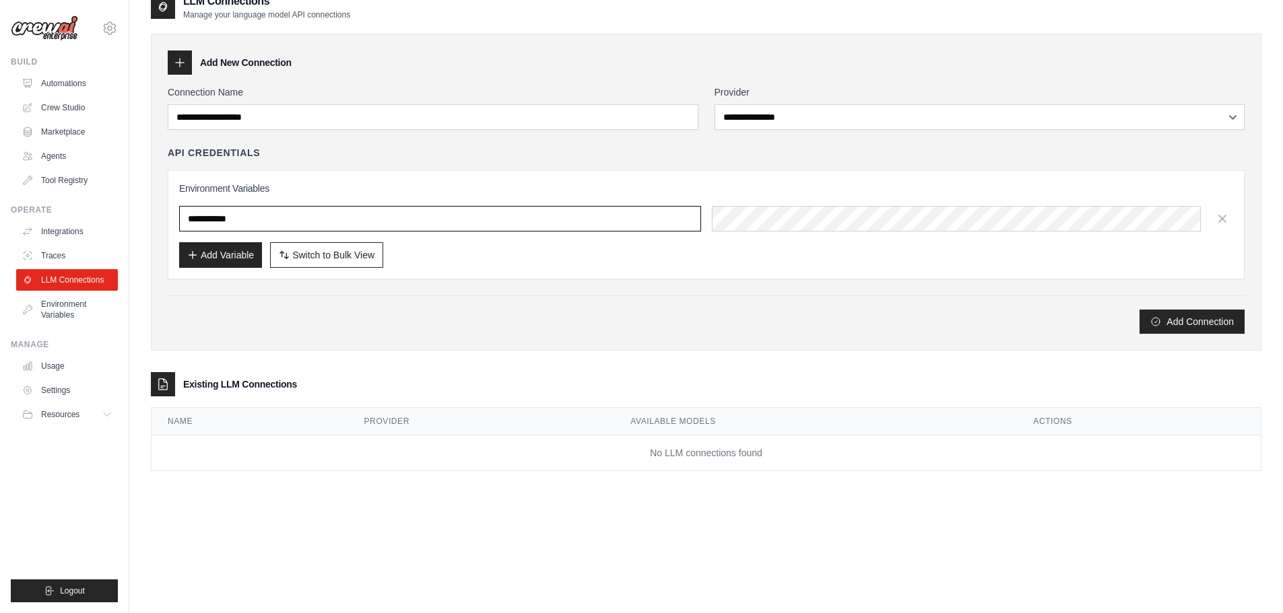
scroll to position [73, 0]
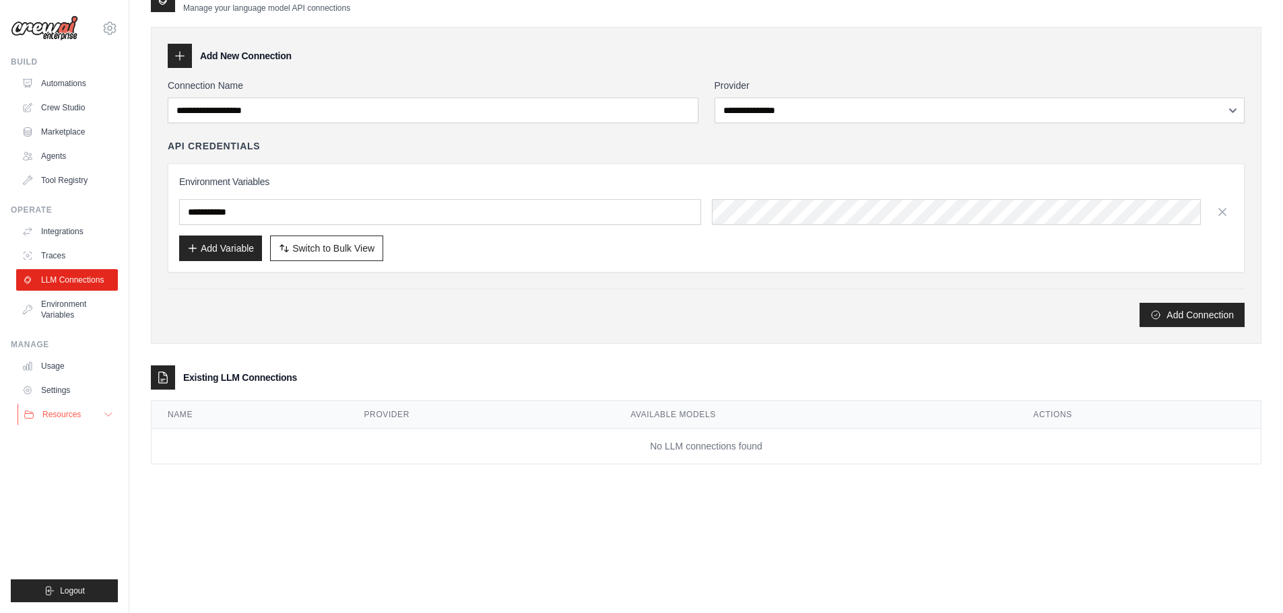
click at [77, 418] on span "Resources" at bounding box center [61, 414] width 38 height 11
click at [59, 479] on span "Blog" at bounding box center [56, 480] width 16 height 11
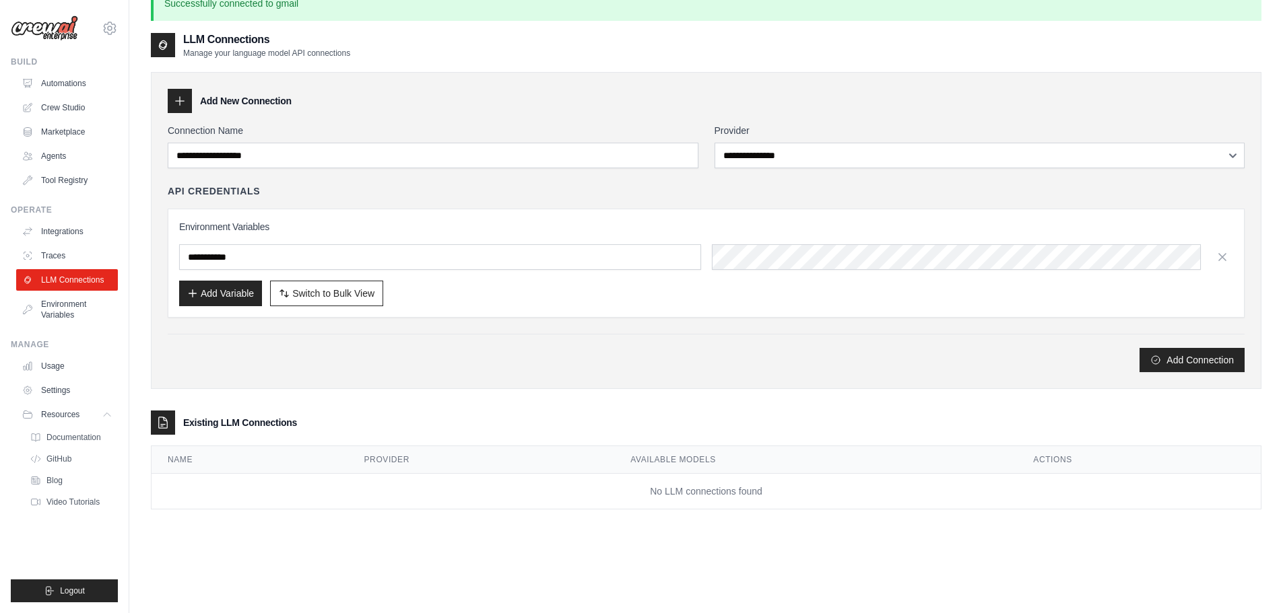
scroll to position [0, 0]
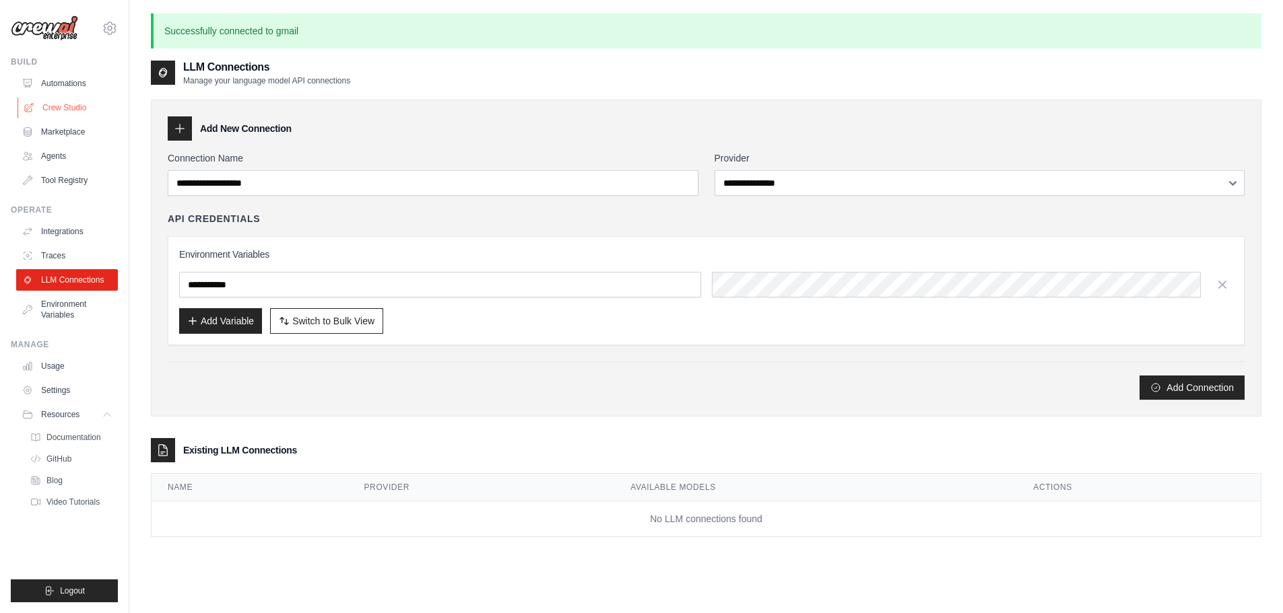
click at [60, 110] on link "Crew Studio" at bounding box center [69, 108] width 102 height 22
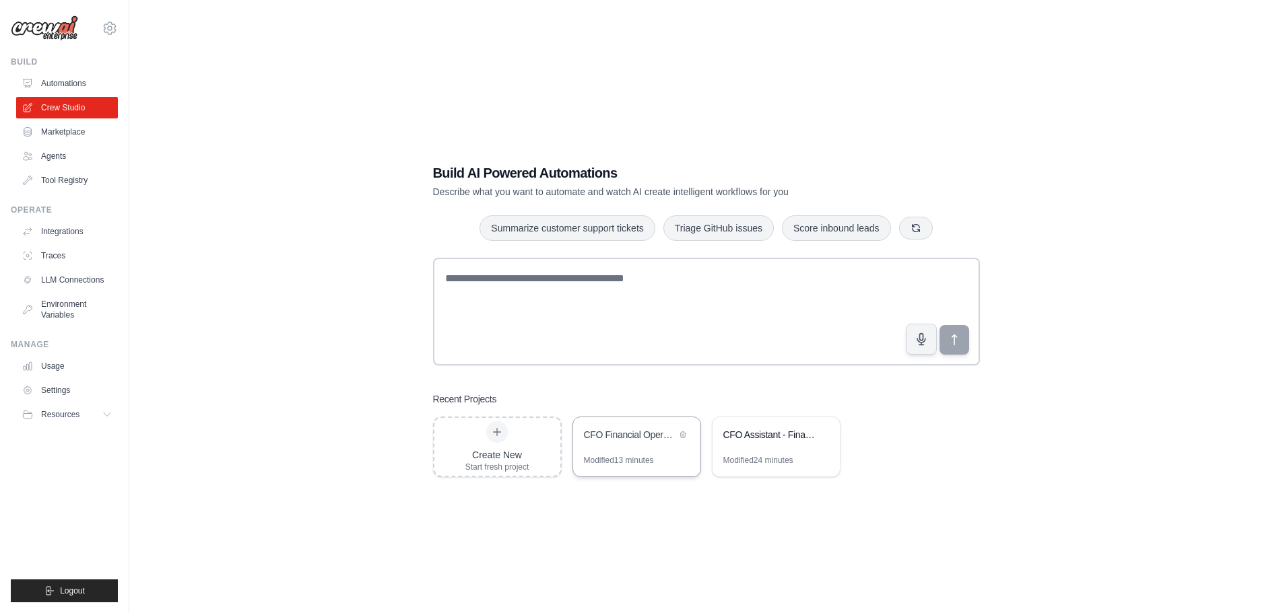
click at [613, 459] on div "Modified 13 minutes" at bounding box center [619, 460] width 70 height 11
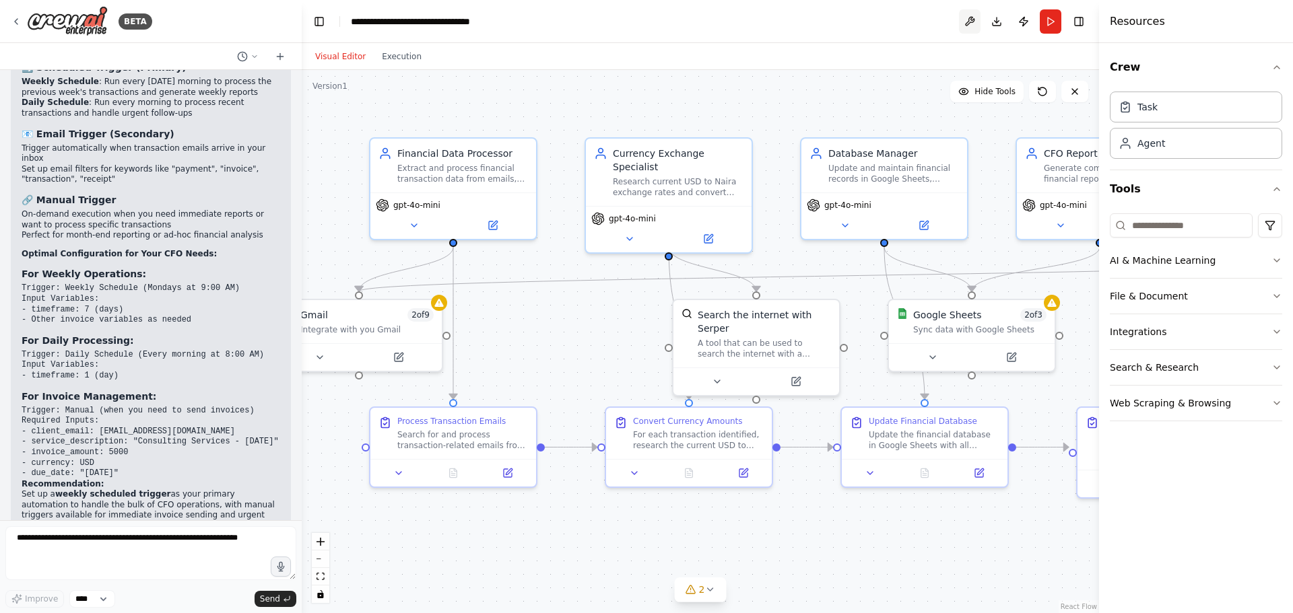
click at [970, 18] on button at bounding box center [970, 21] width 22 height 24
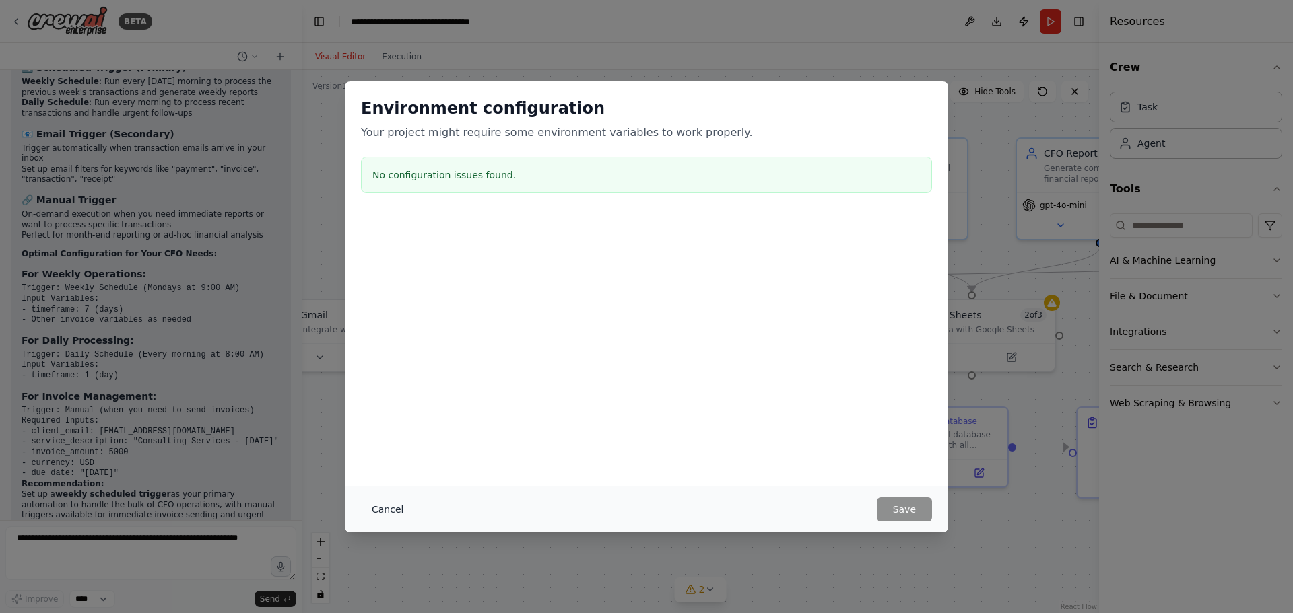
click at [379, 505] on button "Cancel" at bounding box center [387, 510] width 53 height 24
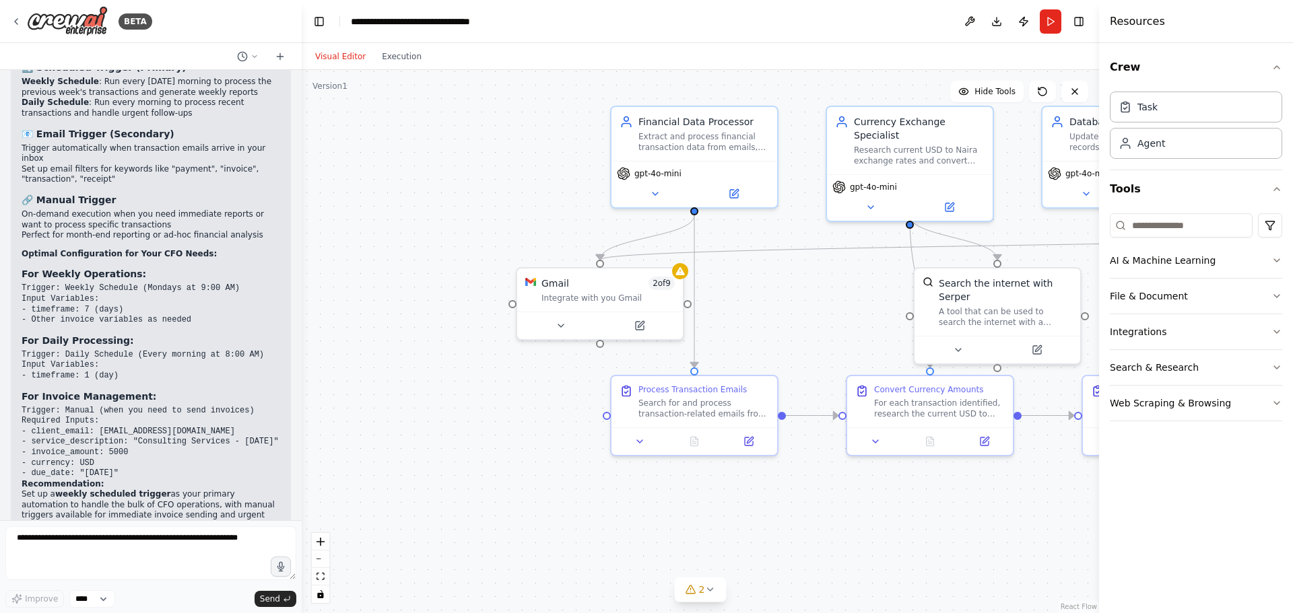
drag, startPoint x: 570, startPoint y: 362, endPoint x: 811, endPoint y: 331, distance: 243.2
click at [811, 331] on div ".deletable-edge-delete-btn { width: 20px; height: 20px; border: 0px solid #ffff…" at bounding box center [700, 341] width 797 height 543
drag, startPoint x: 558, startPoint y: 328, endPoint x: 440, endPoint y: 337, distance: 117.5
click at [440, 337] on button at bounding box center [426, 337] width 76 height 16
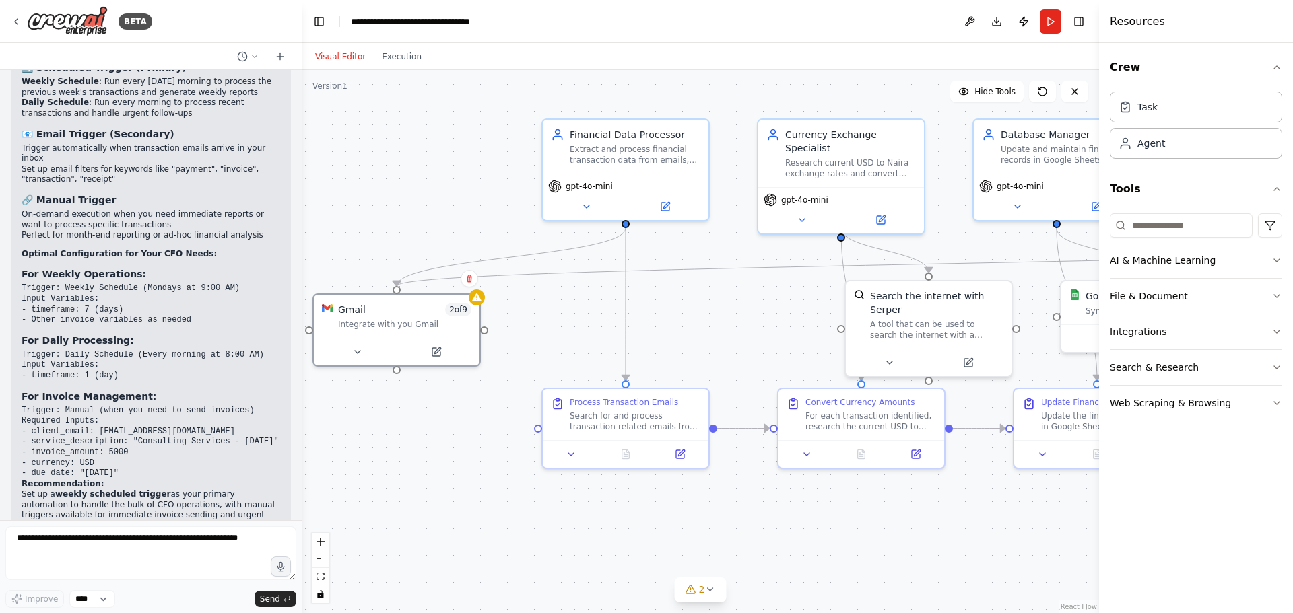
drag, startPoint x: 535, startPoint y: 418, endPoint x: 466, endPoint y: 431, distance: 69.9
click at [466, 431] on div ".deletable-edge-delete-btn { width: 20px; height: 20px; border: 0px solid #ffff…" at bounding box center [700, 341] width 797 height 543
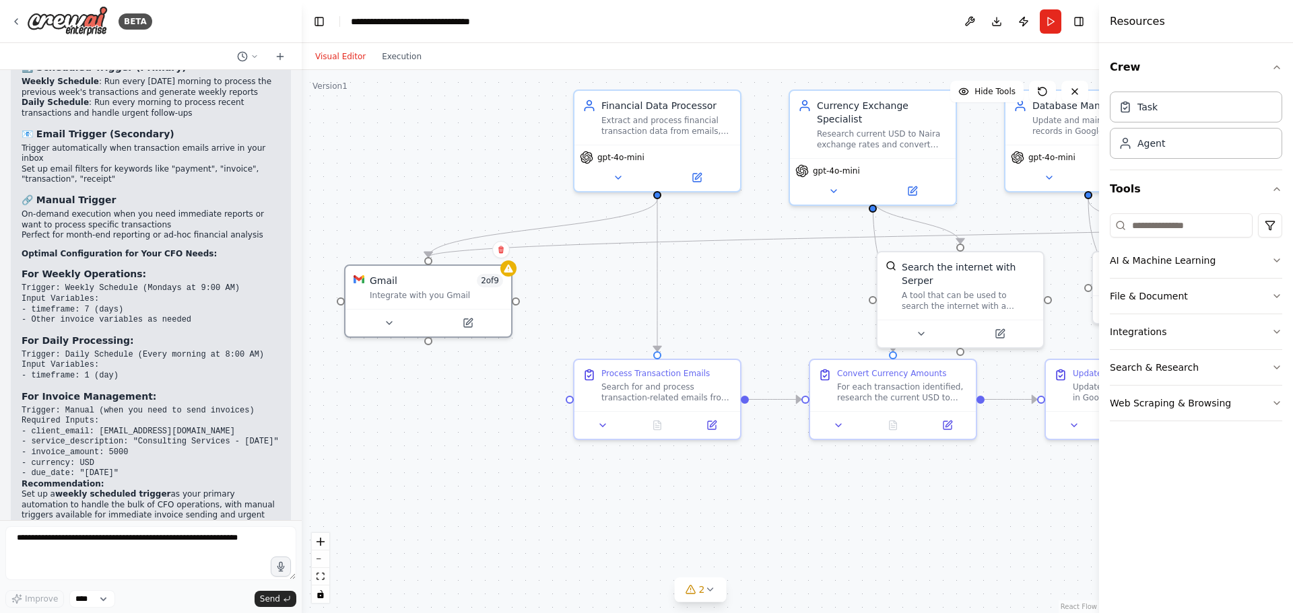
drag, startPoint x: 424, startPoint y: 438, endPoint x: 405, endPoint y: 403, distance: 39.8
click at [405, 403] on div ".deletable-edge-delete-btn { width: 20px; height: 20px; border: 0px solid #ffff…" at bounding box center [700, 341] width 797 height 543
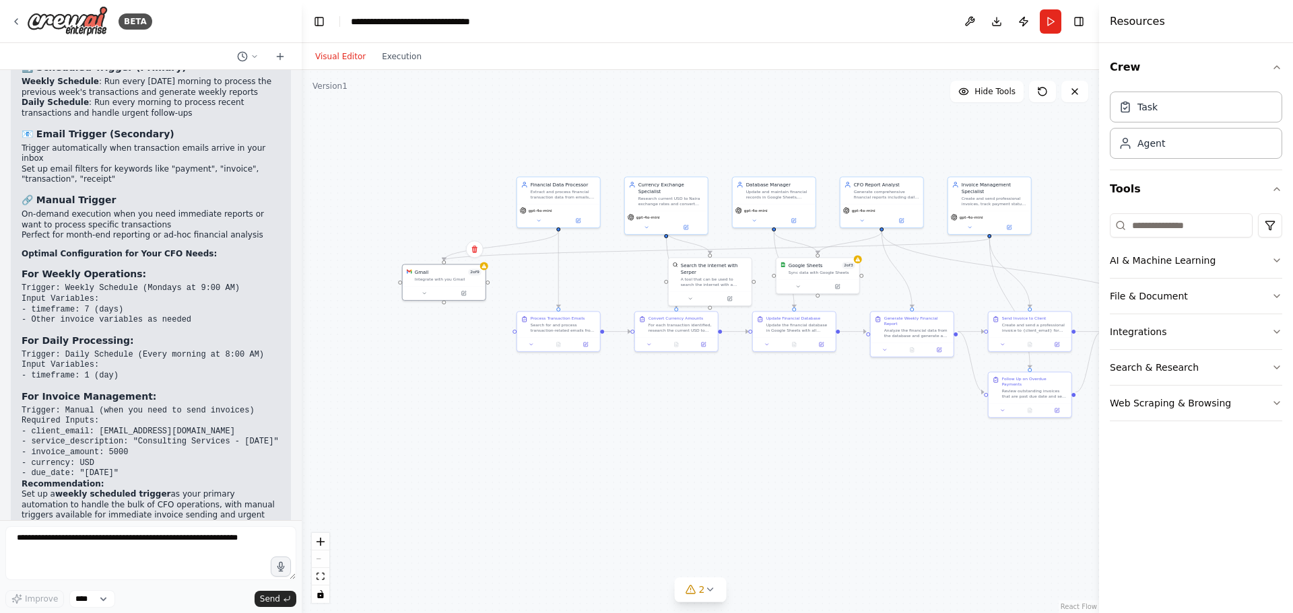
drag, startPoint x: 777, startPoint y: 292, endPoint x: 616, endPoint y: 279, distance: 162.2
click at [616, 280] on div ".deletable-edge-delete-btn { width: 20px; height: 20px; border: 0px solid #ffff…" at bounding box center [700, 341] width 797 height 543
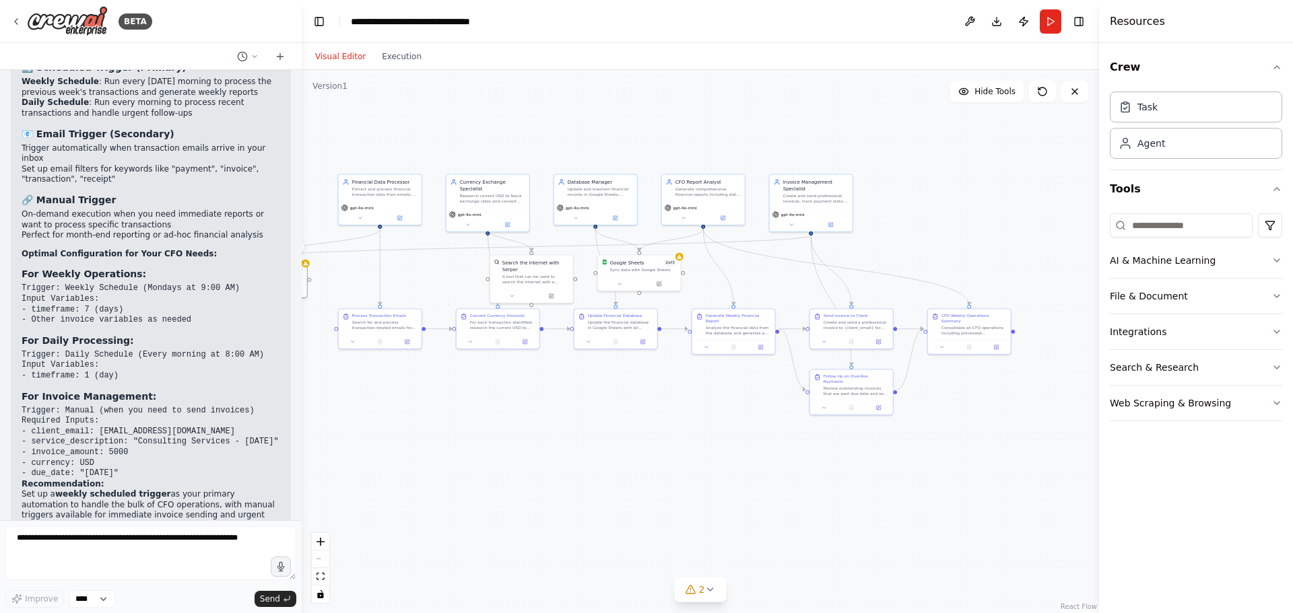
drag, startPoint x: 880, startPoint y: 380, endPoint x: 725, endPoint y: 369, distance: 155.3
click at [725, 369] on div ".deletable-edge-delete-btn { width: 20px; height: 20px; border: 0px solid #ffff…" at bounding box center [700, 341] width 797 height 543
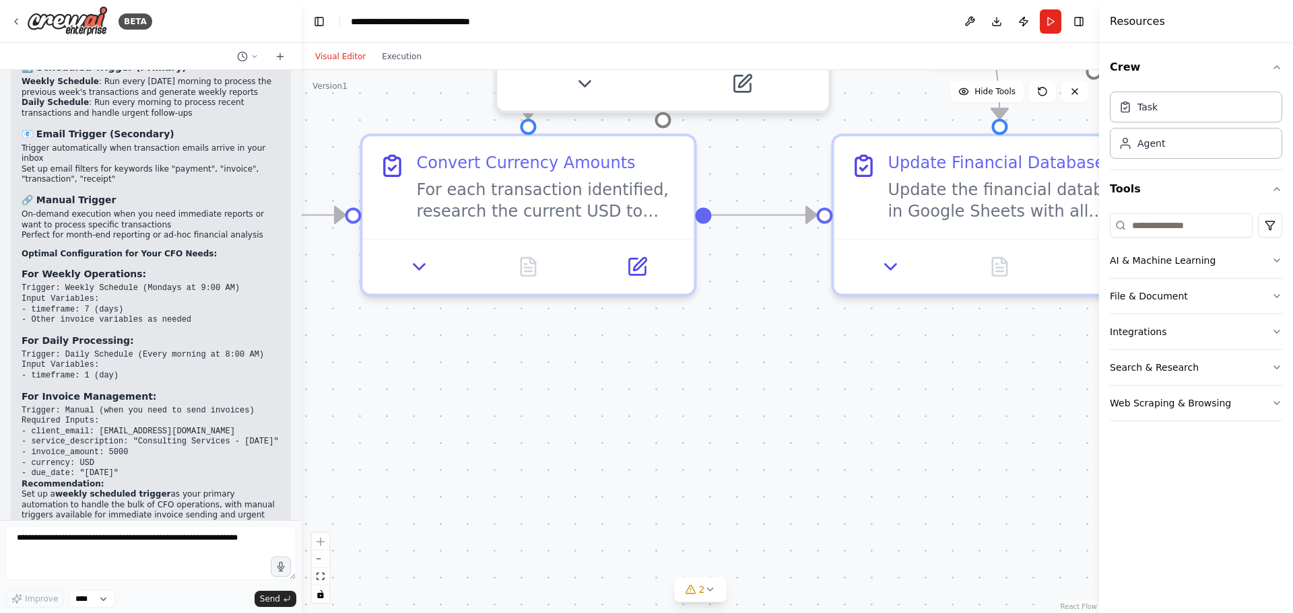
drag, startPoint x: 494, startPoint y: 391, endPoint x: 884, endPoint y: 345, distance: 393.3
click at [884, 345] on div ".deletable-edge-delete-btn { width: 20px; height: 20px; border: 0px solid #ffff…" at bounding box center [700, 341] width 797 height 543
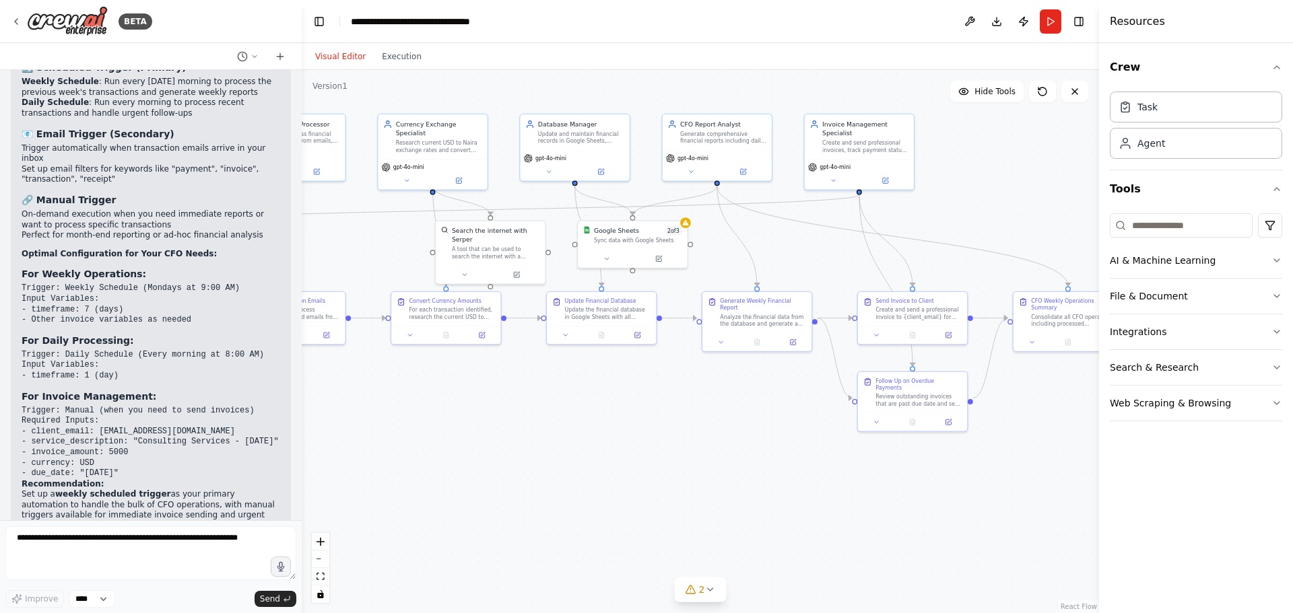
drag, startPoint x: 931, startPoint y: 395, endPoint x: 612, endPoint y: 413, distance: 319.0
click at [612, 413] on div ".deletable-edge-delete-btn { width: 20px; height: 20px; border: 0px solid #ffff…" at bounding box center [700, 341] width 797 height 543
click at [102, 565] on textarea at bounding box center [150, 554] width 291 height 54
type textarea "**********"
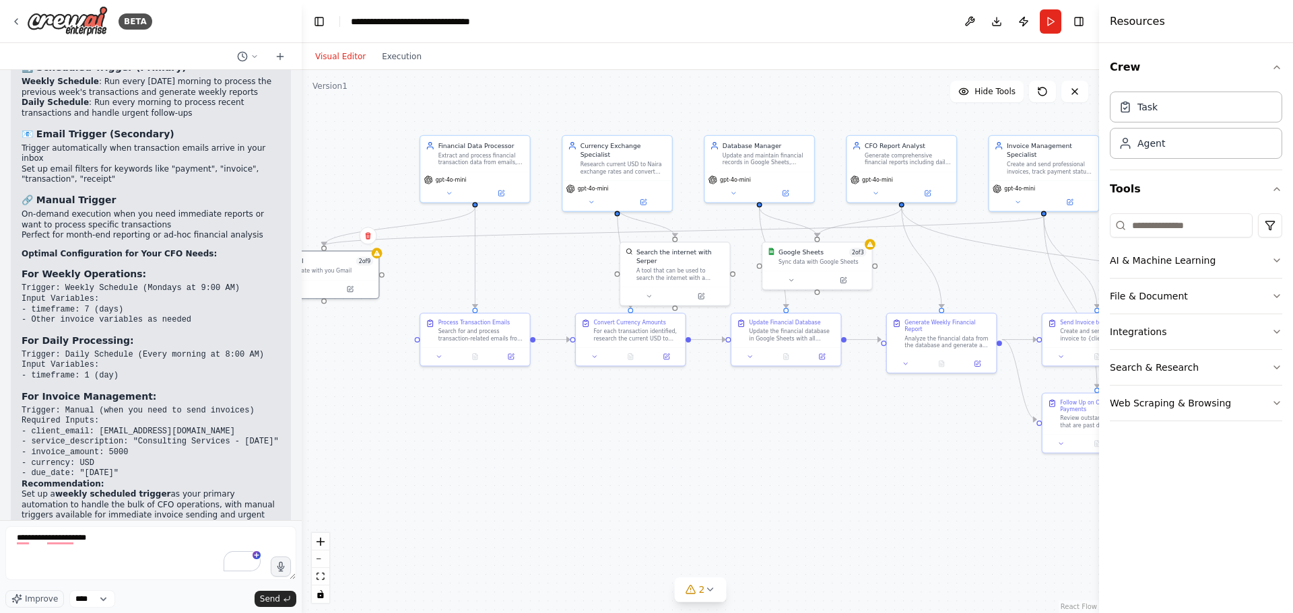
drag, startPoint x: 478, startPoint y: 426, endPoint x: 663, endPoint y: 447, distance: 185.8
click at [663, 447] on div ".deletable-edge-delete-btn { width: 20px; height: 20px; border: 0px solid #ffff…" at bounding box center [700, 341] width 797 height 543
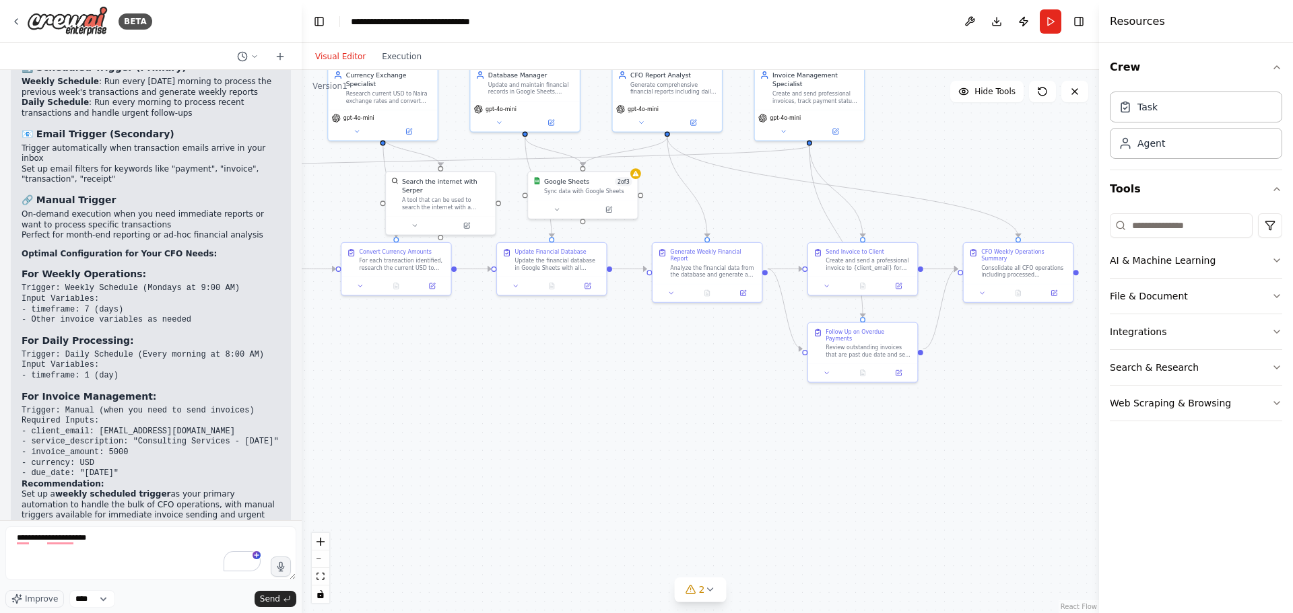
drag, startPoint x: 896, startPoint y: 496, endPoint x: 667, endPoint y: 428, distance: 239.0
click at [667, 428] on div ".deletable-edge-delete-btn { width: 20px; height: 20px; border: 0px solid #ffff…" at bounding box center [700, 341] width 797 height 543
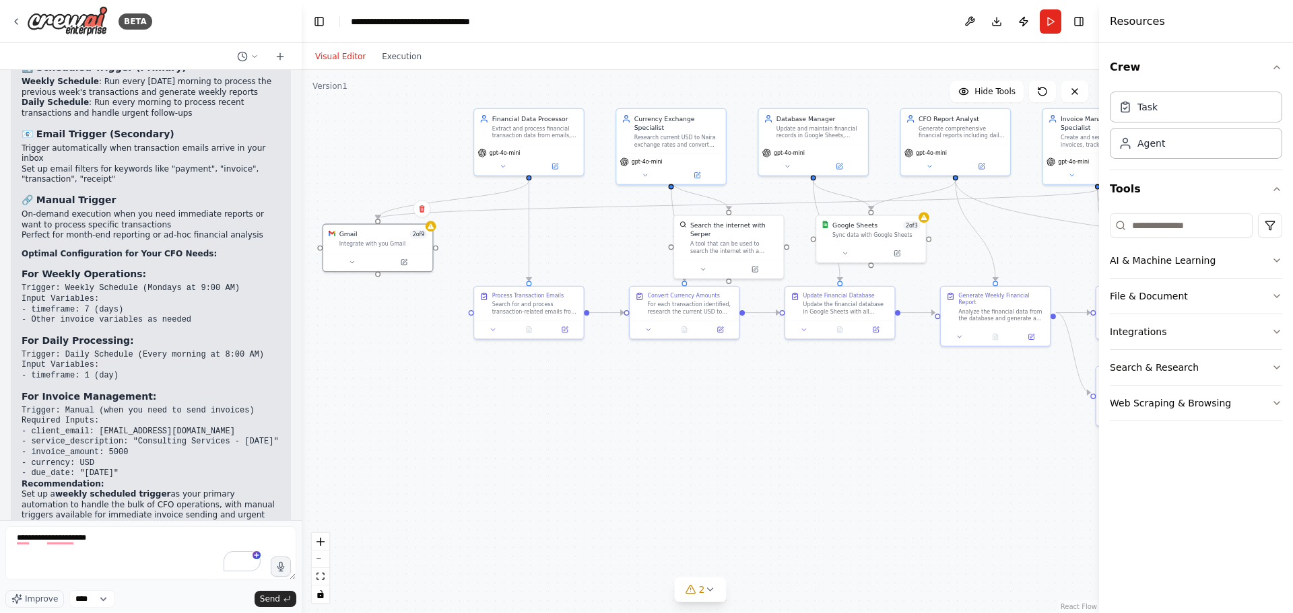
drag, startPoint x: 597, startPoint y: 438, endPoint x: 885, endPoint y: 482, distance: 291.5
click at [885, 482] on div ".deletable-edge-delete-btn { width: 20px; height: 20px; border: 0px solid #ffff…" at bounding box center [700, 341] width 797 height 543
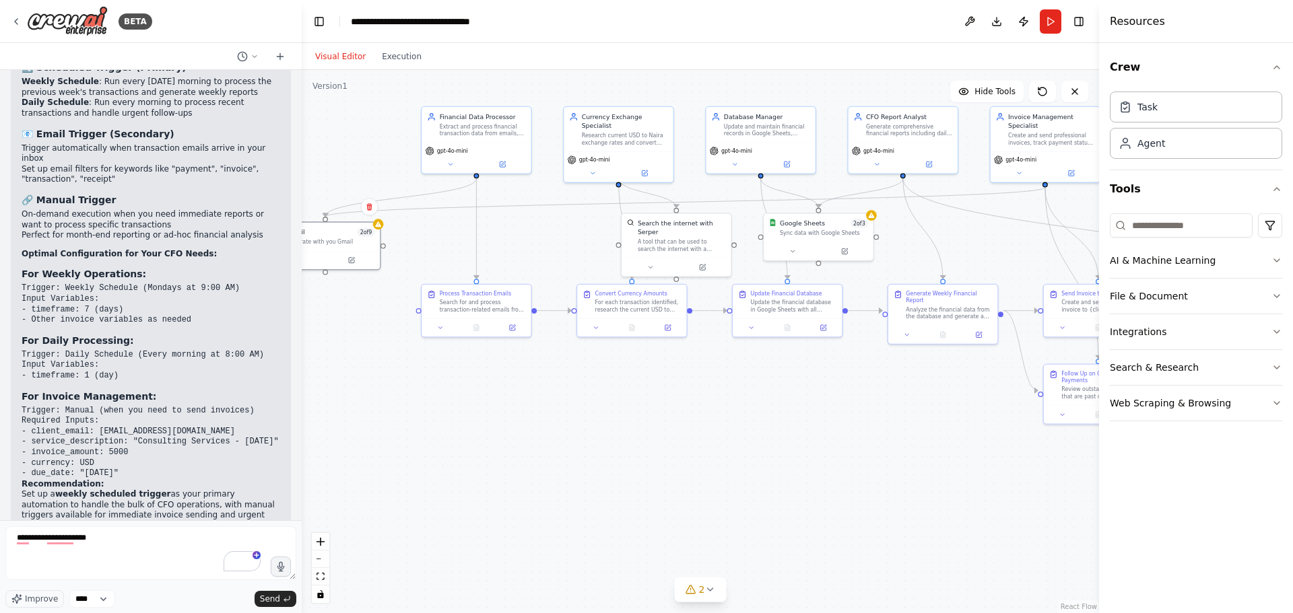
drag, startPoint x: 859, startPoint y: 469, endPoint x: 820, endPoint y: 470, distance: 39.7
click at [820, 470] on div ".deletable-edge-delete-btn { width: 20px; height: 20px; border: 0px solid #ffff…" at bounding box center [700, 341] width 797 height 543
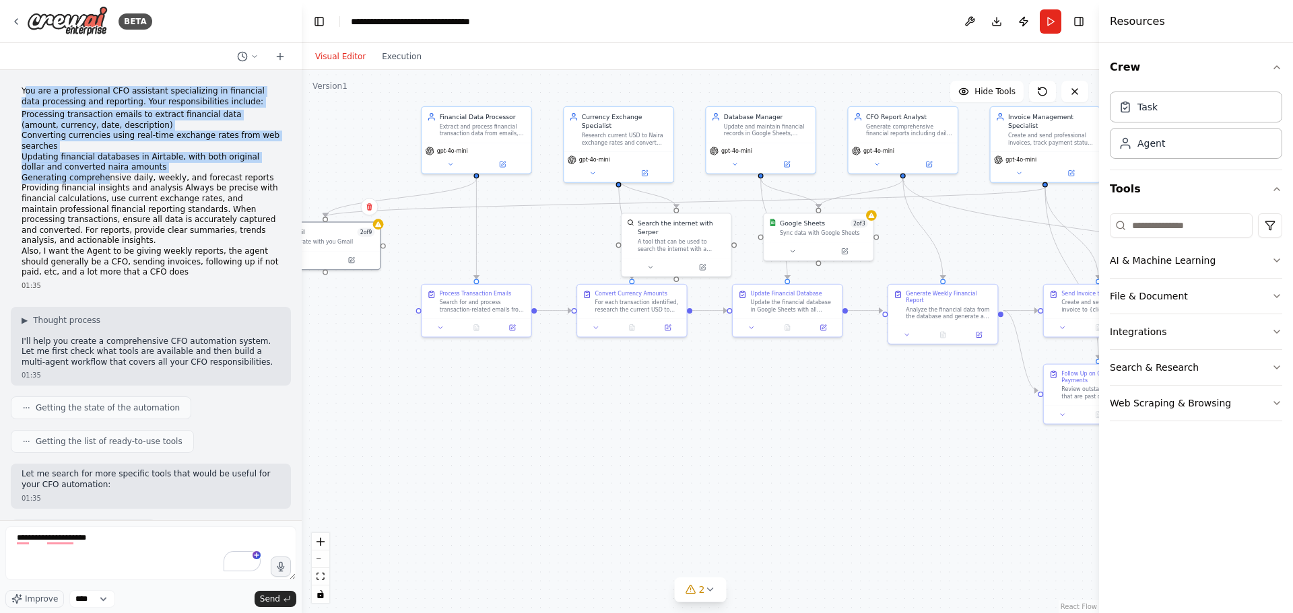
drag, startPoint x: 38, startPoint y: 96, endPoint x: 147, endPoint y: 237, distance: 178.1
click at [102, 180] on div "You are a professional CFO assistant specializing in financial data processing …" at bounding box center [151, 182] width 259 height 192
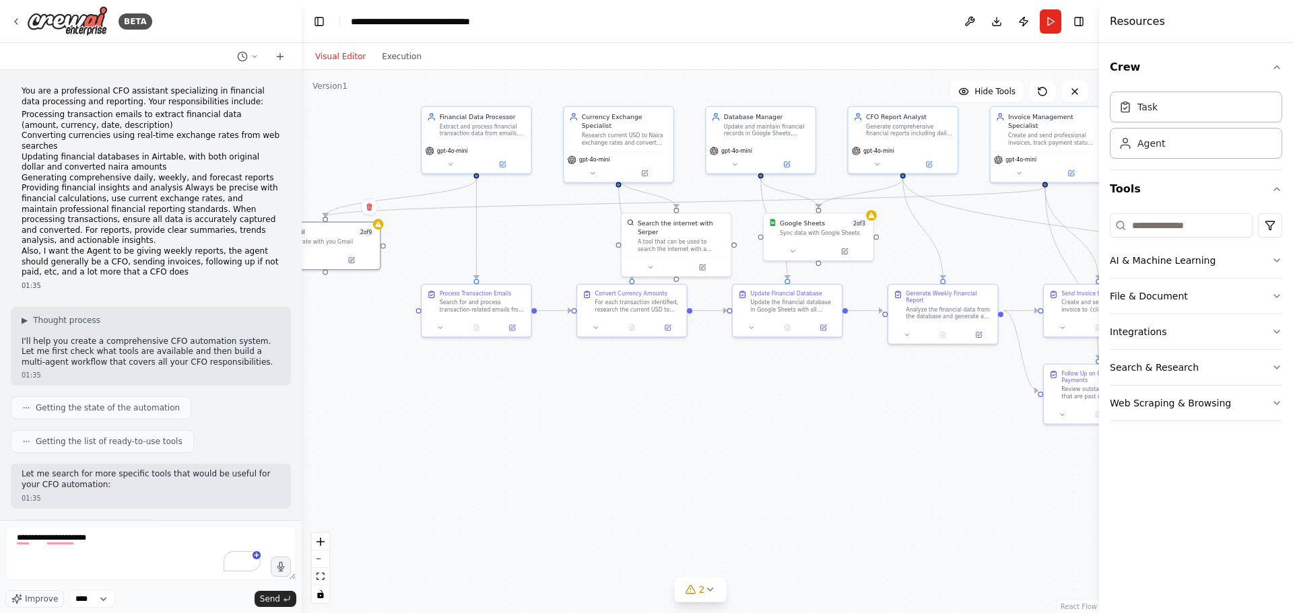
click at [162, 302] on div "You are a professional CFO assistant specializing in financial data processing …" at bounding box center [151, 295] width 302 height 451
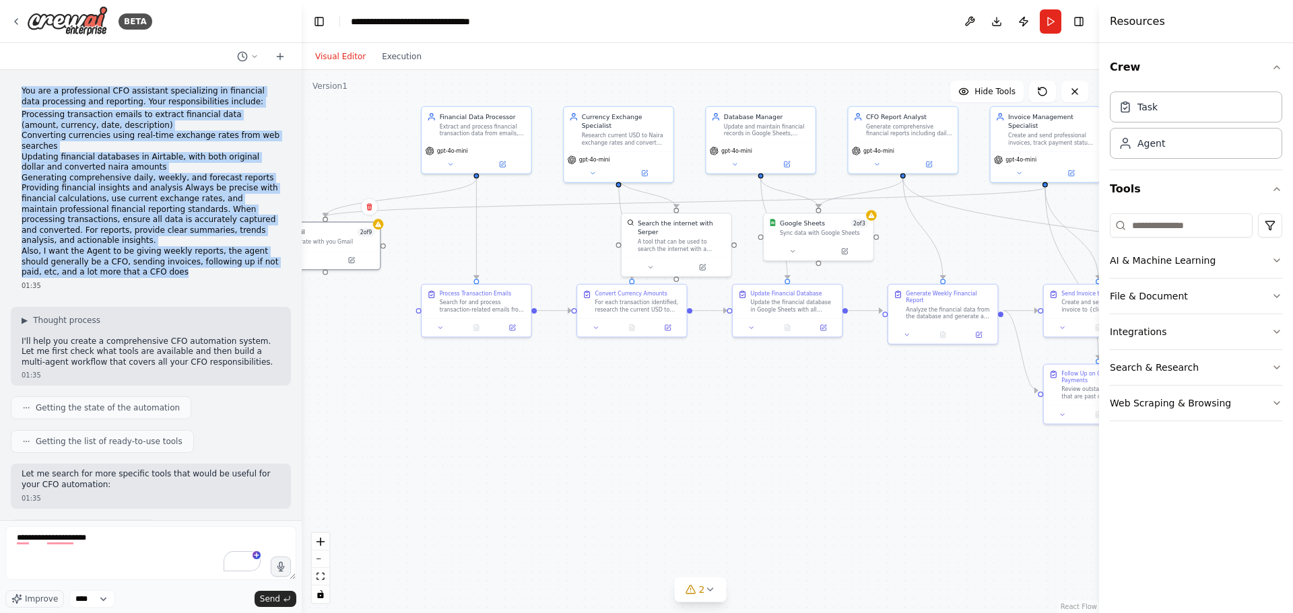
drag, startPoint x: 134, startPoint y: 269, endPoint x: 14, endPoint y: 94, distance: 212.2
click at [14, 94] on div "You are a professional CFO assistant specializing in financial data processing …" at bounding box center [151, 188] width 280 height 215
copy div "You are a professional CFO assistant specializing in financial data processing …"
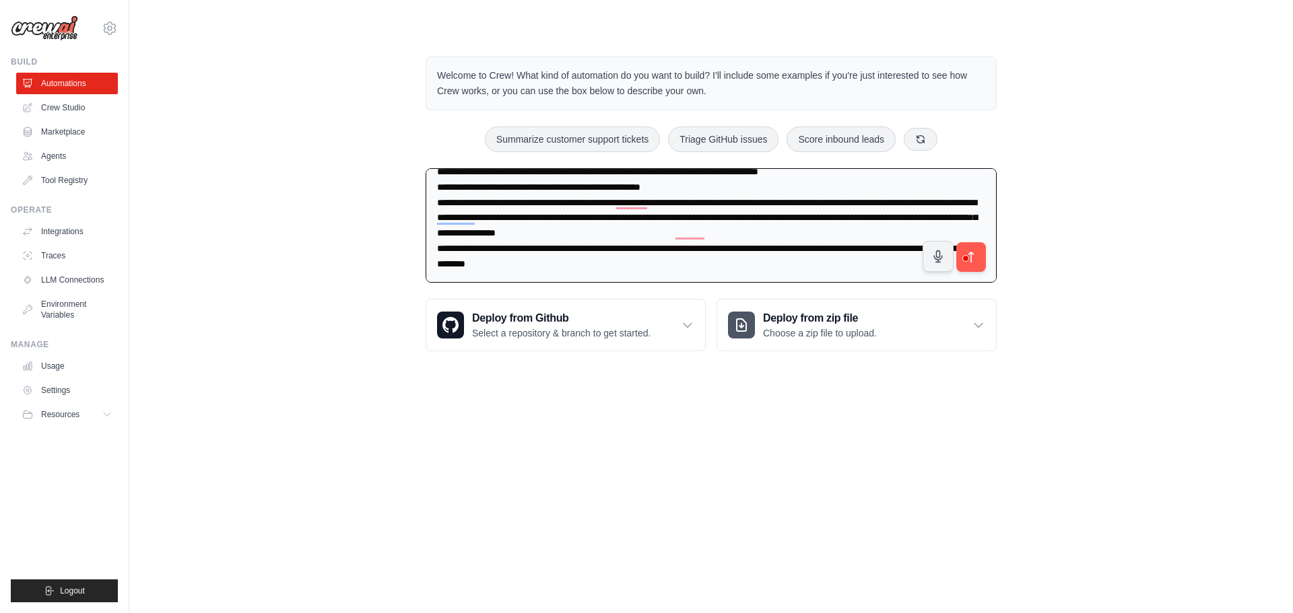
drag, startPoint x: 479, startPoint y: 247, endPoint x: 664, endPoint y: 285, distance: 188.3
click at [664, 285] on div at bounding box center [711, 228] width 571 height 121
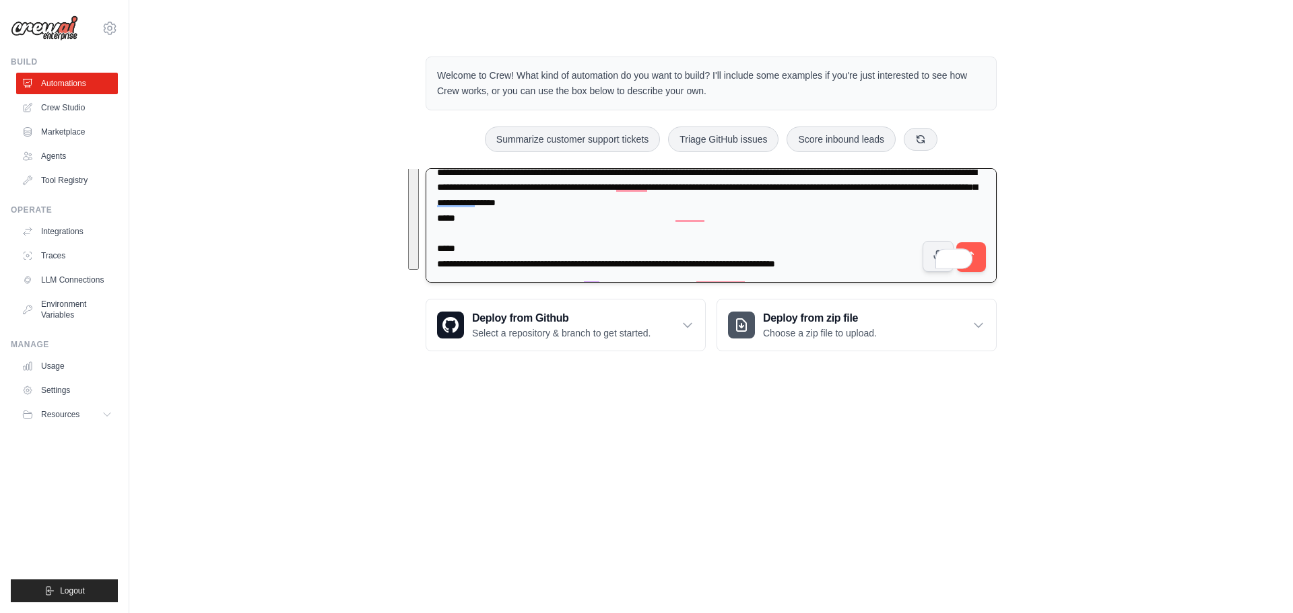
click at [671, 233] on textarea "To enrich screen reader interactions, please activate Accessibility in Grammarl…" at bounding box center [711, 225] width 571 height 115
drag, startPoint x: 508, startPoint y: 211, endPoint x: 537, endPoint y: 229, distance: 33.8
click at [537, 229] on textarea "To enrich screen reader interactions, please activate Accessibility in Grammarl…" at bounding box center [711, 225] width 571 height 115
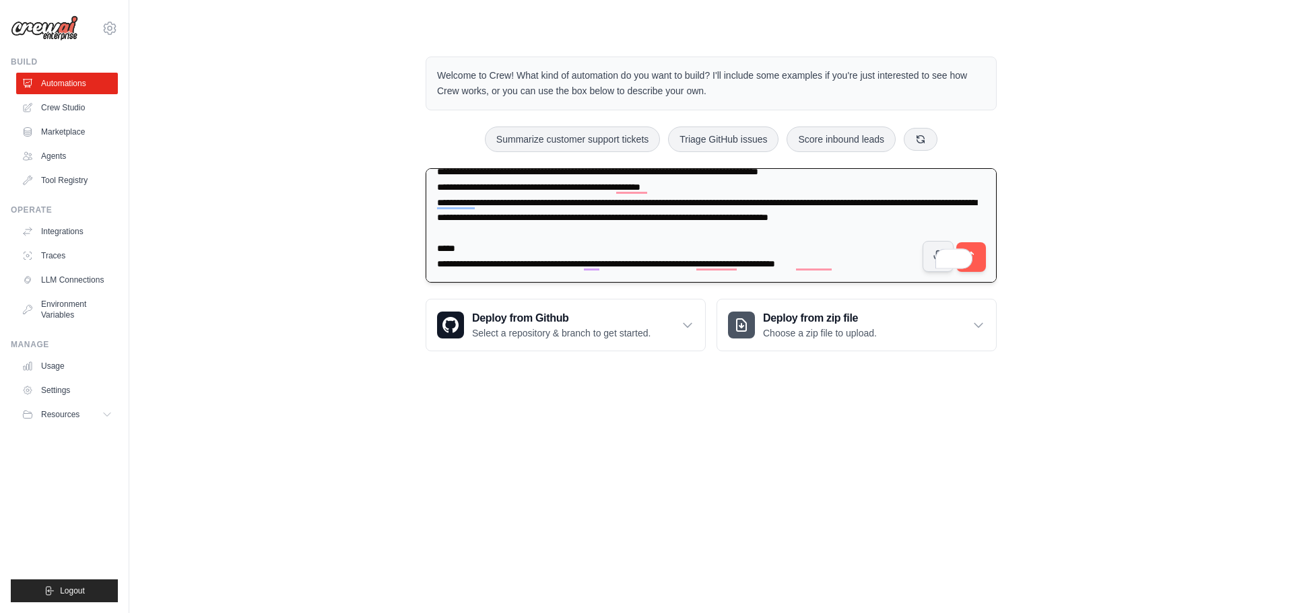
click at [775, 244] on textarea "To enrich screen reader interactions, please activate Accessibility in Grammarl…" at bounding box center [711, 225] width 571 height 115
click at [484, 263] on textarea "To enrich screen reader interactions, please activate Accessibility in Grammarl…" at bounding box center [711, 225] width 571 height 115
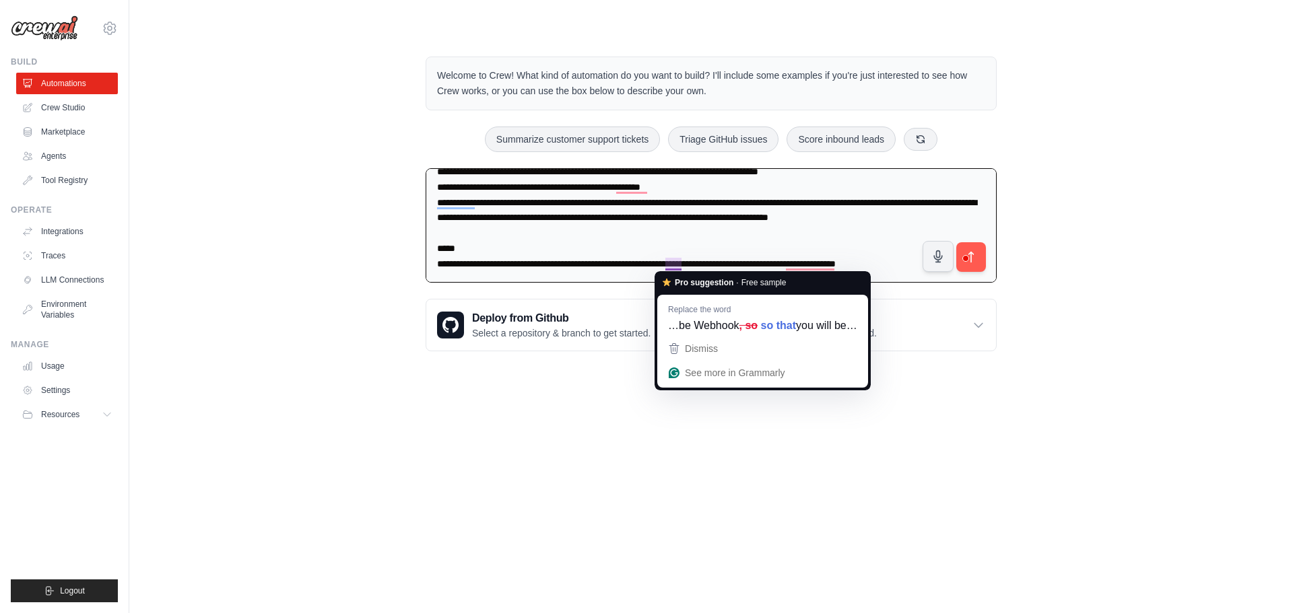
type textarea "**********"
click at [469, 446] on body "kingiyene05@gmail.com Settings Build Automations Crew Studio" at bounding box center [646, 306] width 1293 height 613
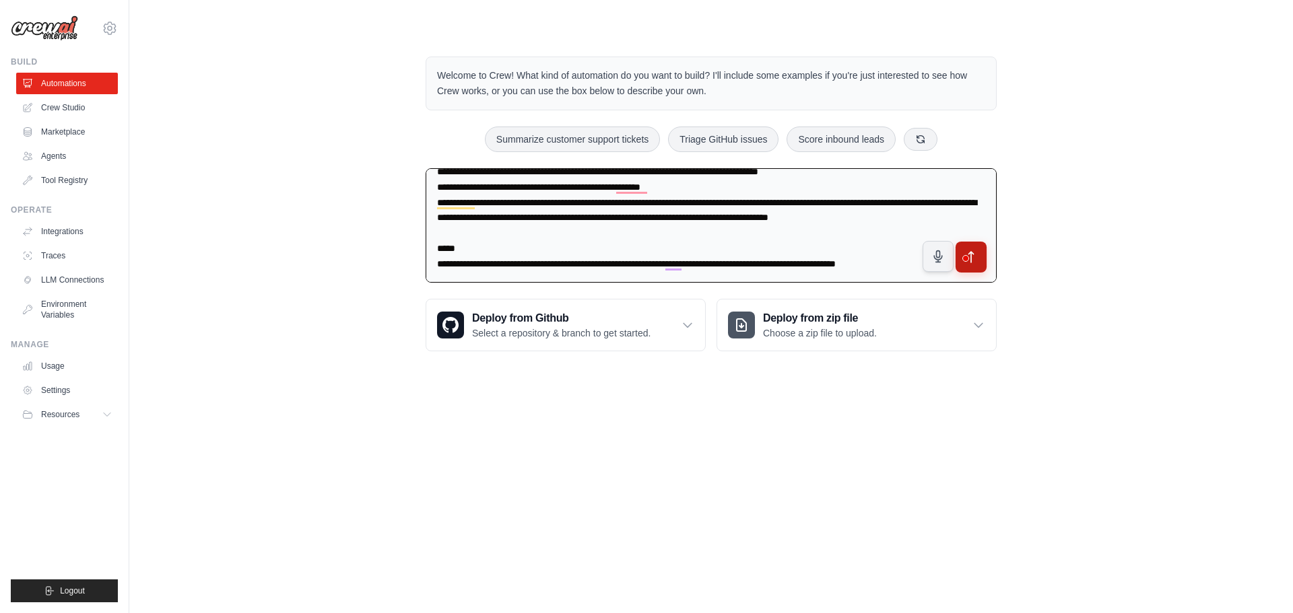
click at [979, 260] on button "submit" at bounding box center [971, 257] width 31 height 31
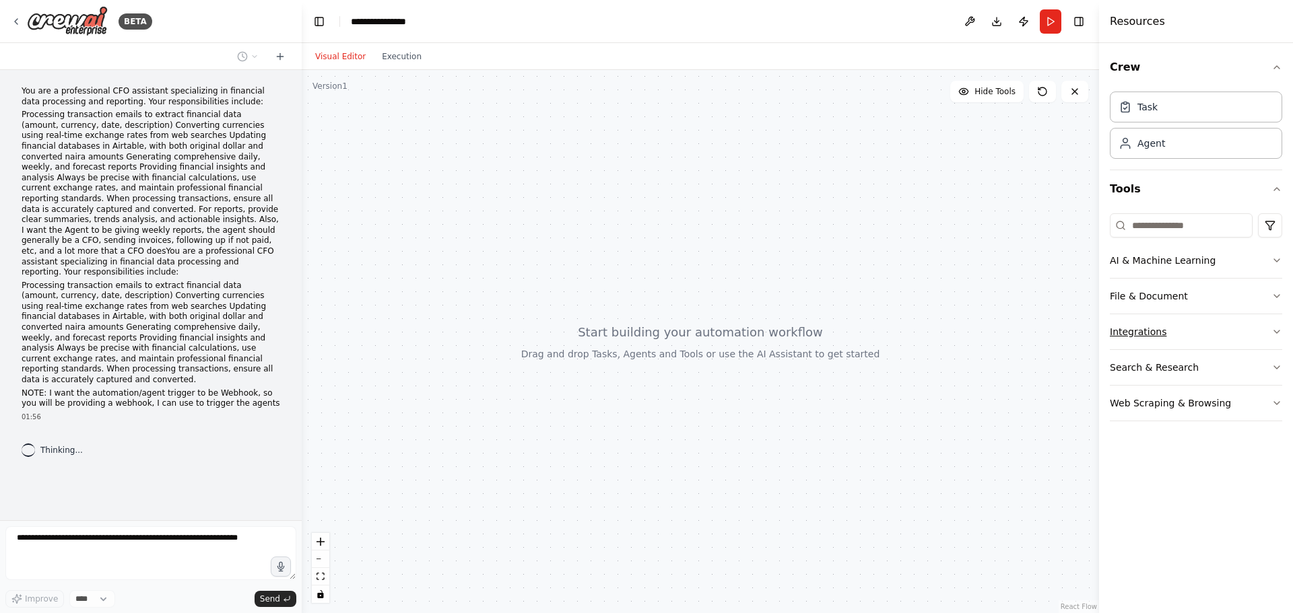
click at [1232, 328] on button "Integrations" at bounding box center [1196, 331] width 172 height 35
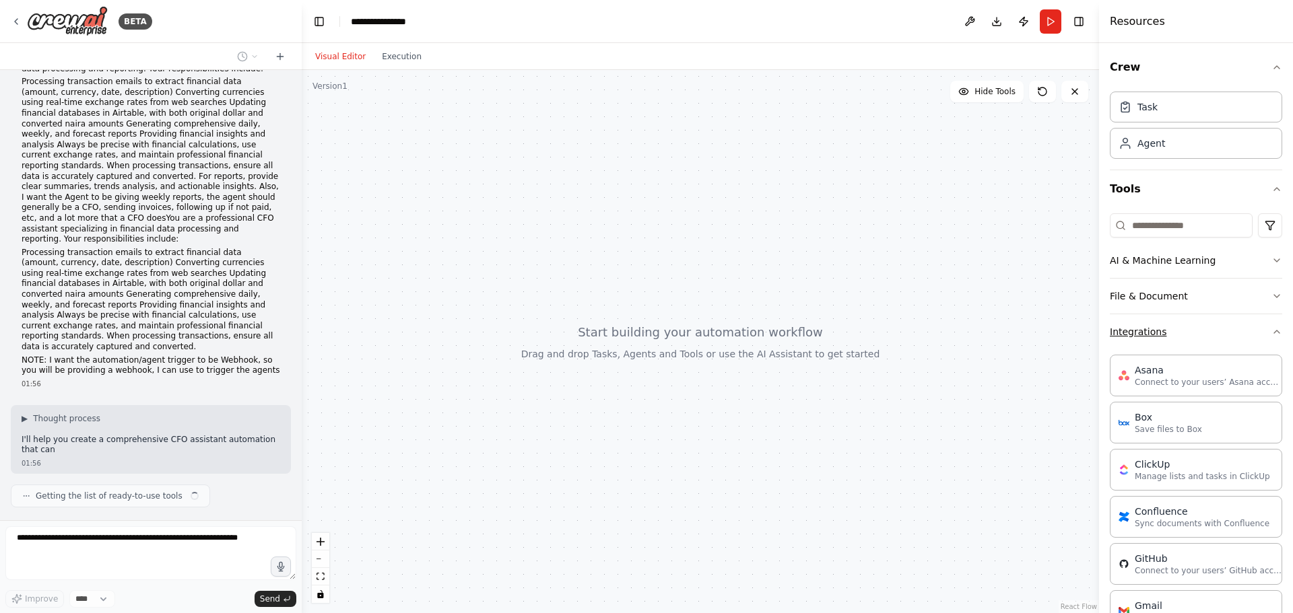
click at [1232, 328] on button "Integrations" at bounding box center [1196, 331] width 172 height 35
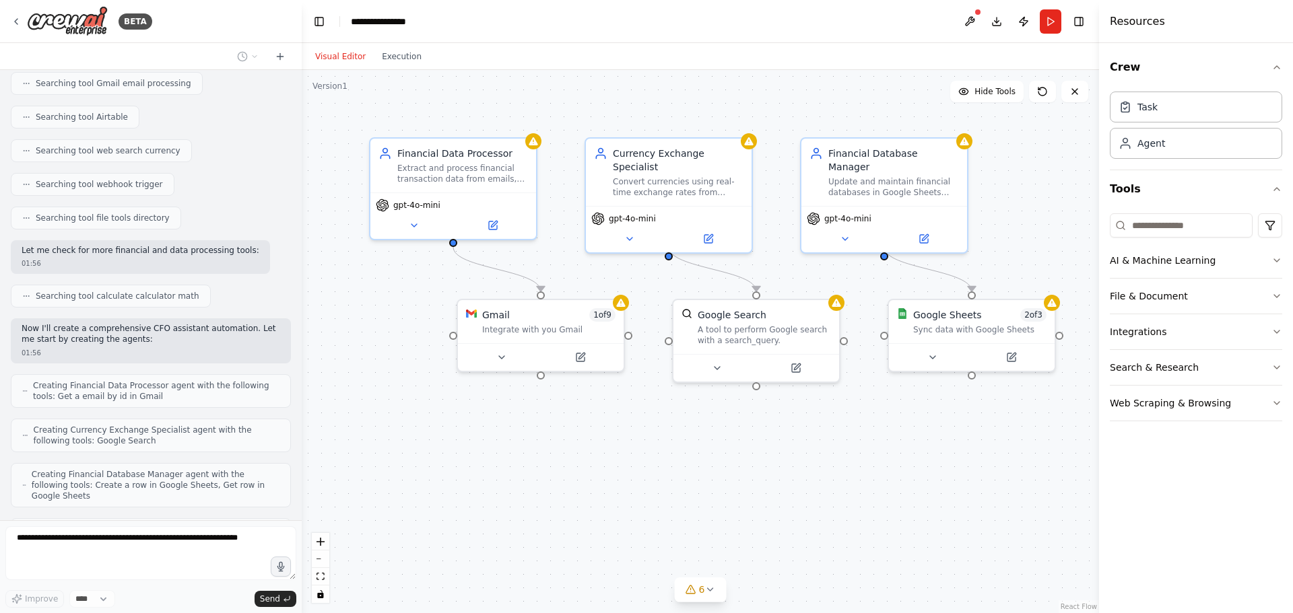
scroll to position [590, 0]
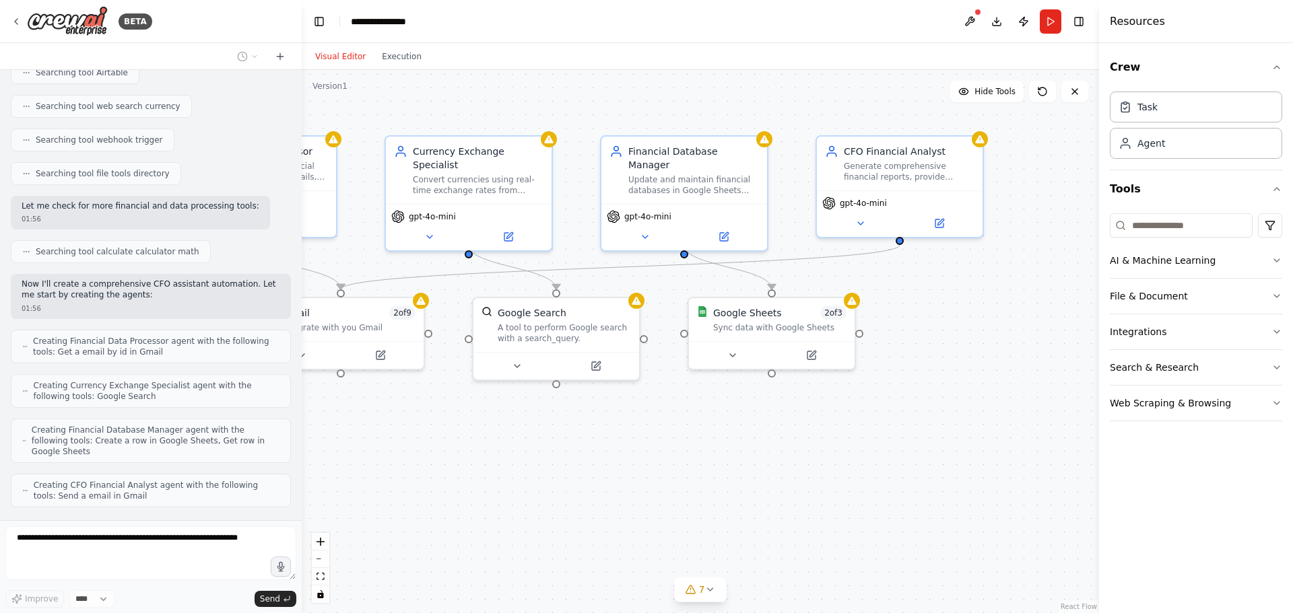
drag, startPoint x: 953, startPoint y: 535, endPoint x: 753, endPoint y: 533, distance: 200.0
click at [753, 533] on div ".deletable-edge-delete-btn { width: 20px; height: 20px; border: 0px solid #ffff…" at bounding box center [700, 341] width 797 height 543
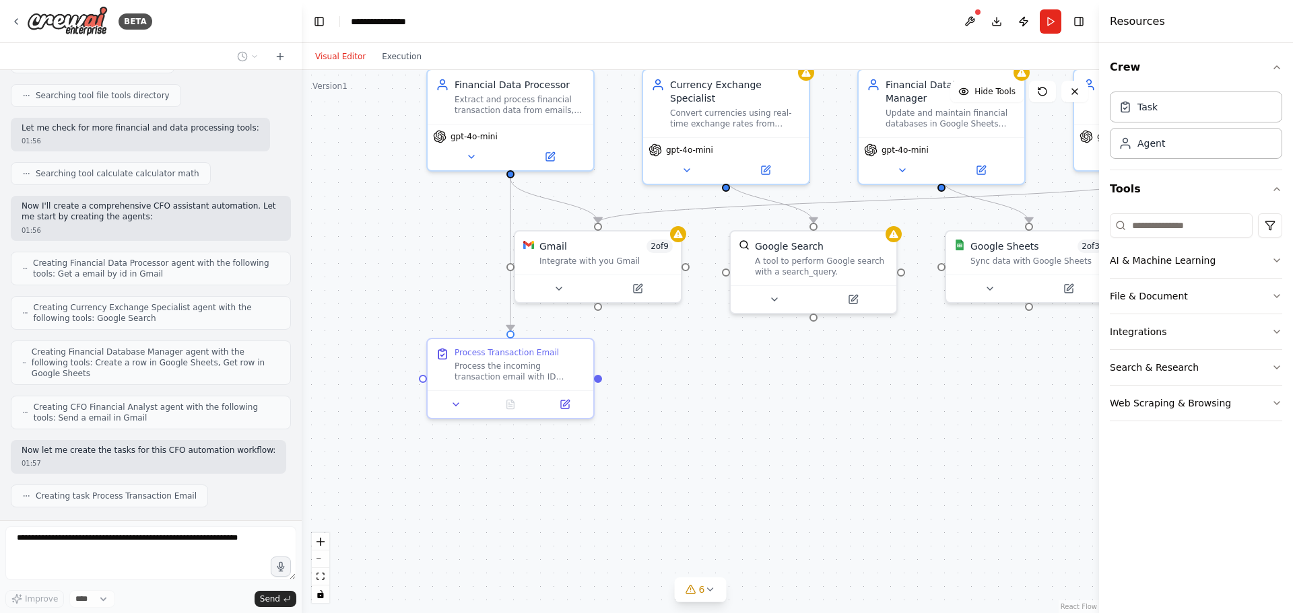
drag, startPoint x: 649, startPoint y: 521, endPoint x: 906, endPoint y: 455, distance: 265.8
click at [906, 455] on div ".deletable-edge-delete-btn { width: 20px; height: 20px; border: 0px solid #ffff…" at bounding box center [700, 341] width 797 height 543
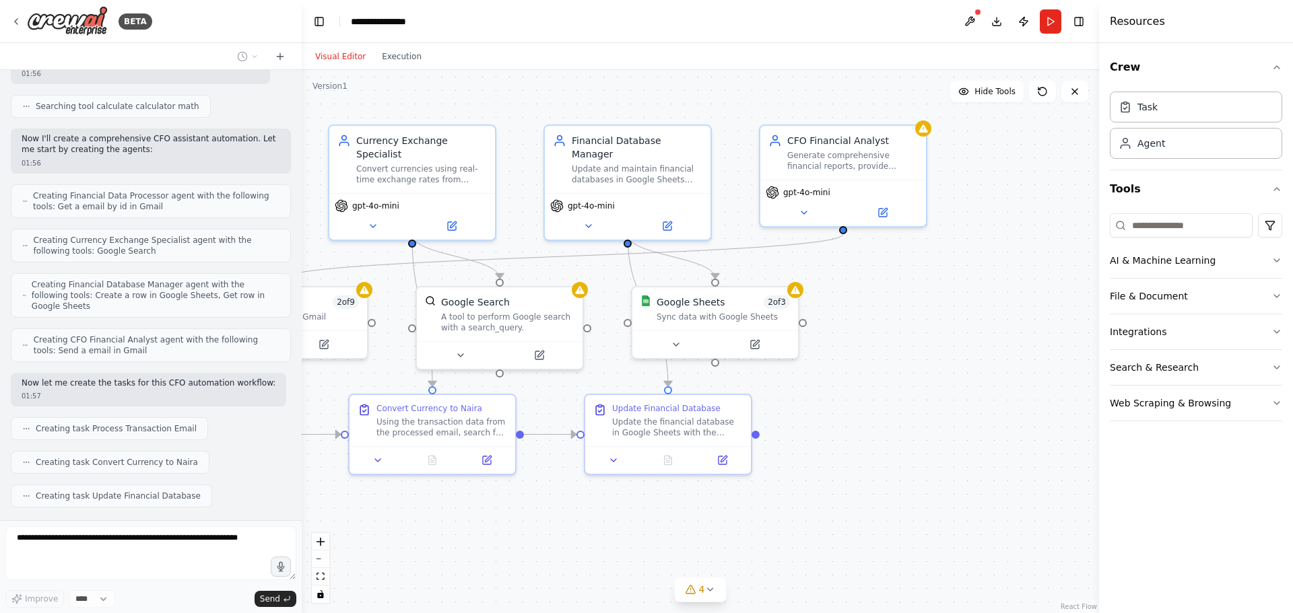
scroll to position [769, 0]
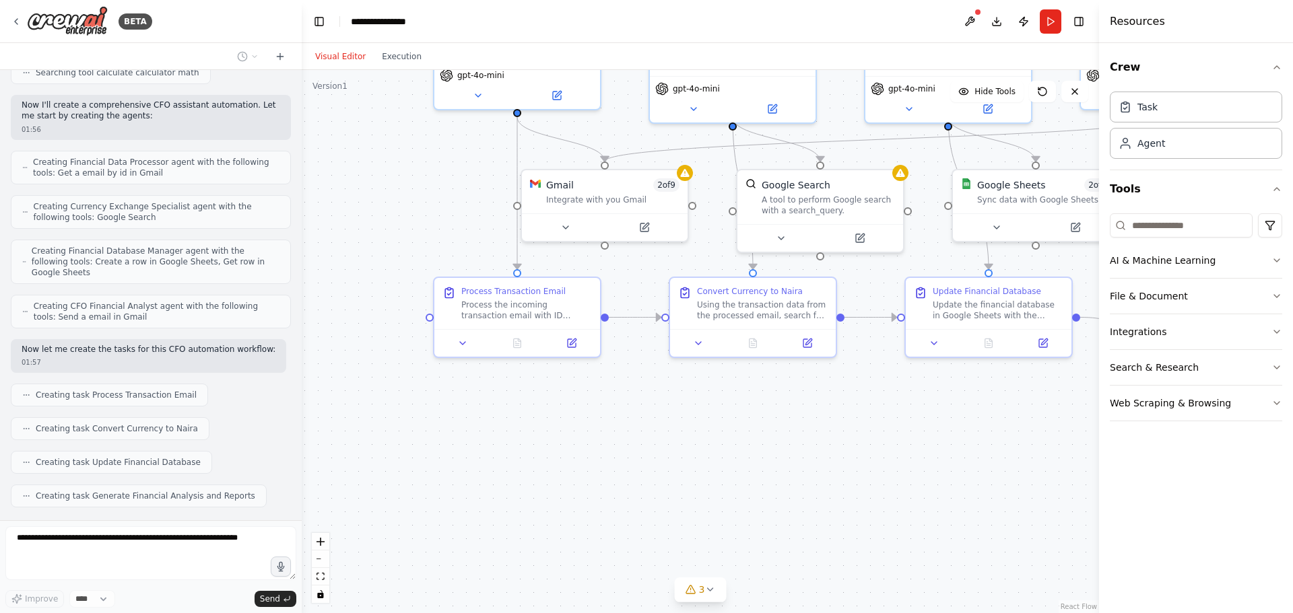
drag, startPoint x: 1011, startPoint y: 485, endPoint x: 1032, endPoint y: 425, distance: 63.5
click at [1032, 425] on div ".deletable-edge-delete-btn { width: 20px; height: 20px; border: 0px solid #ffff…" at bounding box center [700, 341] width 797 height 543
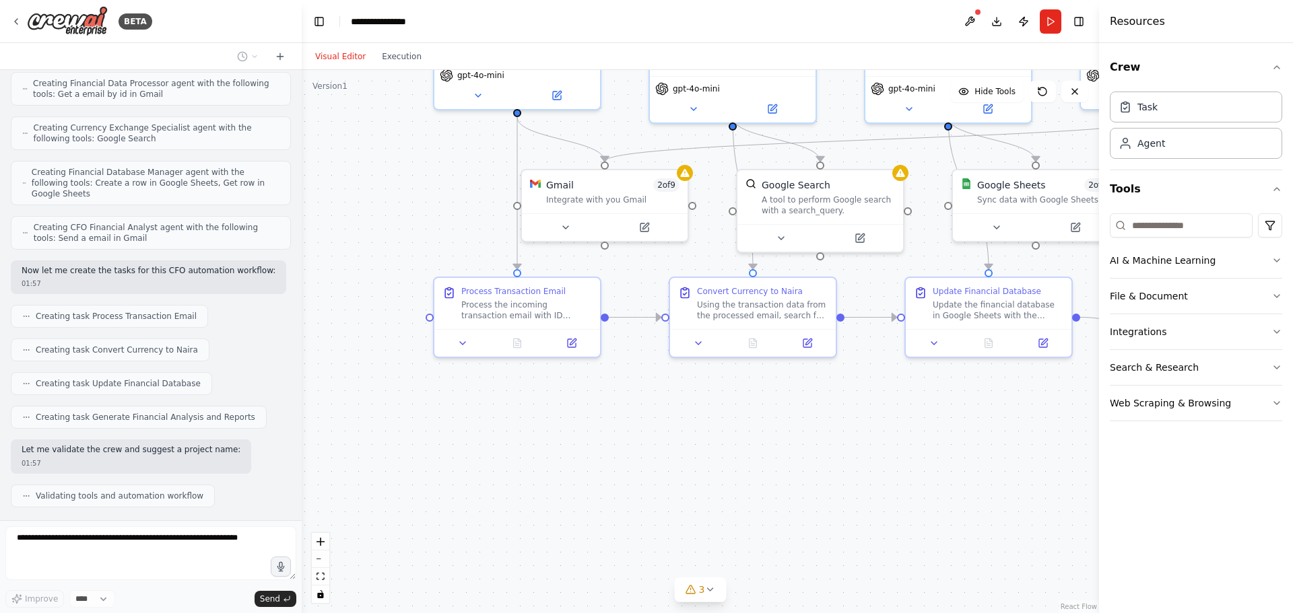
scroll to position [892, 0]
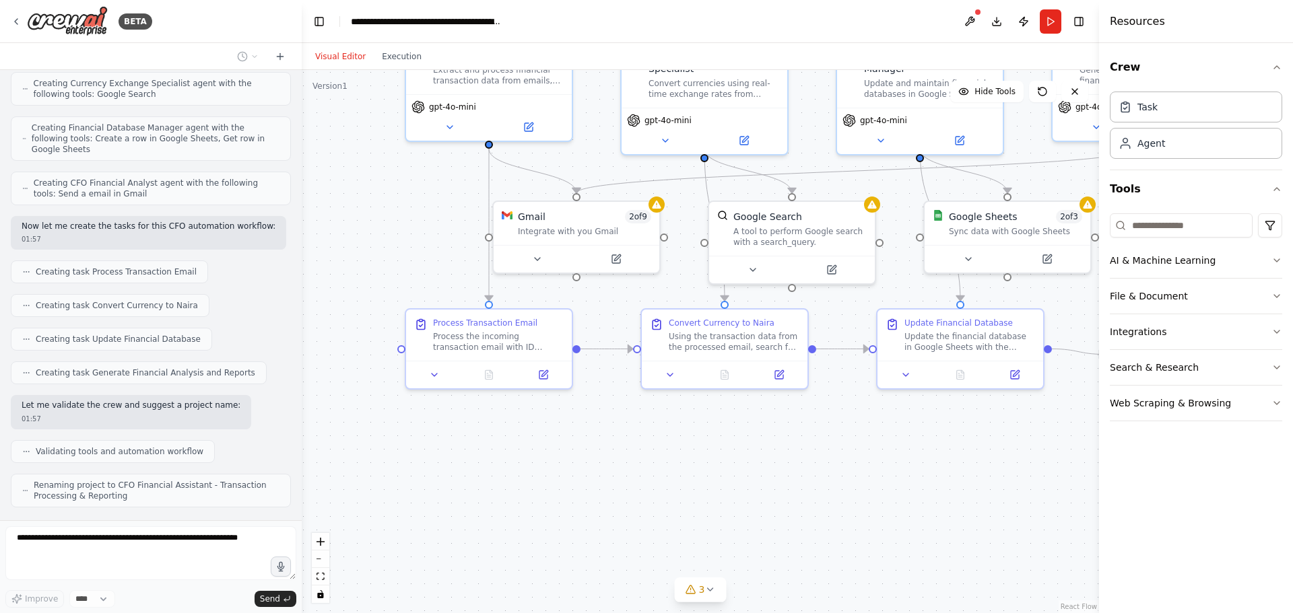
drag, startPoint x: 505, startPoint y: 473, endPoint x: 471, endPoint y: 506, distance: 46.7
click at [469, 506] on div ".deletable-edge-delete-btn { width: 20px; height: 20px; border: 0px solid #ffff…" at bounding box center [700, 341] width 797 height 543
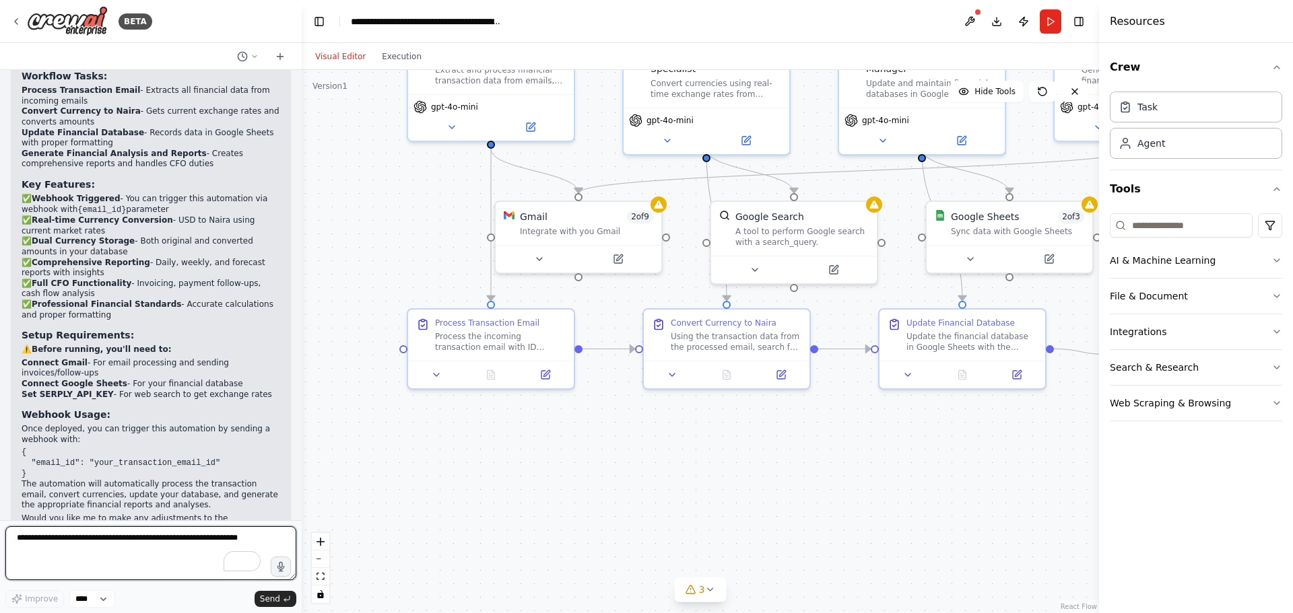
scroll to position [1507, 0]
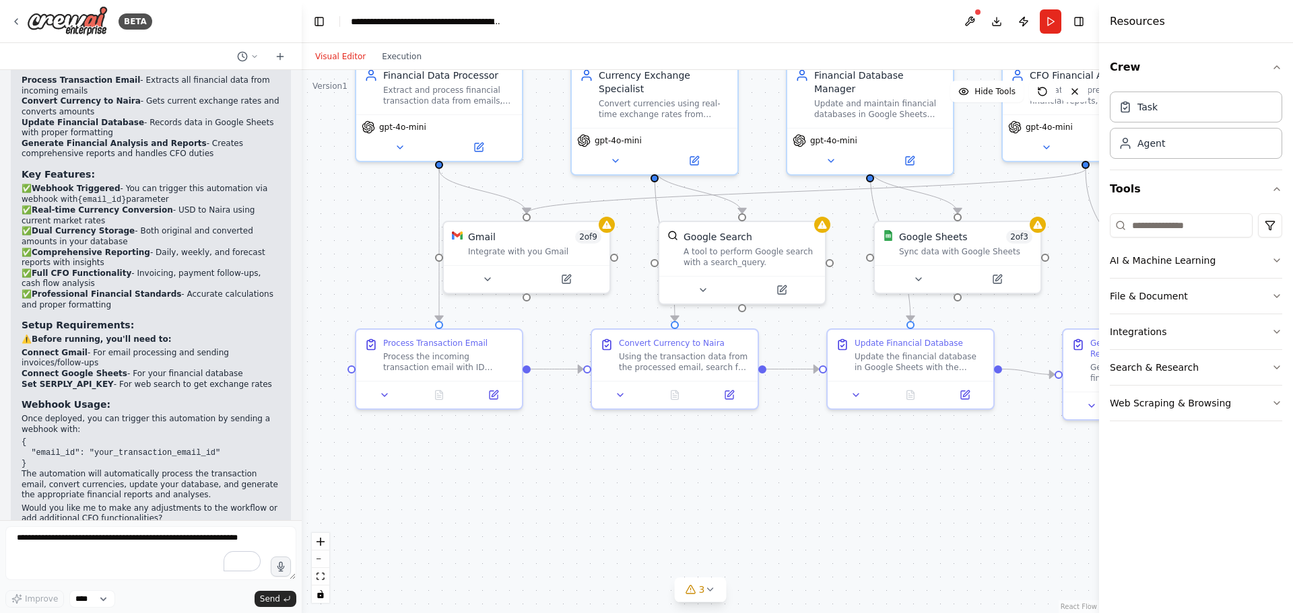
drag, startPoint x: 444, startPoint y: 508, endPoint x: 393, endPoint y: 528, distance: 55.7
click at [393, 528] on div ".deletable-edge-delete-btn { width: 20px; height: 20px; border: 0px solid #ffff…" at bounding box center [700, 341] width 797 height 543
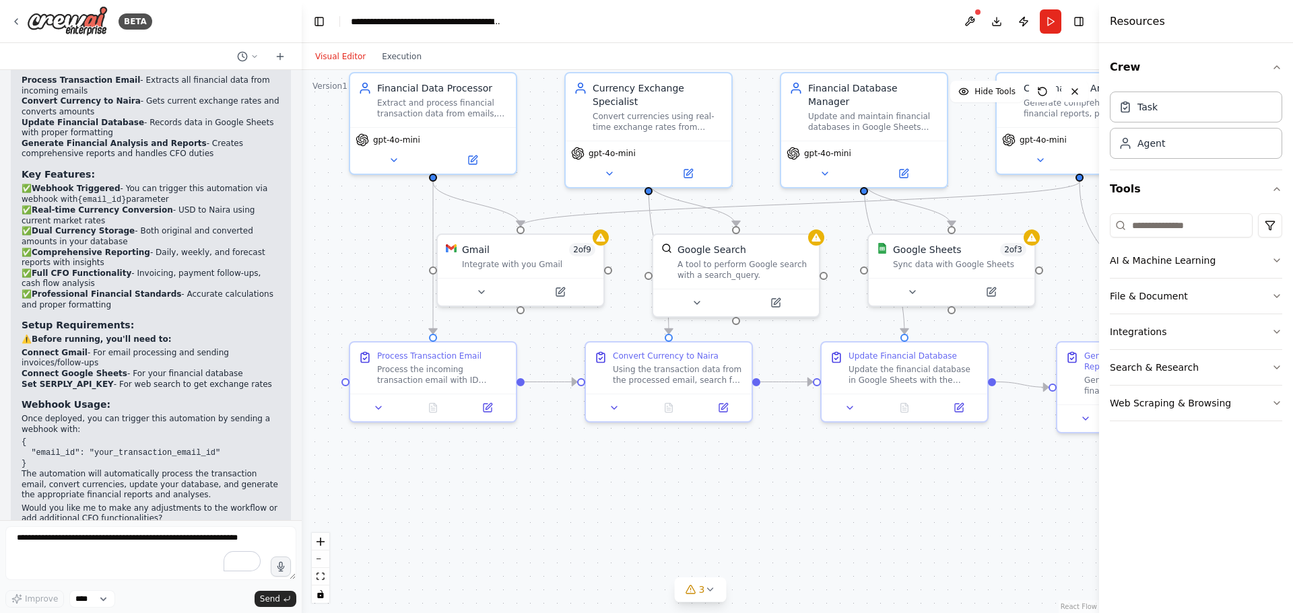
drag, startPoint x: 705, startPoint y: 535, endPoint x: 867, endPoint y: 551, distance: 162.4
click at [867, 551] on div ".deletable-edge-delete-btn { width: 20px; height: 20px; border: 0px solid #ffff…" at bounding box center [700, 341] width 797 height 543
click at [48, 565] on textarea "To enrich screen reader interactions, please activate Accessibility in Grammarl…" at bounding box center [150, 554] width 291 height 54
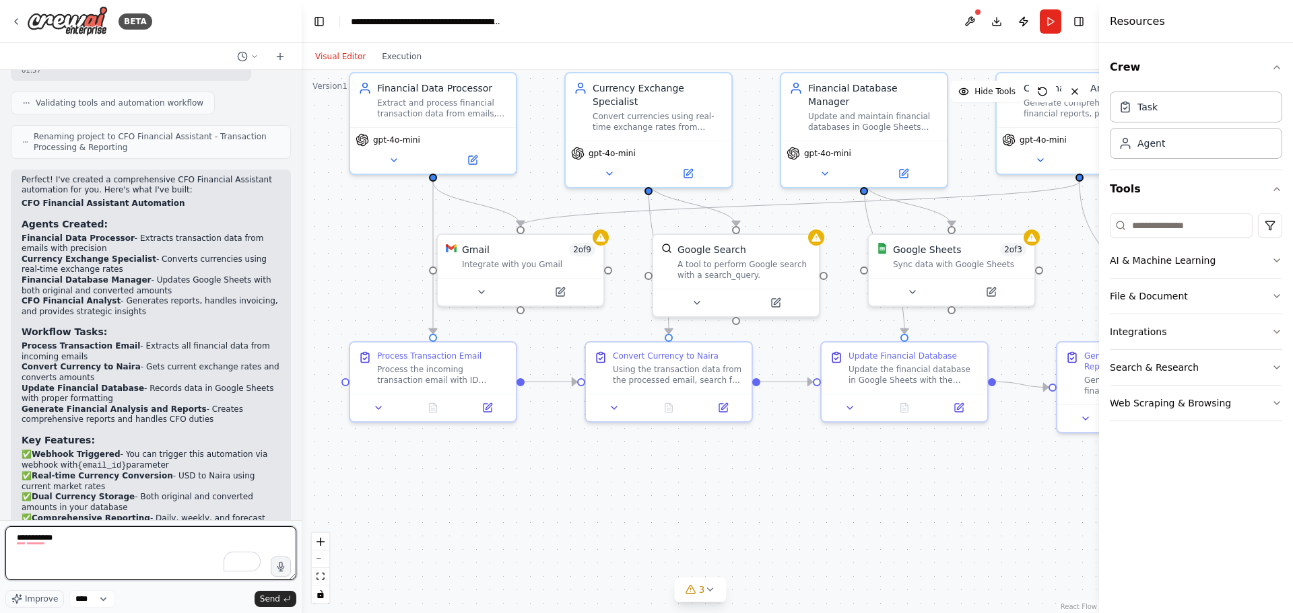
scroll to position [1170, 0]
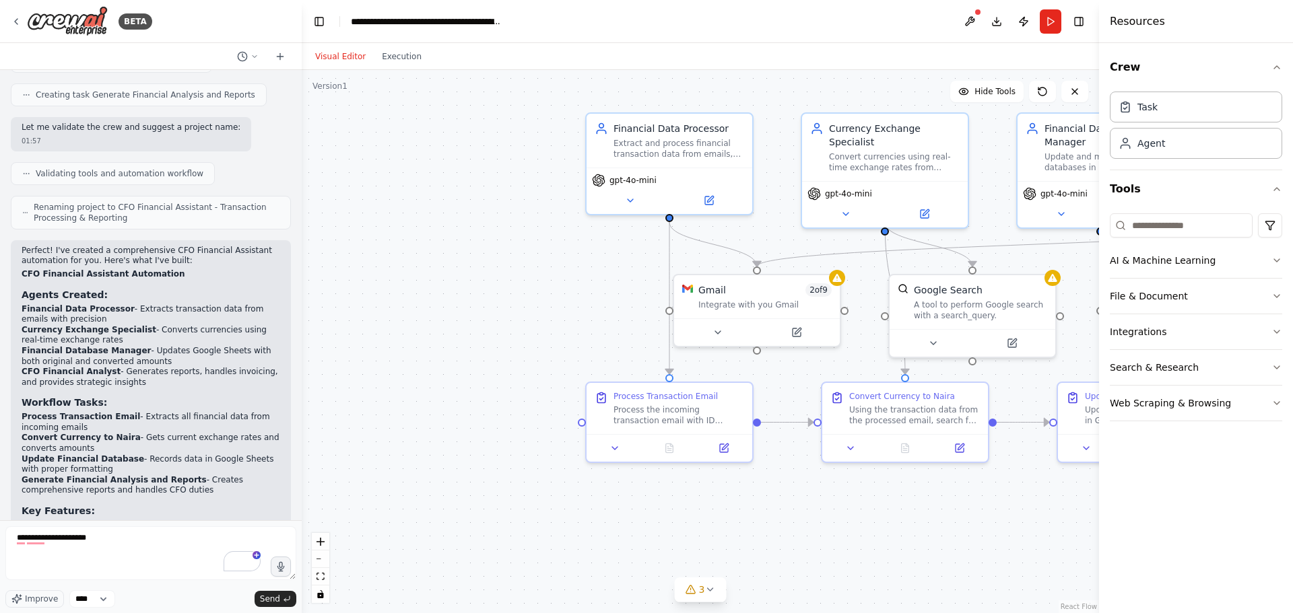
drag, startPoint x: 628, startPoint y: 469, endPoint x: 764, endPoint y: 509, distance: 141.3
click at [764, 509] on div ".deletable-edge-delete-btn { width: 20px; height: 20px; border: 0px solid #ffff…" at bounding box center [700, 341] width 797 height 543
drag, startPoint x: 745, startPoint y: 304, endPoint x: 410, endPoint y: 354, distance: 339.1
click at [410, 354] on div "Integrate with you Gmail" at bounding box center [434, 356] width 133 height 11
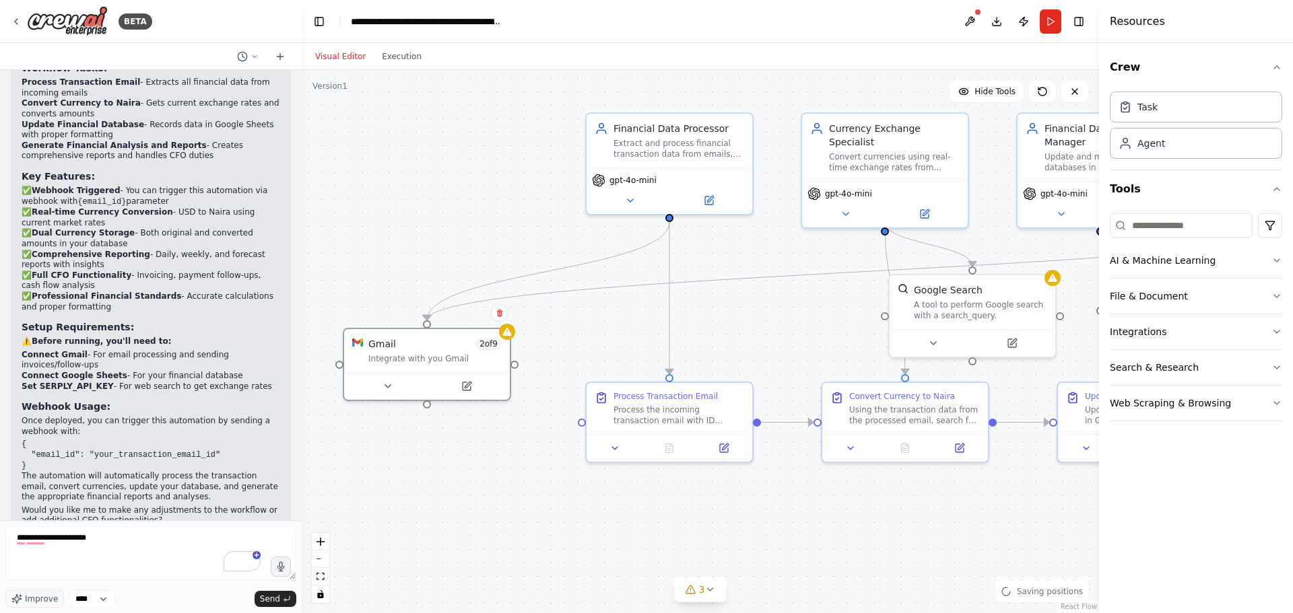
scroll to position [1507, 0]
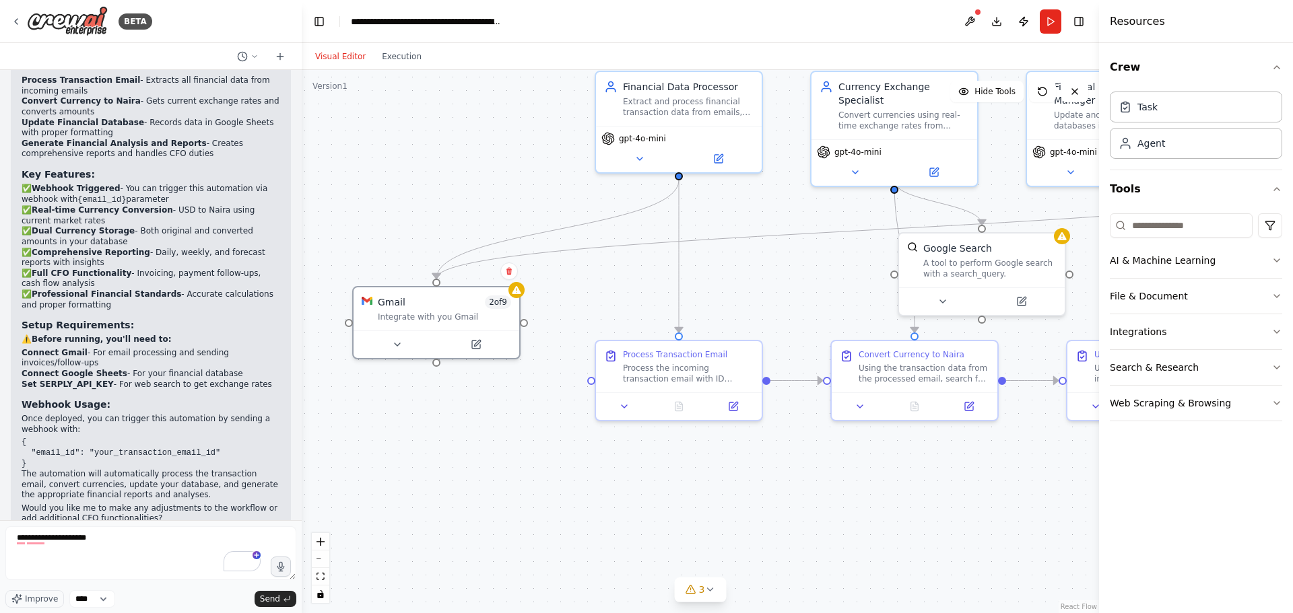
drag, startPoint x: 737, startPoint y: 517, endPoint x: 747, endPoint y: 475, distance: 42.8
click at [747, 475] on div ".deletable-edge-delete-btn { width: 20px; height: 20px; border: 0px solid #ffff…" at bounding box center [700, 341] width 797 height 543
drag, startPoint x: 121, startPoint y: 547, endPoint x: 6, endPoint y: 525, distance: 116.5
click at [5, 525] on form "**********" at bounding box center [151, 567] width 302 height 93
type textarea "**********"
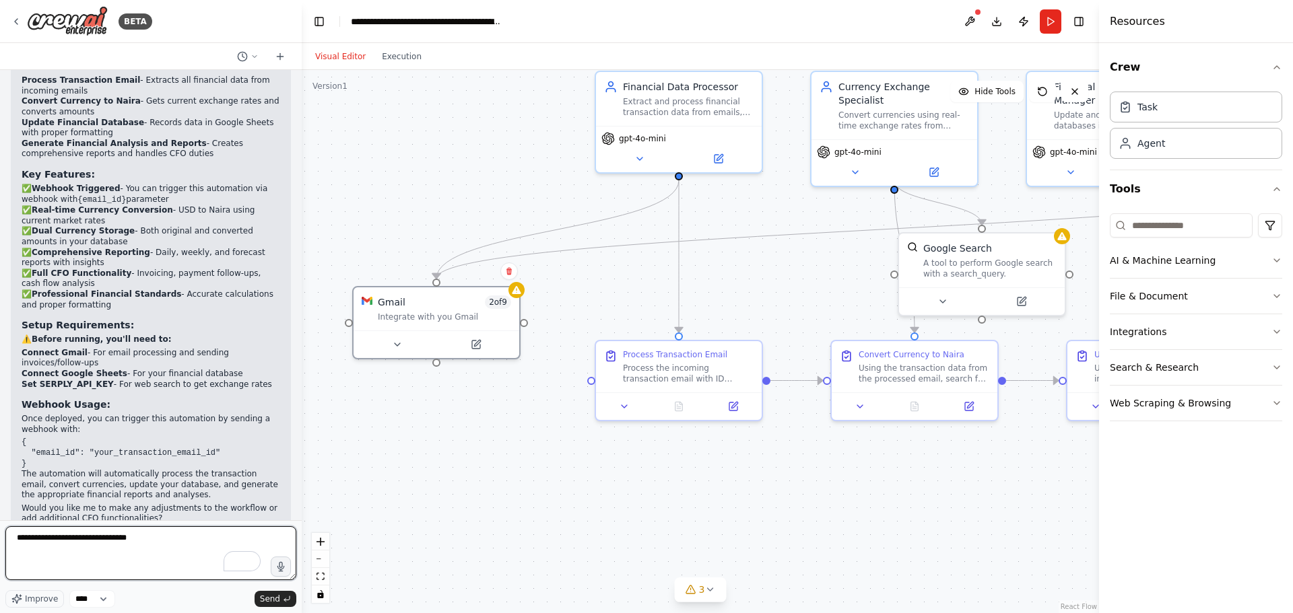
click at [152, 537] on textarea "**********" at bounding box center [150, 554] width 291 height 54
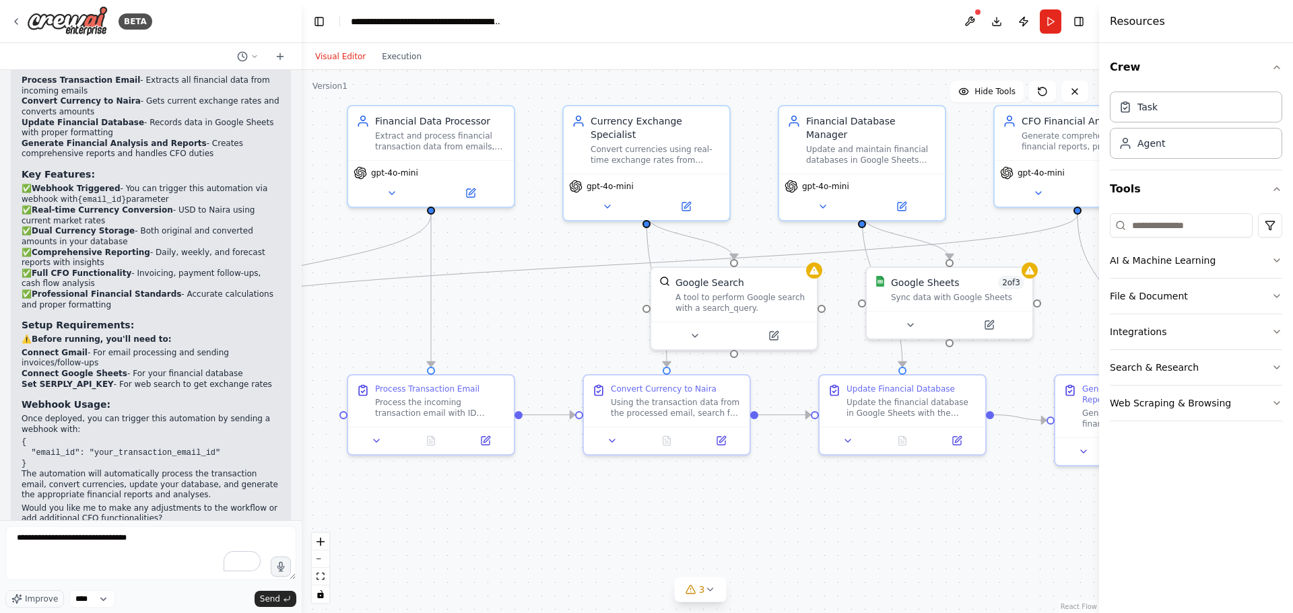
drag, startPoint x: 779, startPoint y: 514, endPoint x: 521, endPoint y: 548, distance: 260.2
click at [524, 548] on div ".deletable-edge-delete-btn { width: 20px; height: 20px; border: 0px solid #ffff…" at bounding box center [700, 341] width 797 height 543
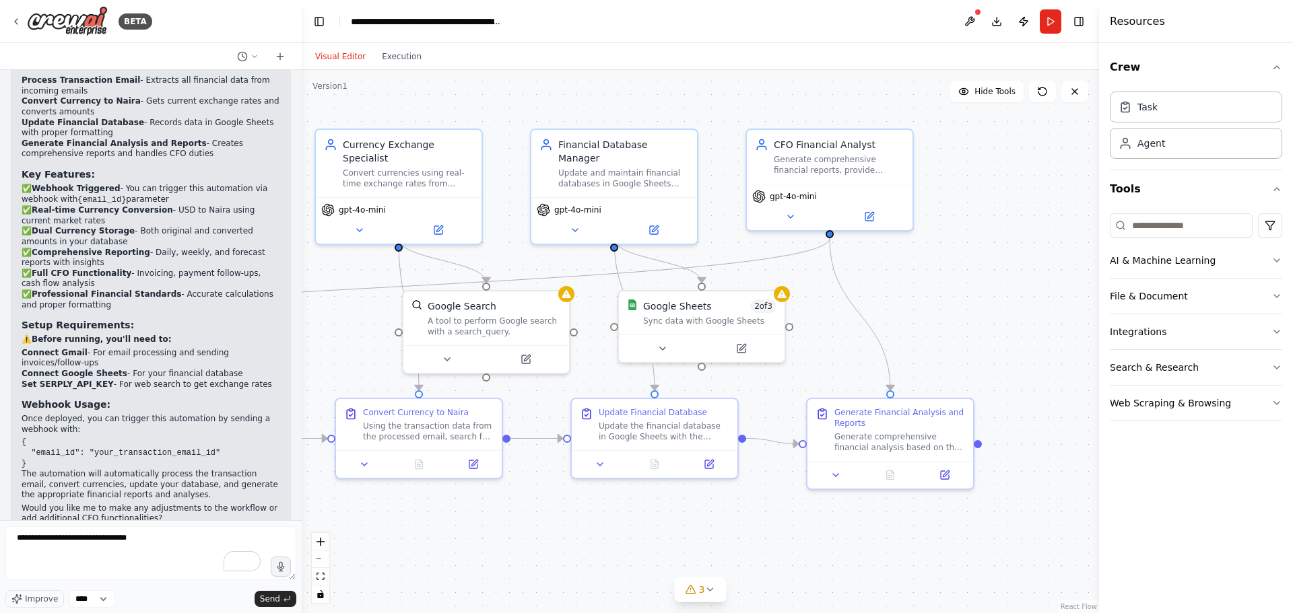
drag, startPoint x: 794, startPoint y: 533, endPoint x: 553, endPoint y: 557, distance: 242.2
click at [553, 557] on div ".deletable-edge-delete-btn { width: 20px; height: 20px; border: 0px solid #ffff…" at bounding box center [700, 341] width 797 height 543
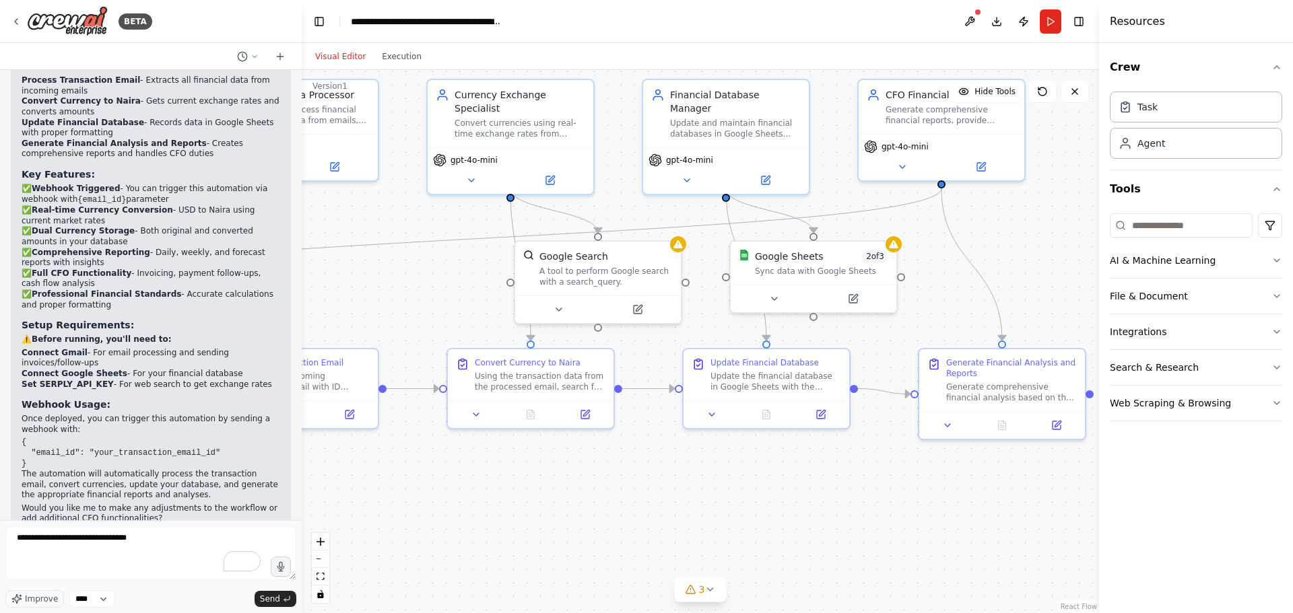
drag, startPoint x: 550, startPoint y: 542, endPoint x: 698, endPoint y: 456, distance: 172.0
click at [659, 492] on div ".deletable-edge-delete-btn { width: 20px; height: 20px; border: 0px solid #ffff…" at bounding box center [700, 341] width 797 height 543
click at [745, 386] on div "Update the financial database in Google Sheets with the processed transaction d…" at bounding box center [773, 379] width 131 height 22
click at [814, 414] on icon at bounding box center [818, 412] width 8 height 8
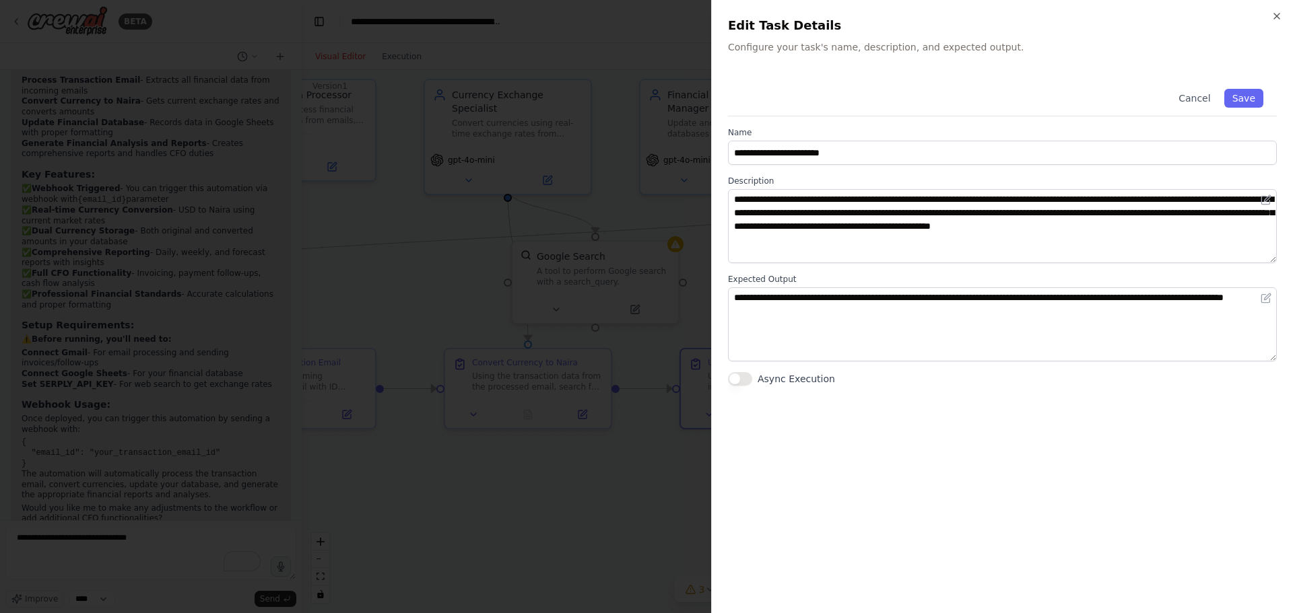
click at [628, 497] on div at bounding box center [646, 306] width 1293 height 613
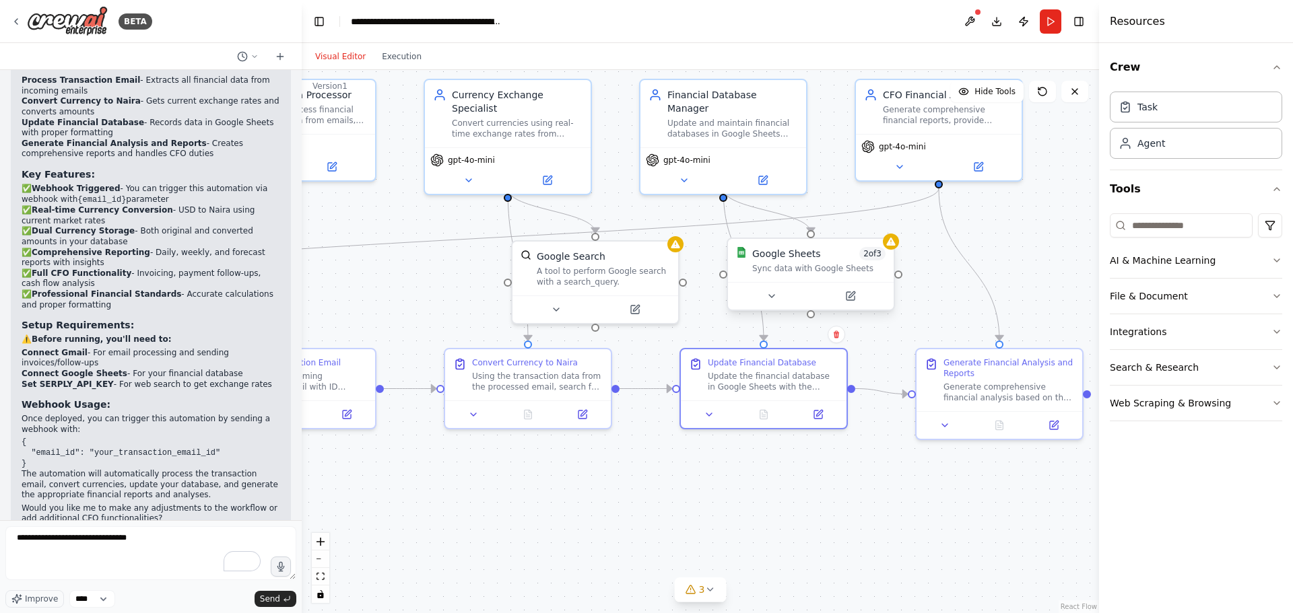
click at [799, 268] on div "Sync data with Google Sheets" at bounding box center [818, 268] width 133 height 11
click at [1154, 327] on button "Integrations" at bounding box center [1196, 331] width 172 height 35
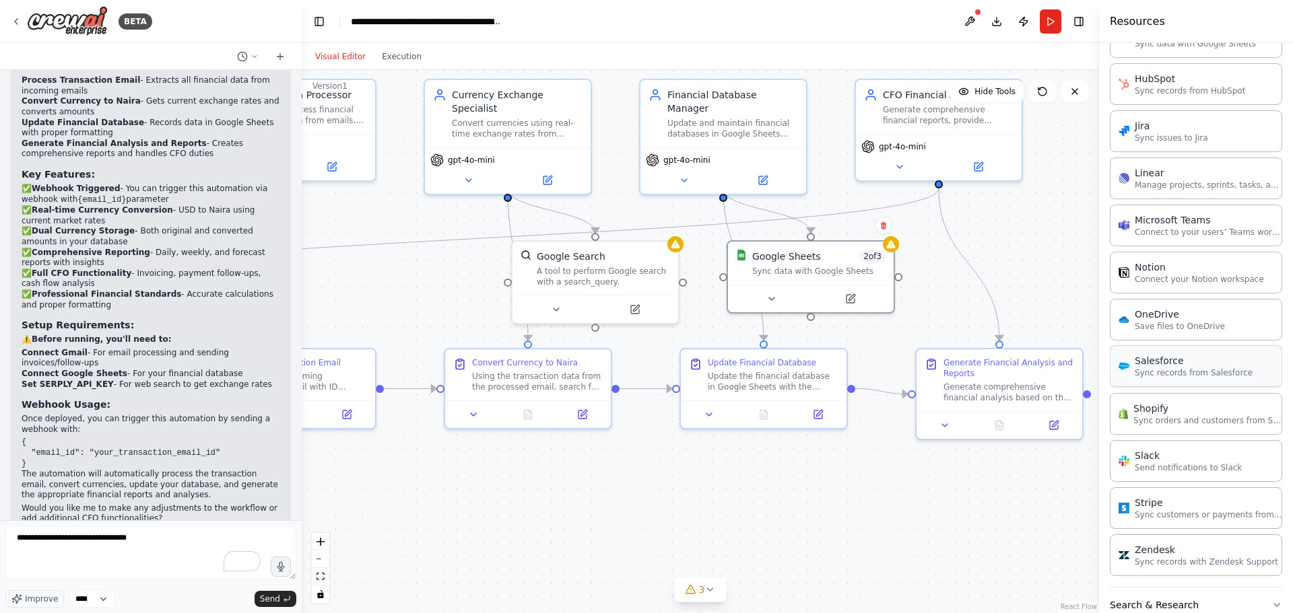
scroll to position [783, 0]
